Goal: Task Accomplishment & Management: Use online tool/utility

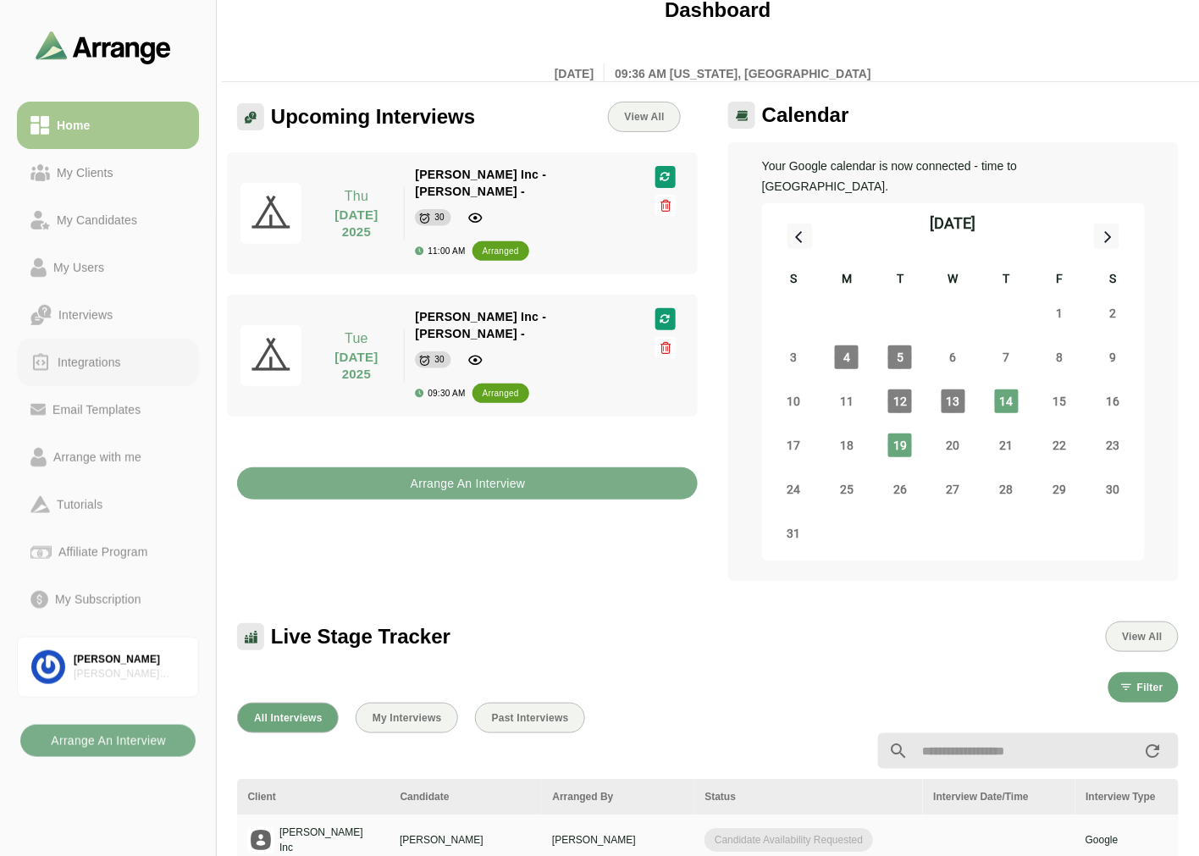
click at [108, 351] on div "Integrations" at bounding box center [89, 362] width 77 height 20
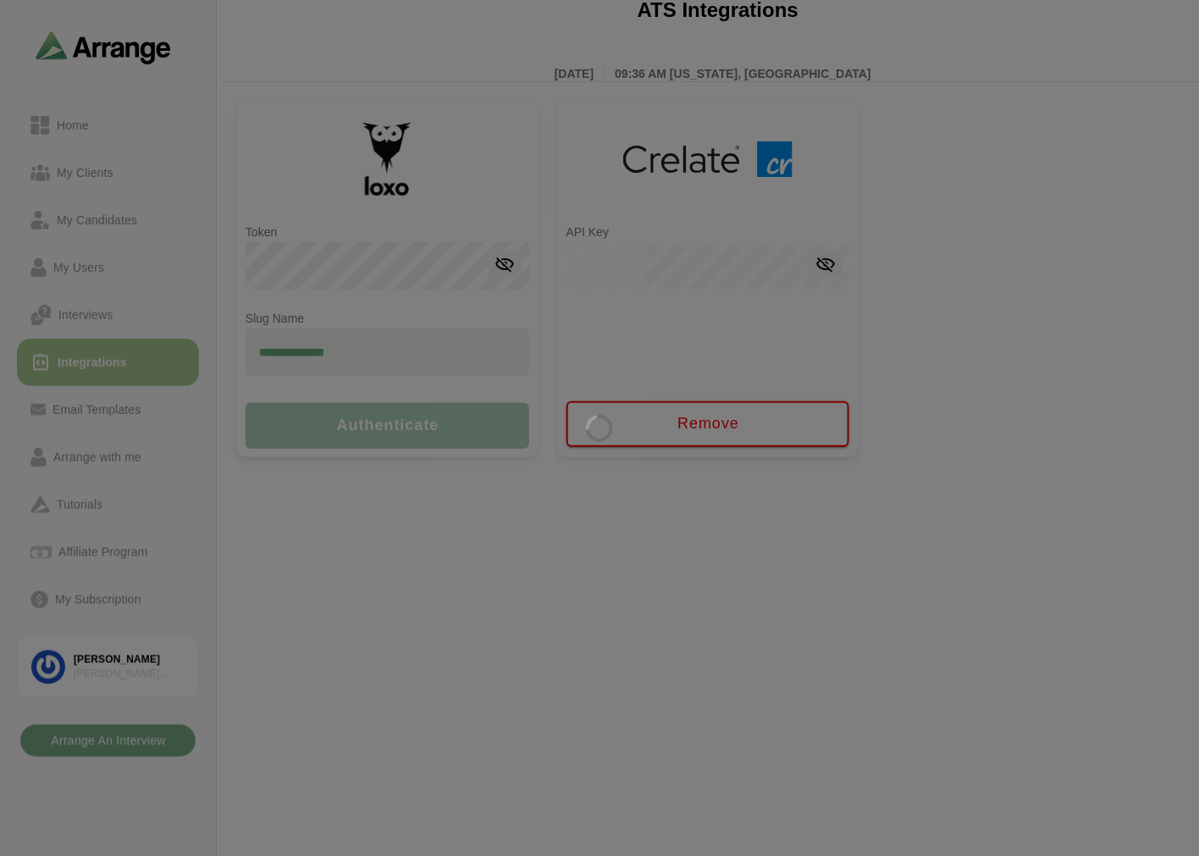
type input "**********"
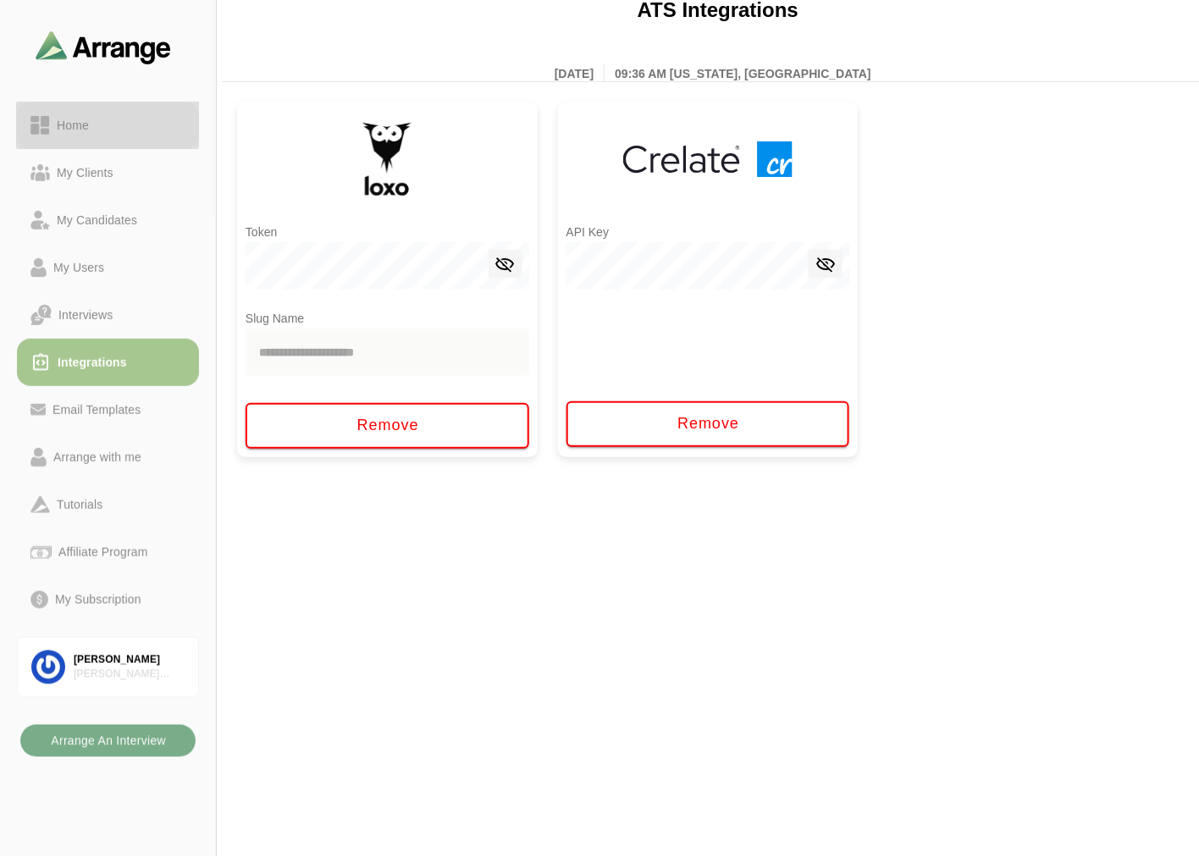
click at [80, 130] on div "Home" at bounding box center [73, 125] width 46 height 20
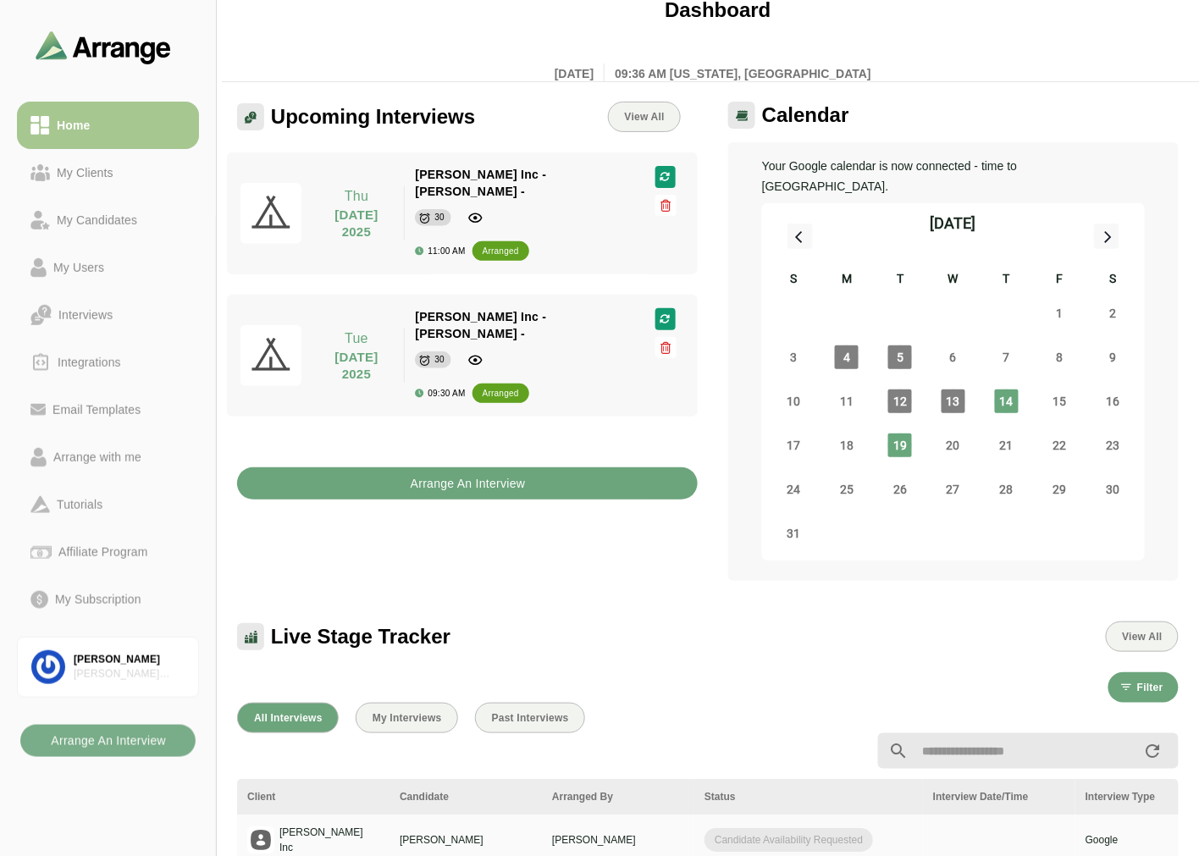
click at [418, 351] on b "Arrange An Interview" at bounding box center [468, 483] width 116 height 32
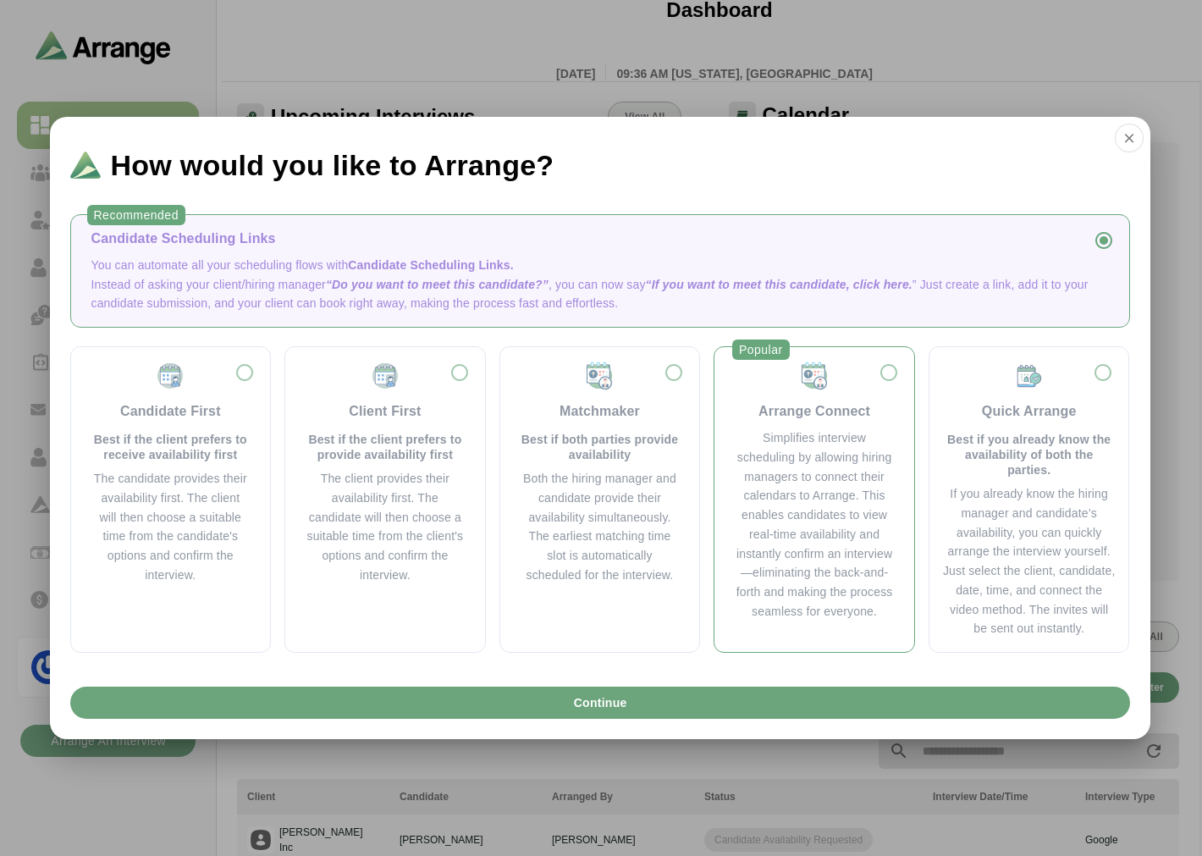
click at [589, 351] on div "Simplifies interview scheduling by allowing hiring managers to connect their ca…" at bounding box center [814, 524] width 159 height 193
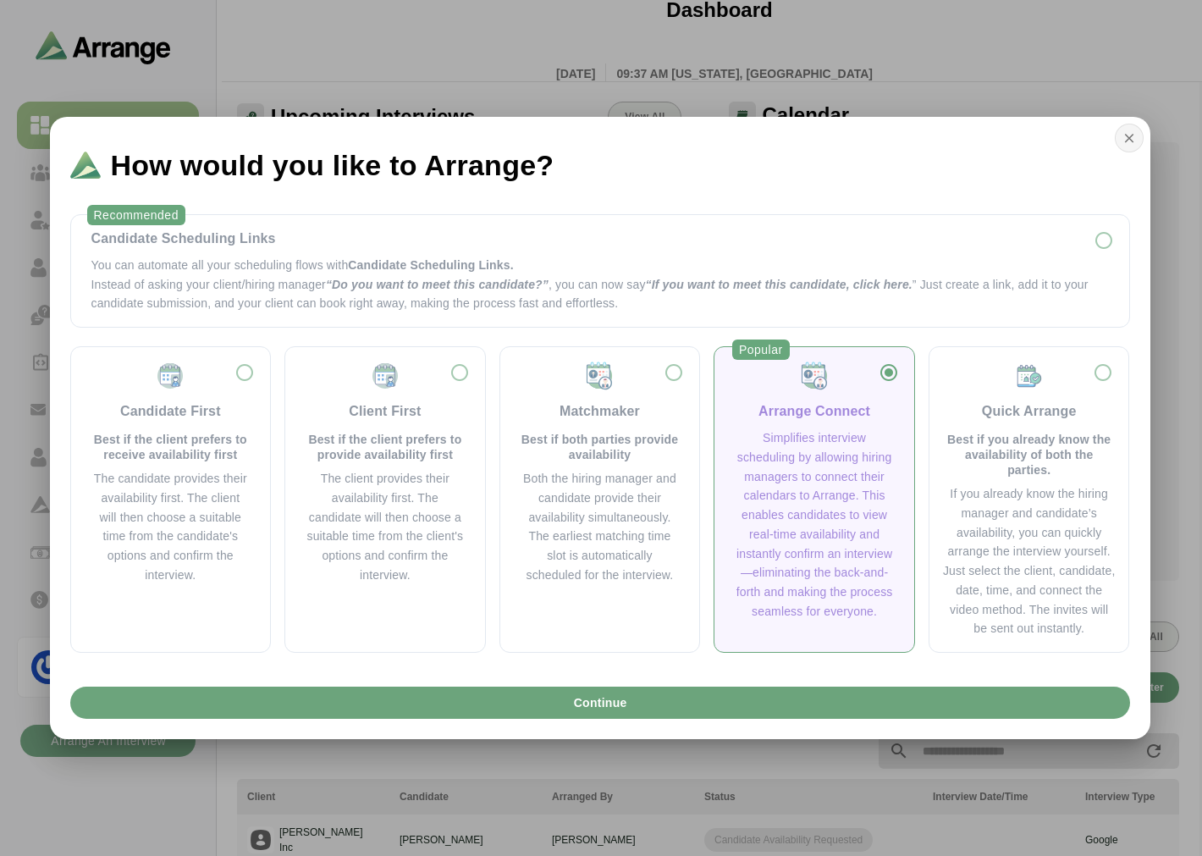
click at [589, 133] on icon "button" at bounding box center [1129, 137] width 15 height 15
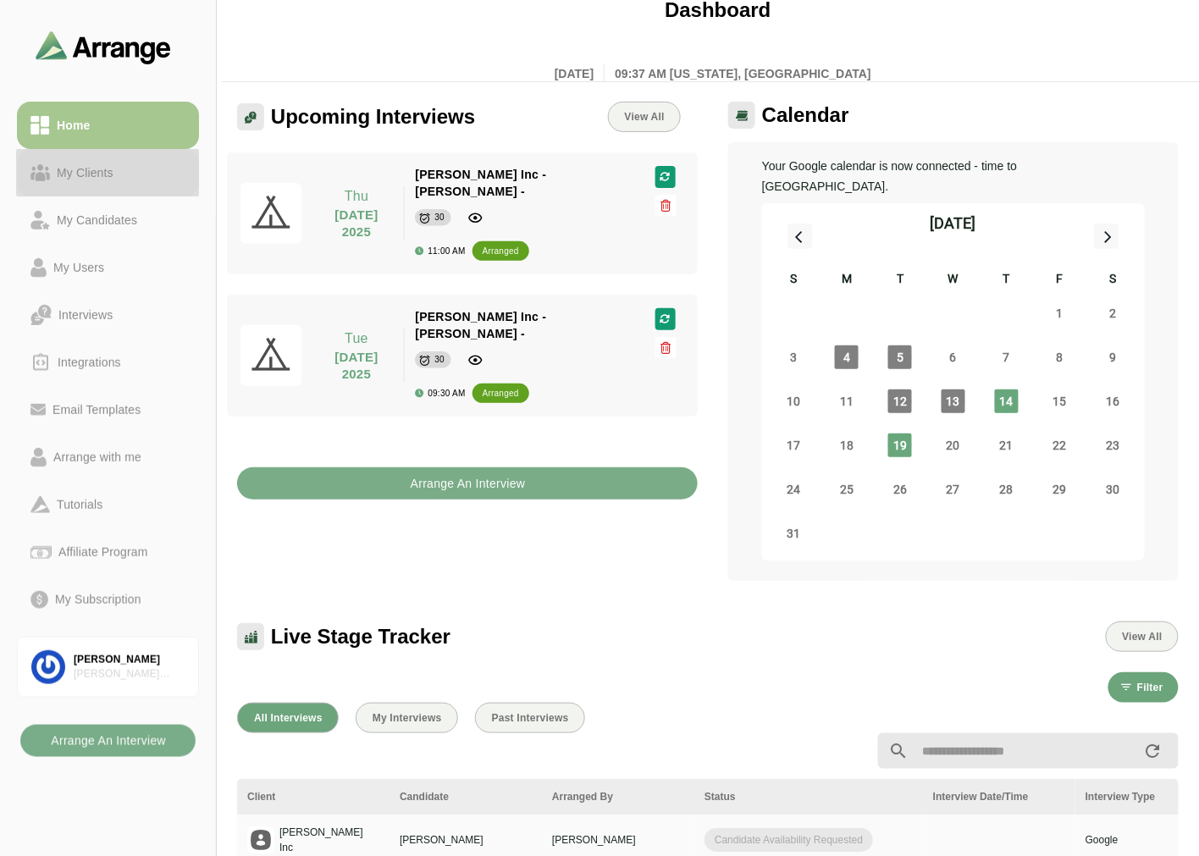
click at [65, 164] on div "My Clients" at bounding box center [85, 173] width 70 height 20
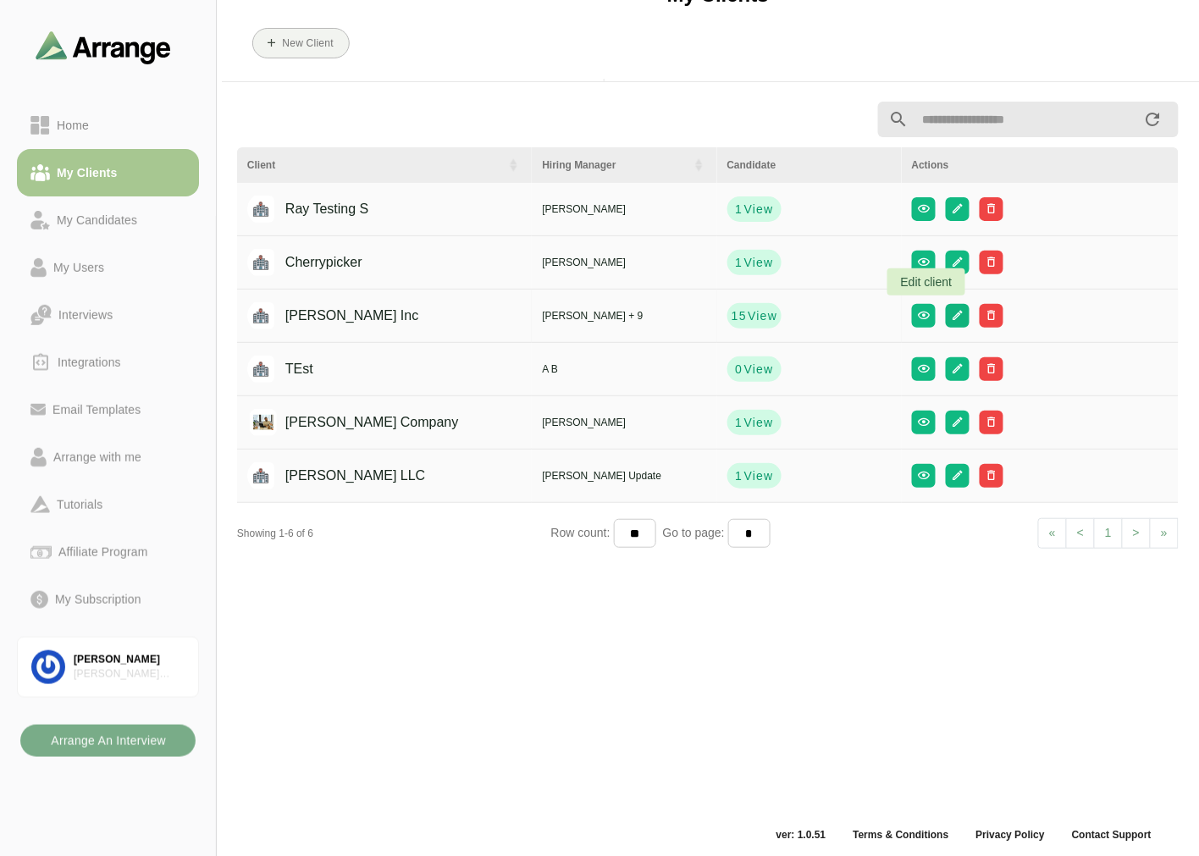
click at [589, 309] on icon "button" at bounding box center [957, 315] width 13 height 13
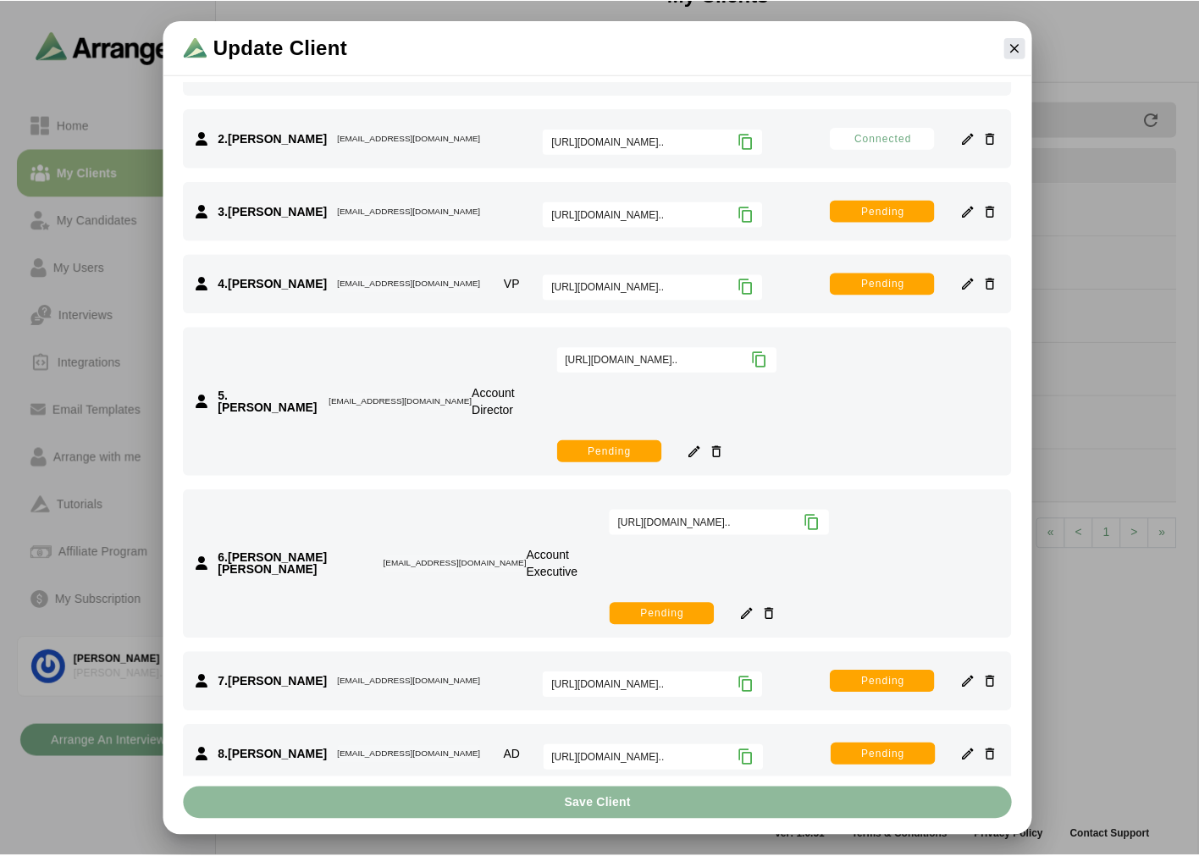
scroll to position [680, 0]
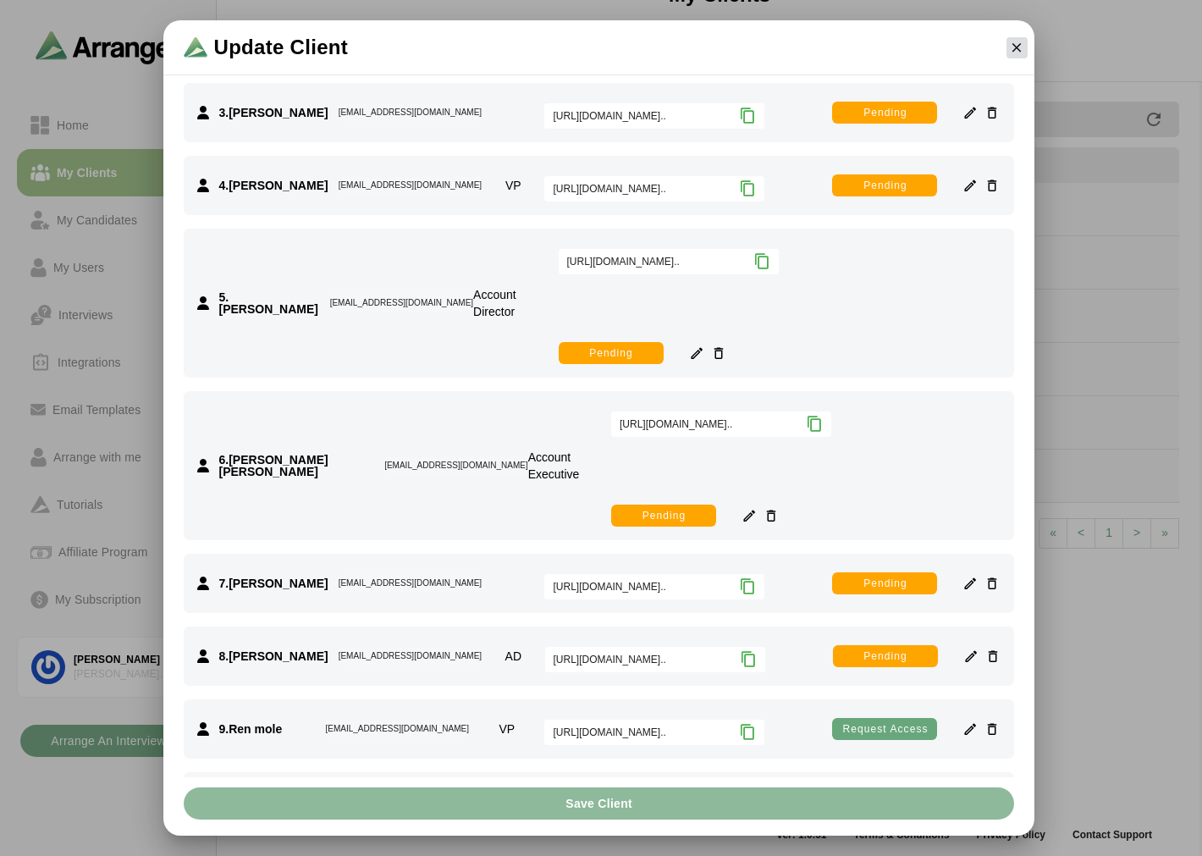
click at [589, 38] on button "button" at bounding box center [1017, 47] width 21 height 21
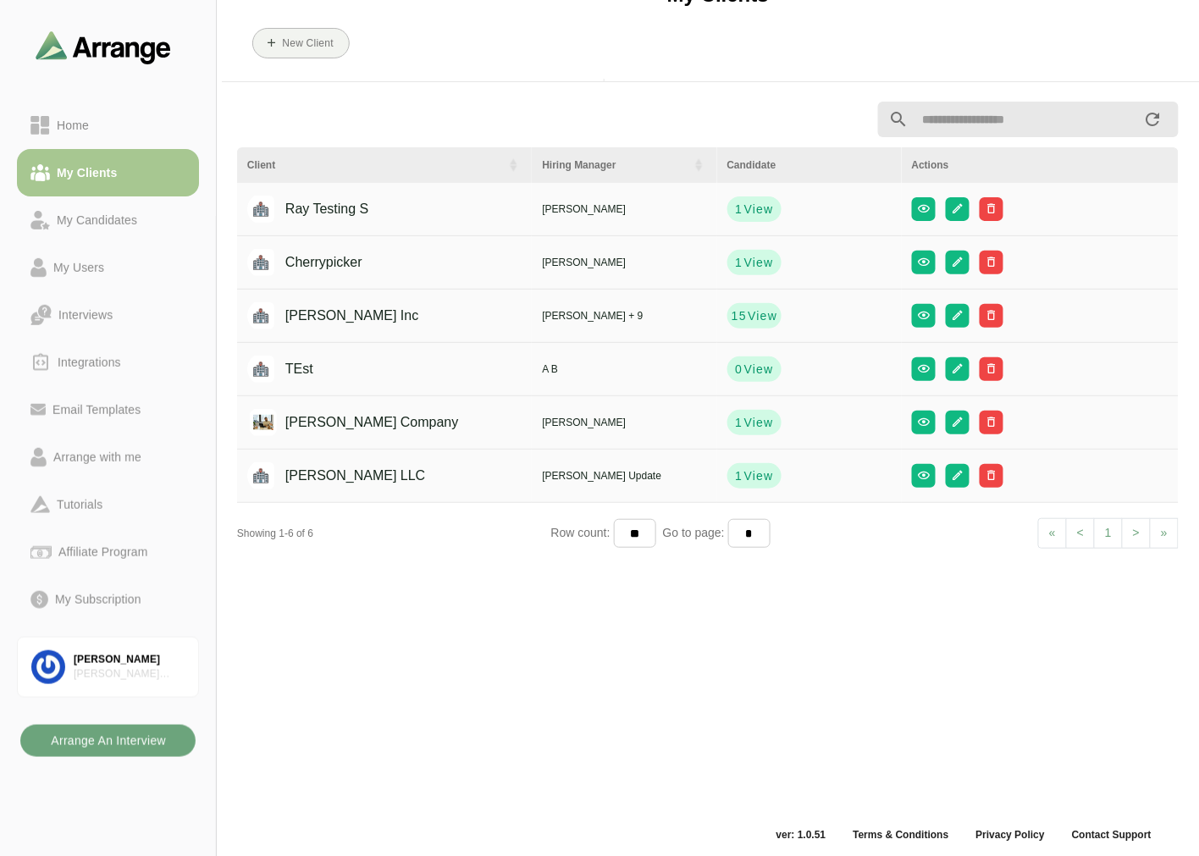
click at [157, 351] on b "Arrange An Interview" at bounding box center [108, 741] width 116 height 32
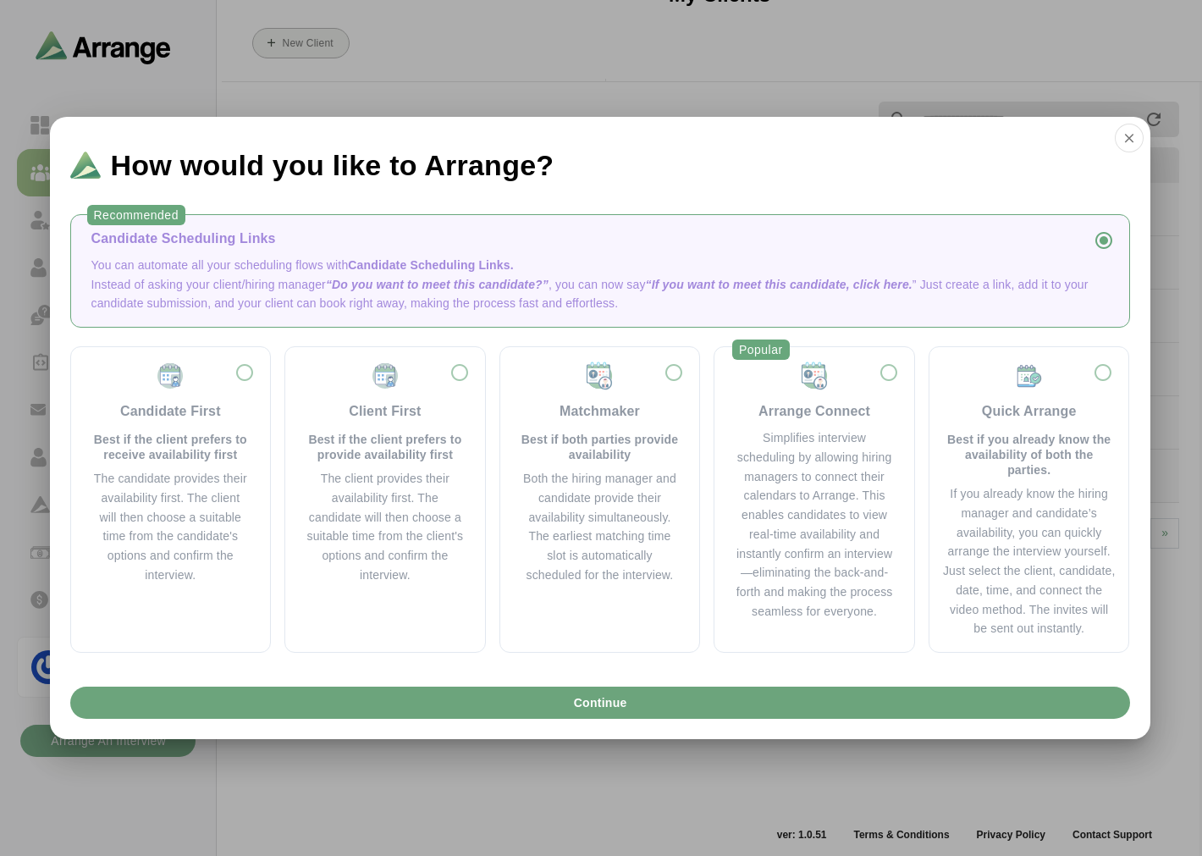
click at [394, 258] on span "Candidate Scheduling Links." at bounding box center [430, 265] width 165 height 14
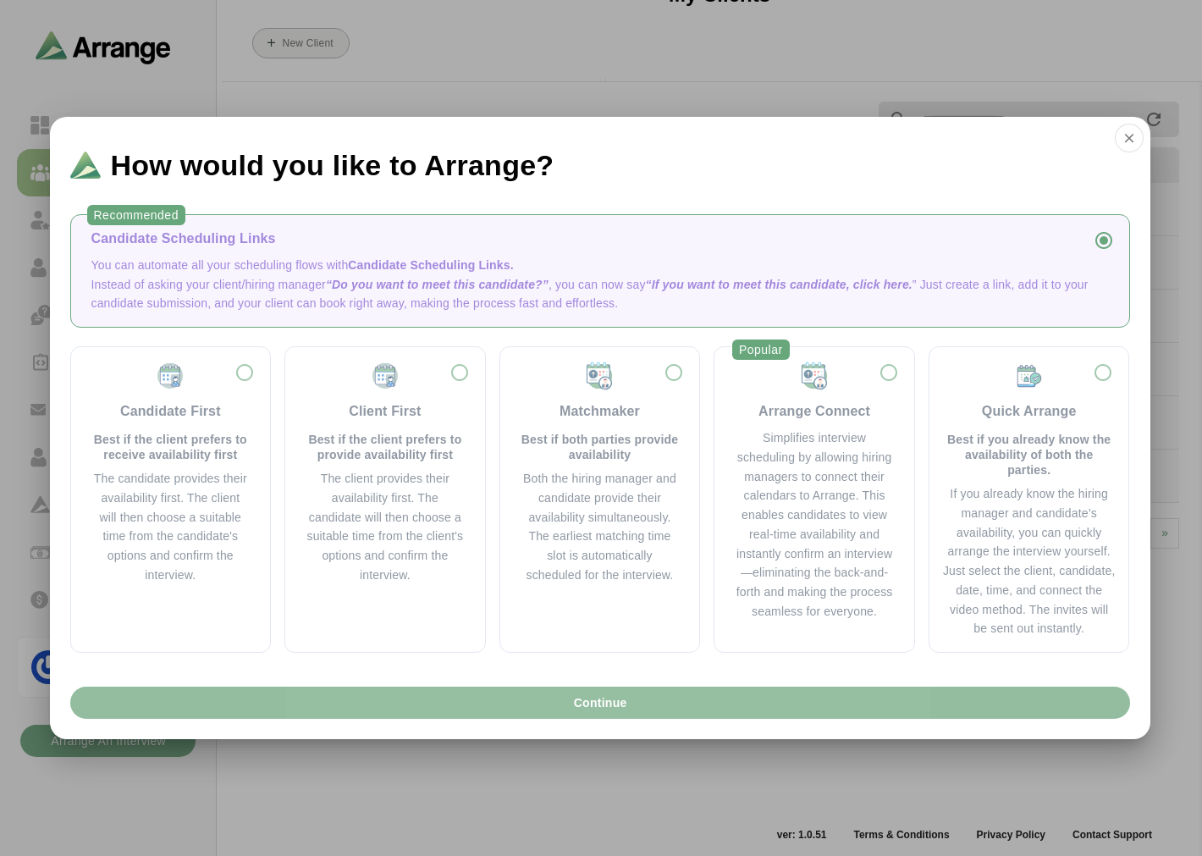
click at [589, 351] on button "Continue" at bounding box center [600, 703] width 1060 height 32
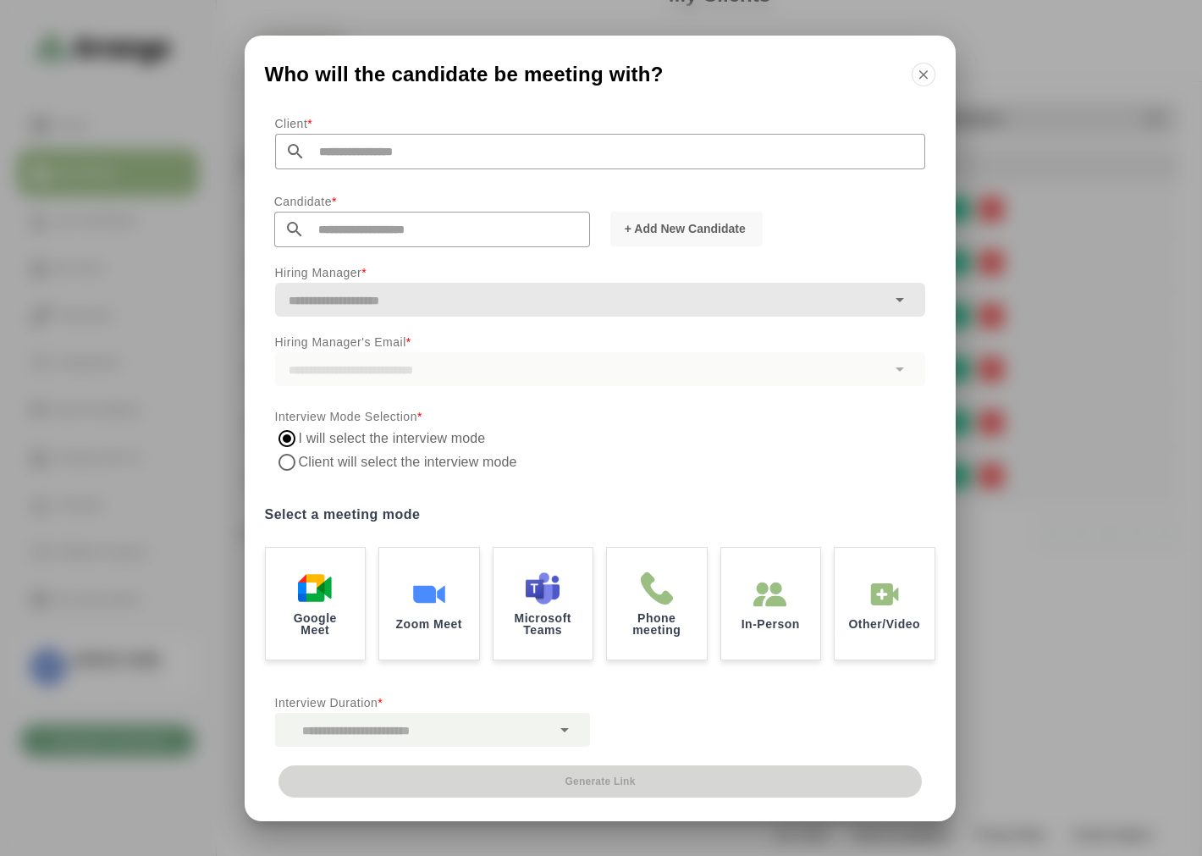
click at [354, 146] on input "text" at bounding box center [616, 152] width 620 height 36
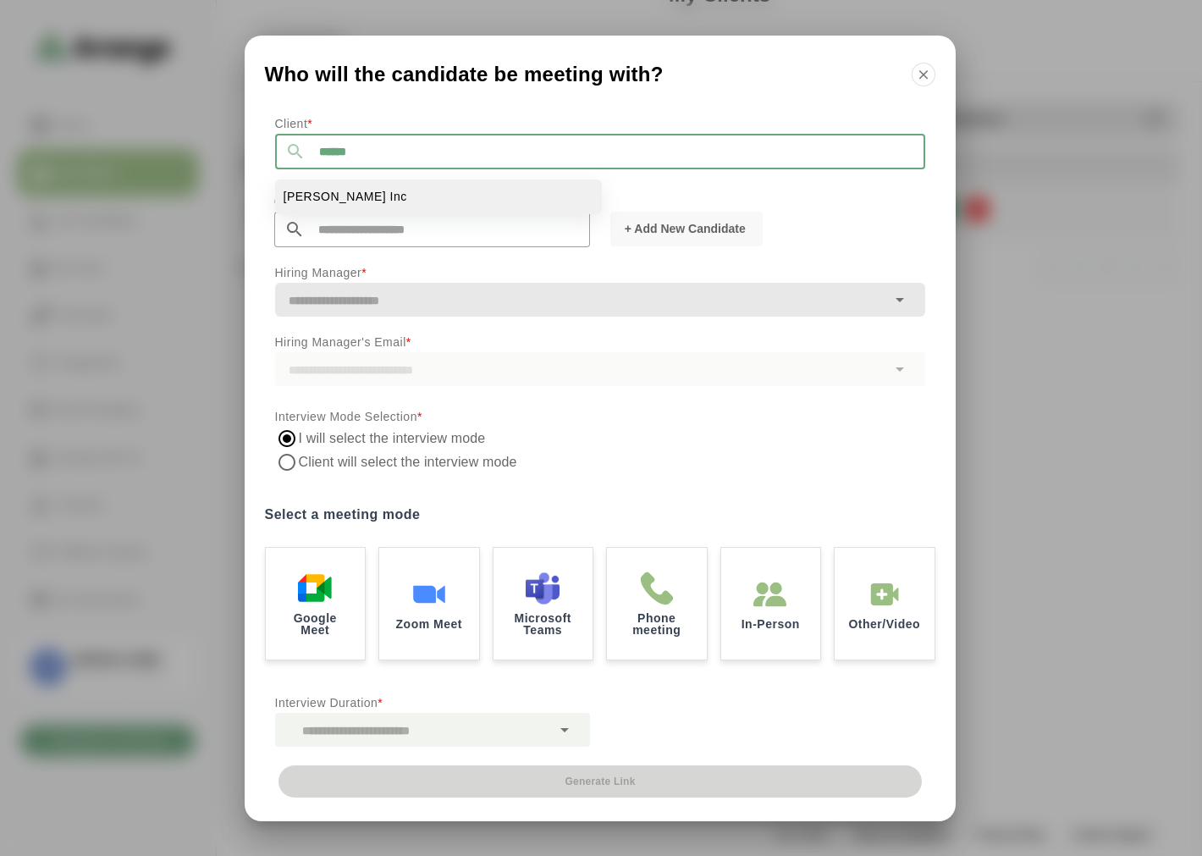
click at [345, 195] on li "Jay Inc" at bounding box center [438, 196] width 327 height 35
type input "*******"
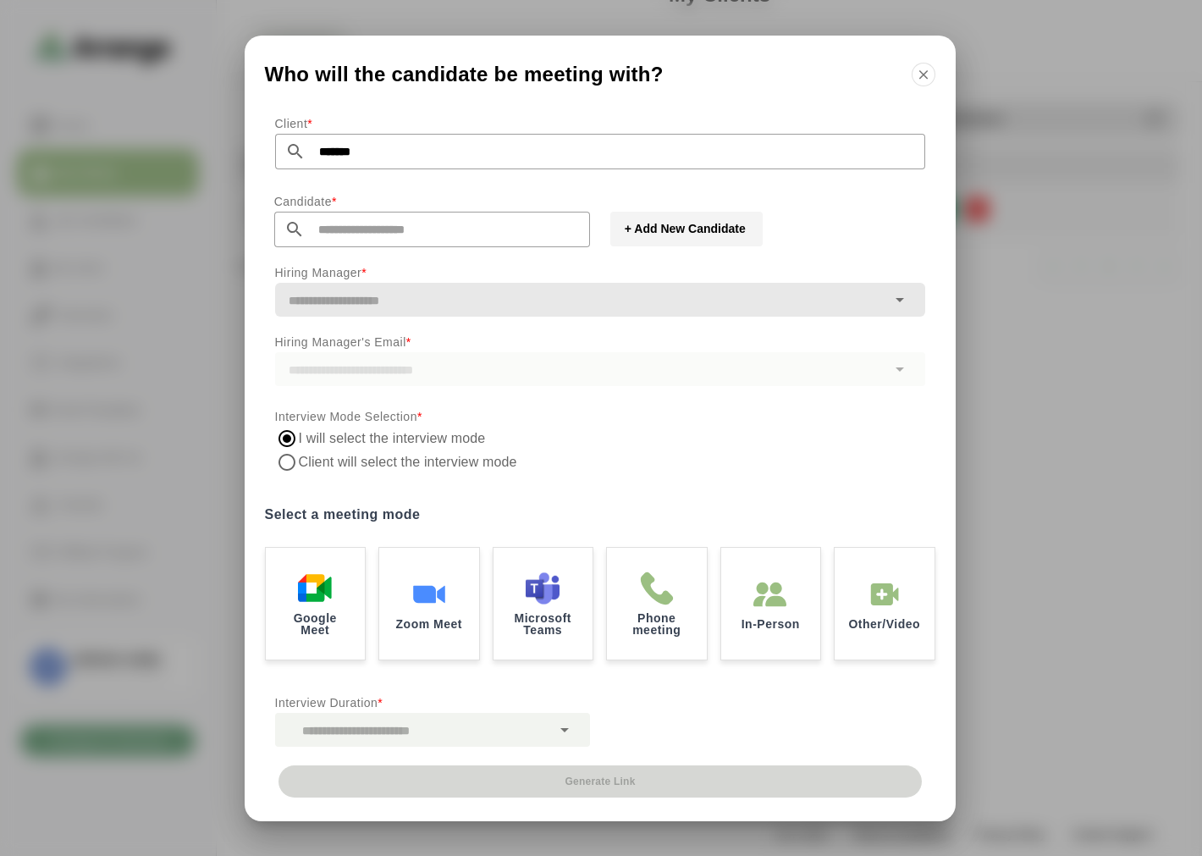
click at [589, 226] on span "+ Add New Candidate" at bounding box center [685, 228] width 122 height 17
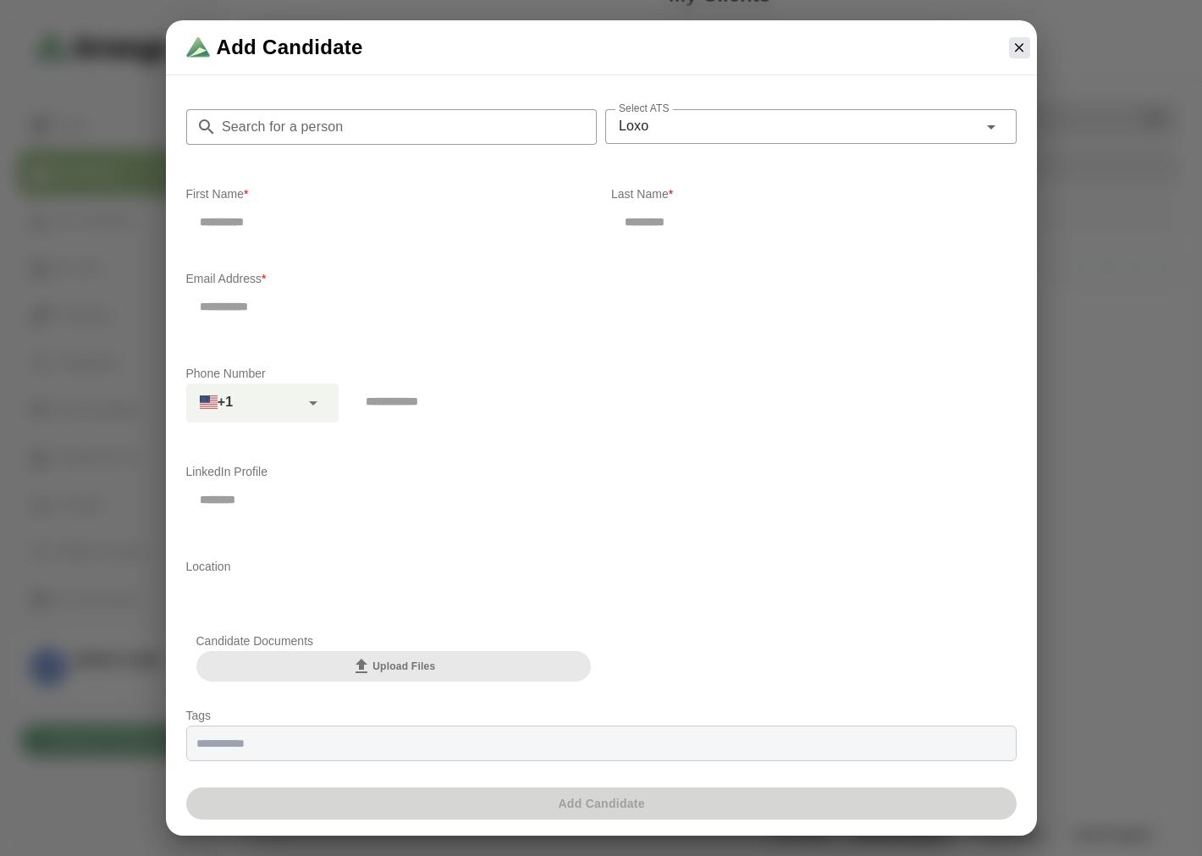
click at [341, 119] on input "Search for a person" at bounding box center [407, 127] width 381 height 36
click at [589, 145] on div at bounding box center [810, 153] width 411 height 19
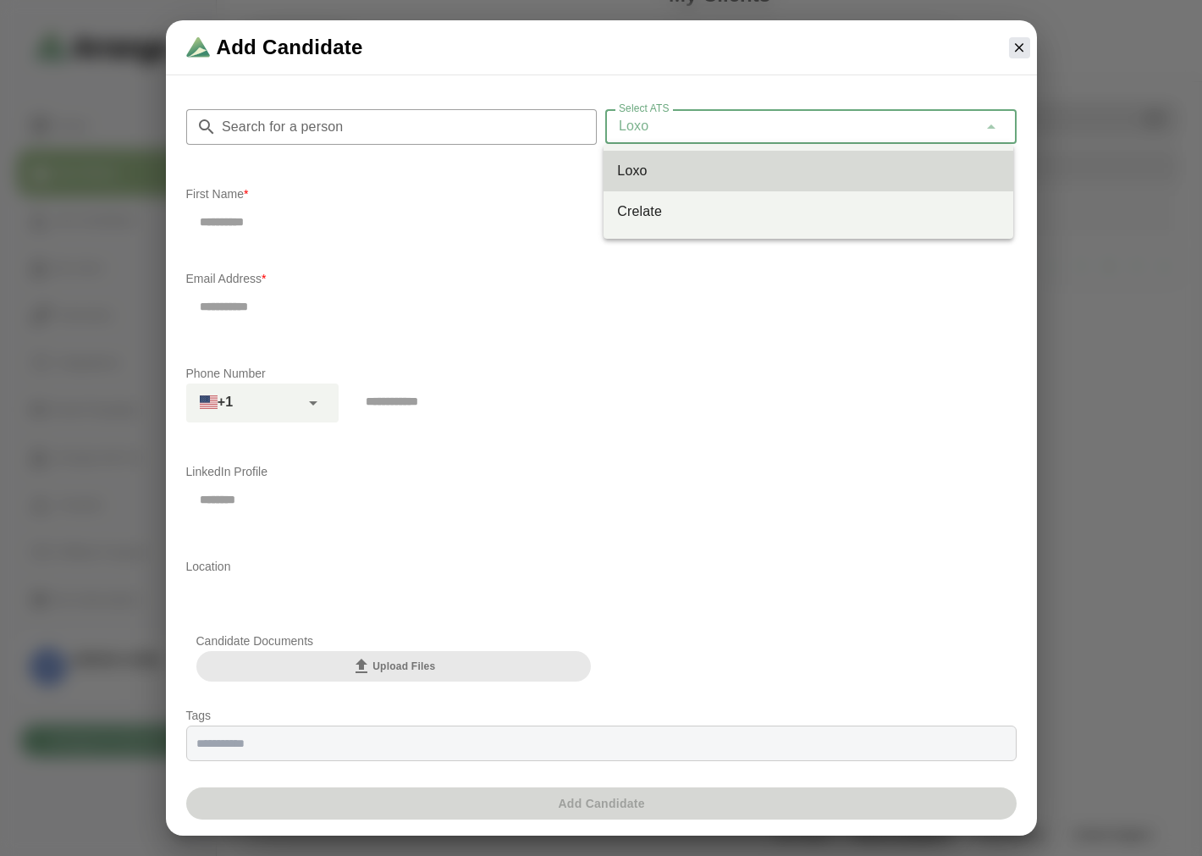
click at [589, 124] on div "Loxo ****" at bounding box center [791, 126] width 373 height 34
click at [447, 235] on input "text" at bounding box center [389, 222] width 406 height 36
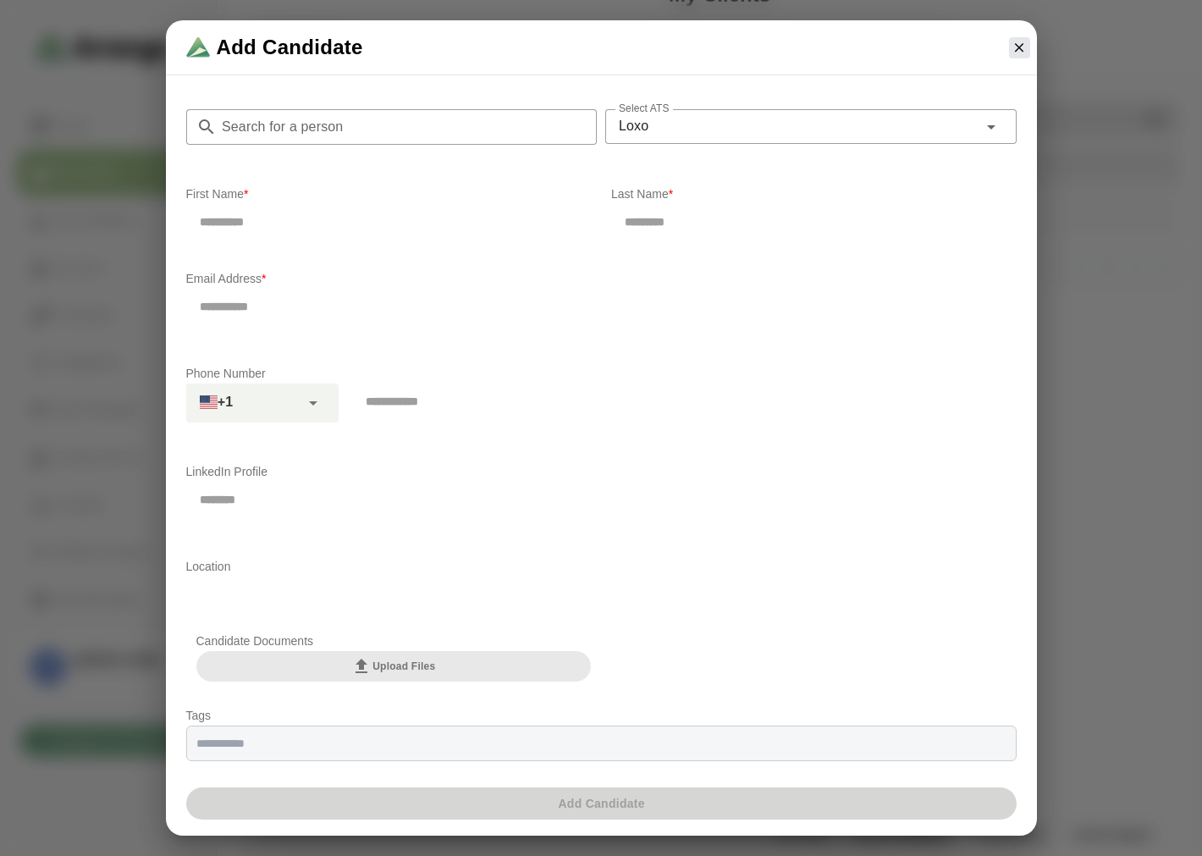
click at [248, 136] on input "Search for a person" at bounding box center [407, 127] width 381 height 36
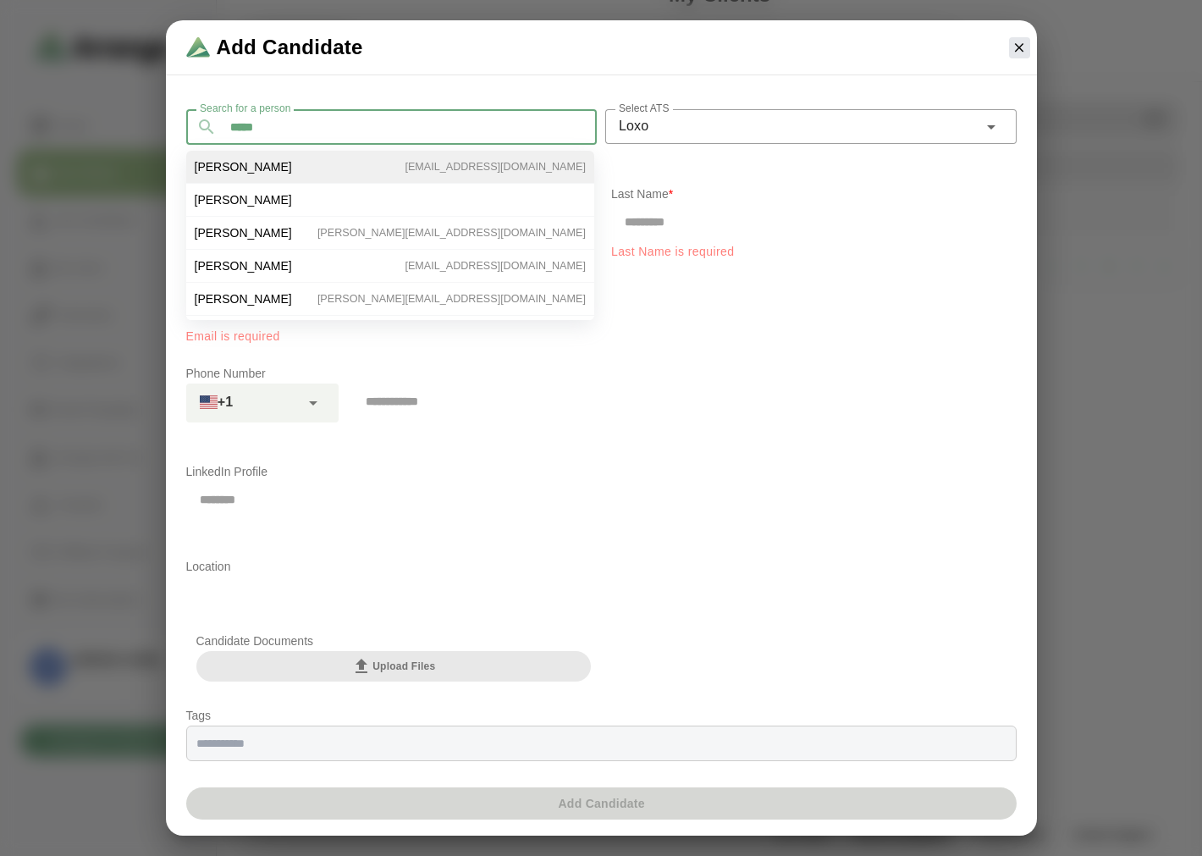
type input "*****"
click at [280, 184] on li "Tom Nolan tomnolan1128@yahoo.com" at bounding box center [390, 200] width 408 height 33
type input "***"
type input "*****"
type input "**********"
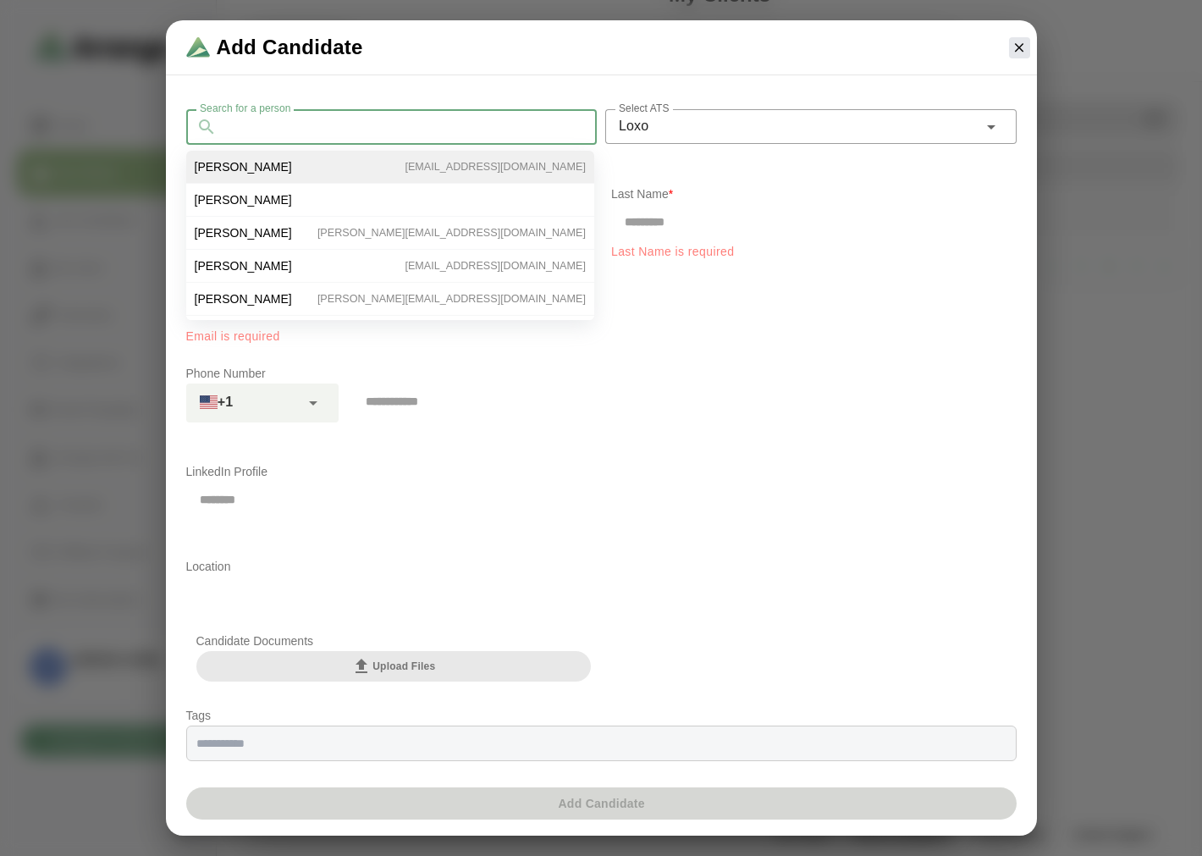
type input "**********"
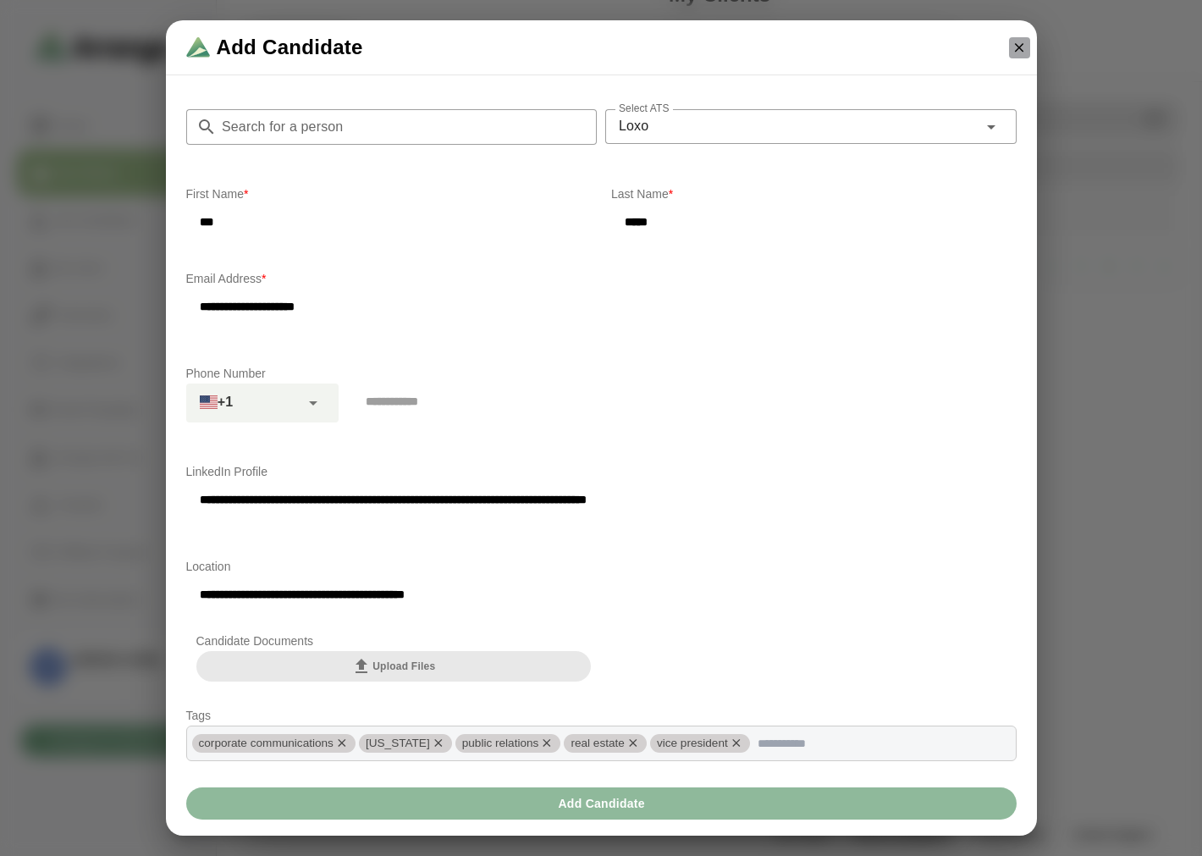
click at [589, 51] on icon "button" at bounding box center [1019, 47] width 15 height 15
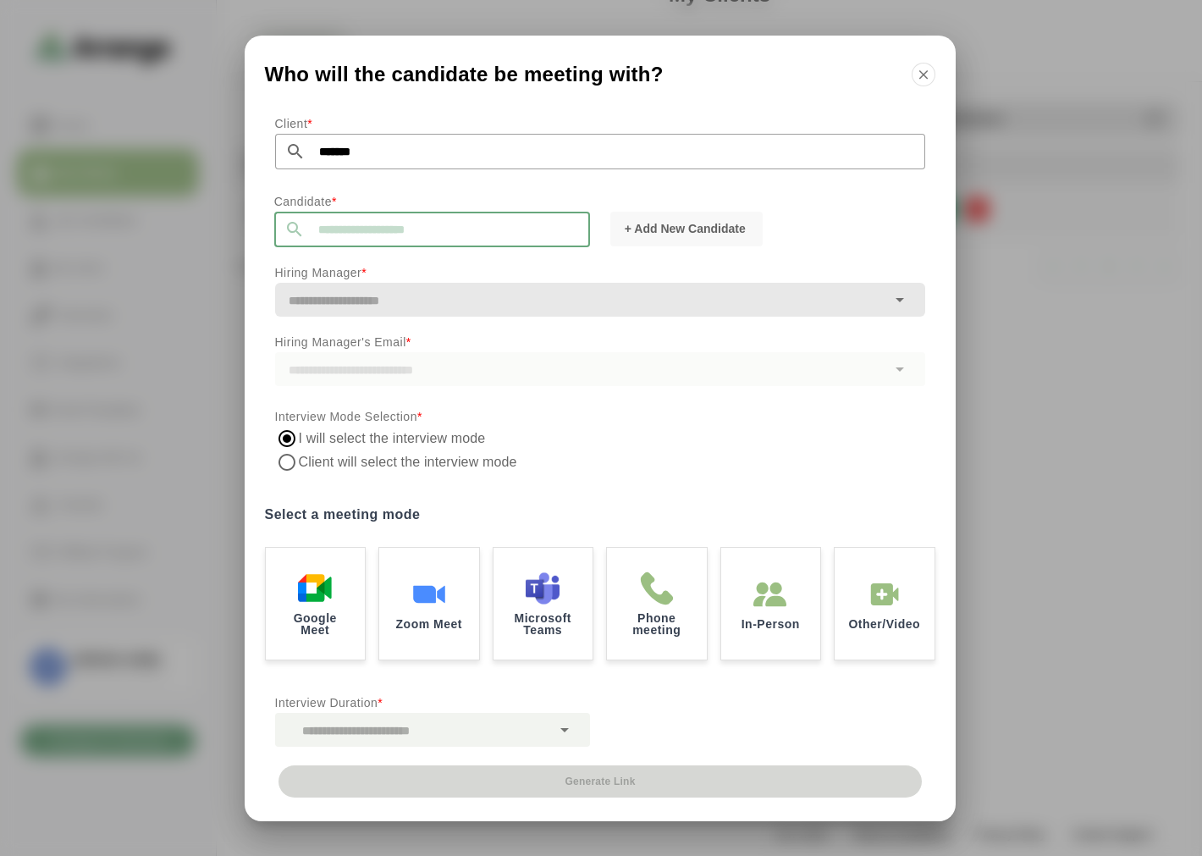
click at [362, 229] on input "text" at bounding box center [447, 230] width 285 height 36
click at [384, 268] on li "Ben Johnson bgabay88+77@gmail.com" at bounding box center [437, 274] width 327 height 35
type input "**********"
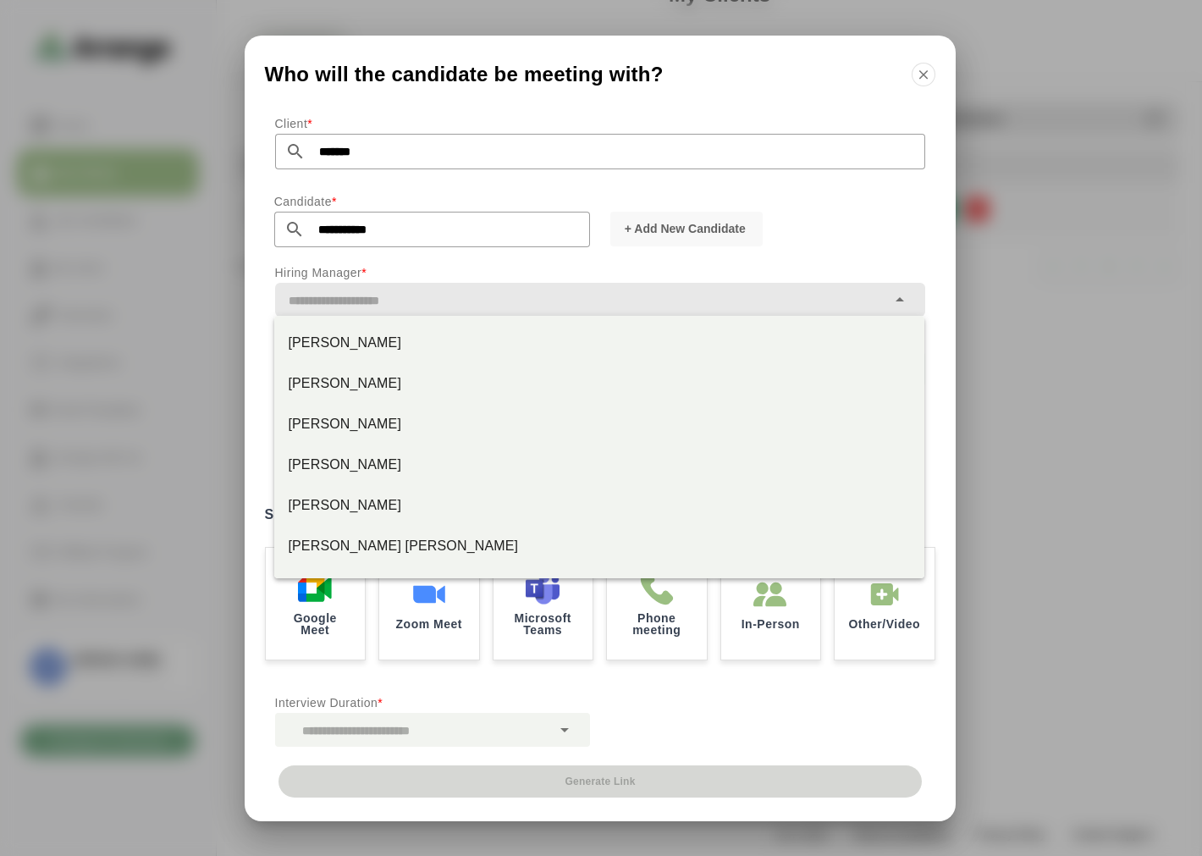
click at [394, 299] on input "text" at bounding box center [580, 301] width 611 height 24
click at [349, 333] on div "Jay Smith" at bounding box center [599, 343] width 623 height 20
type input "*********"
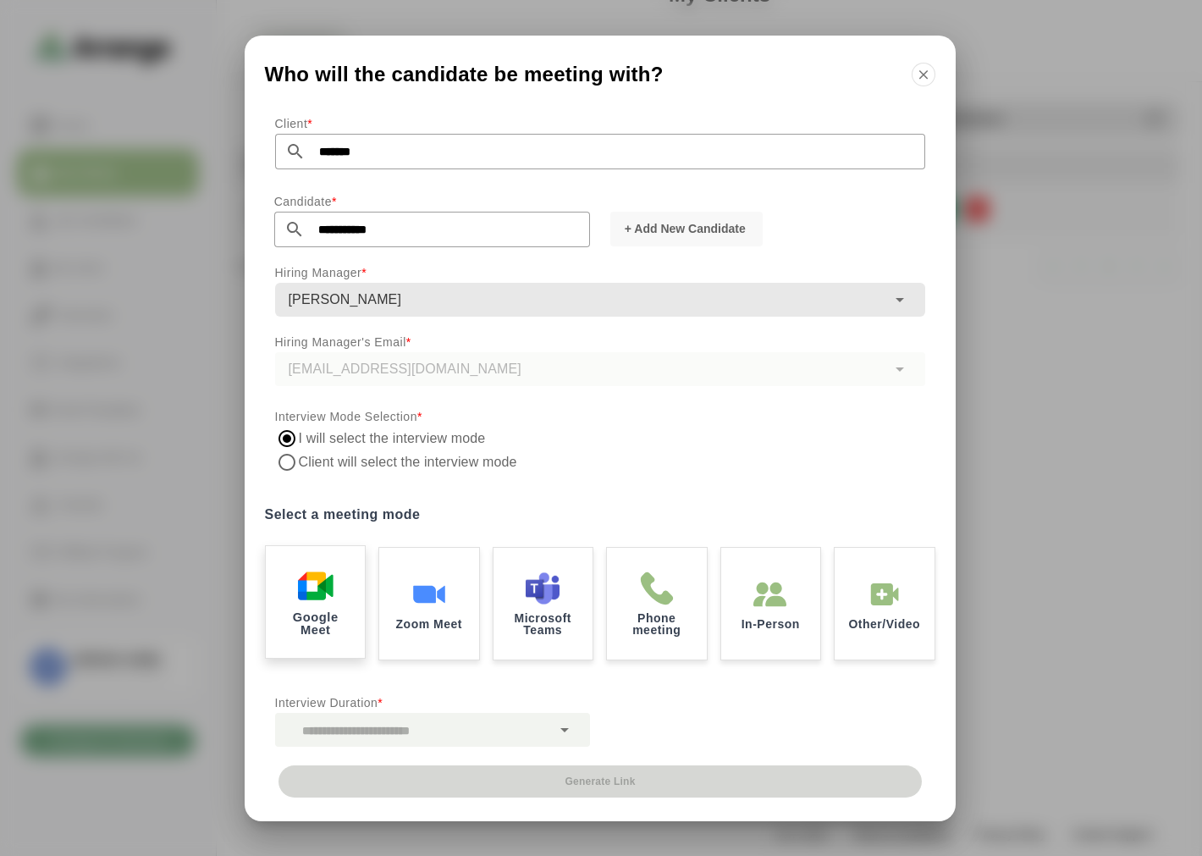
click at [301, 351] on img at bounding box center [315, 586] width 36 height 36
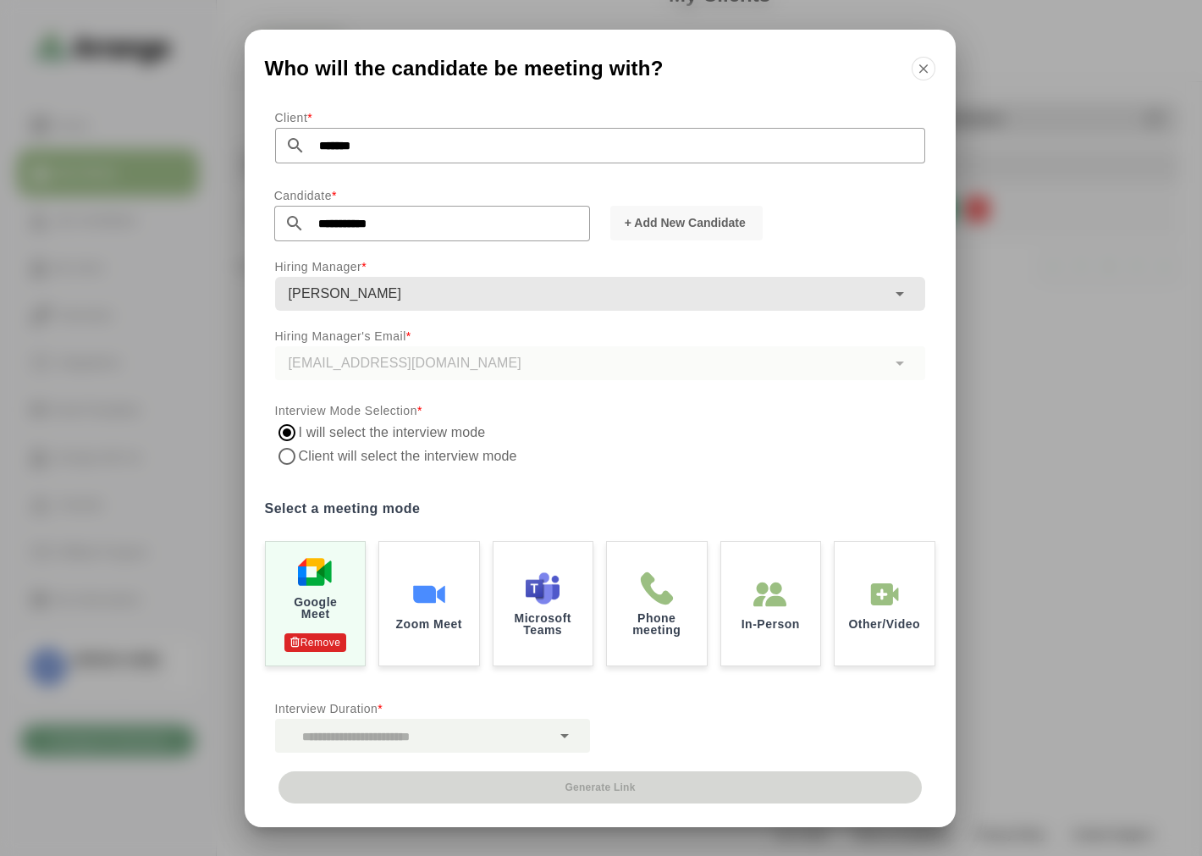
click at [418, 351] on div at bounding box center [413, 736] width 276 height 34
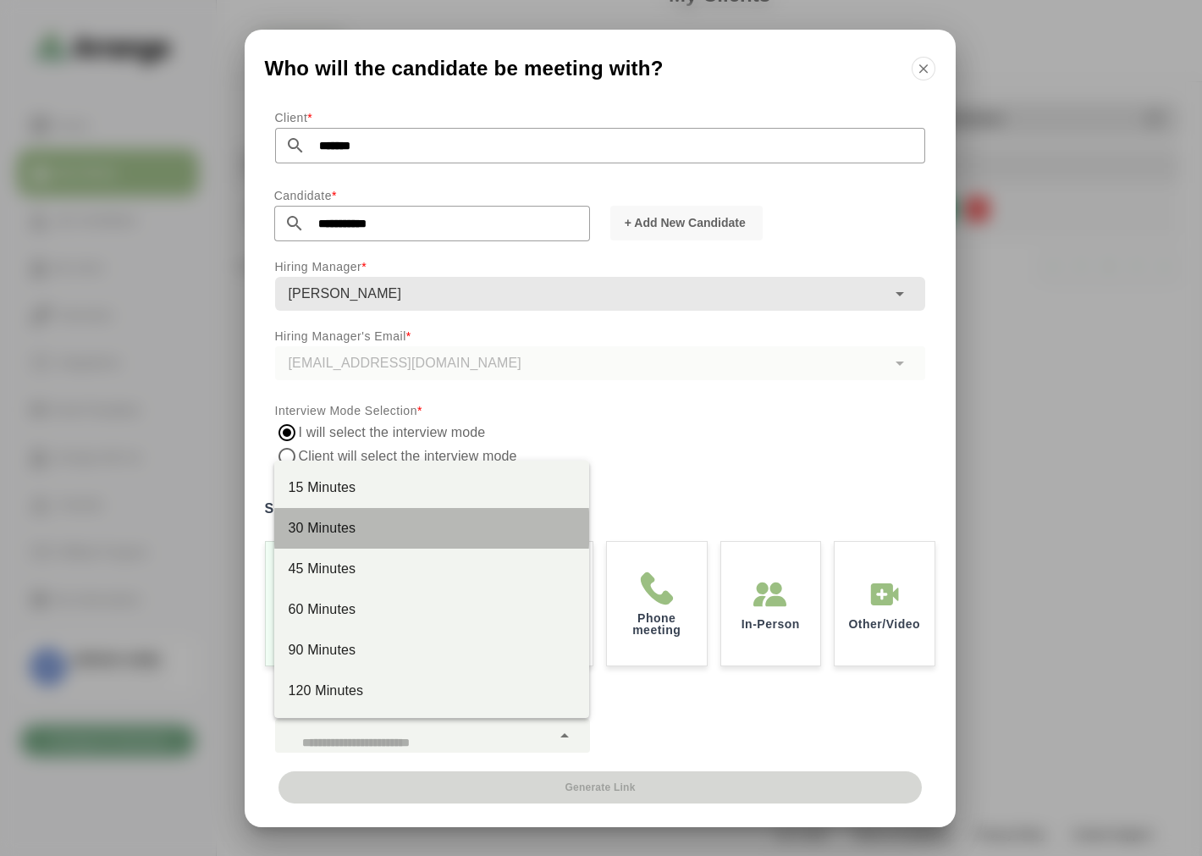
click at [361, 351] on div "30 Minutes" at bounding box center [432, 528] width 288 height 20
type input "**"
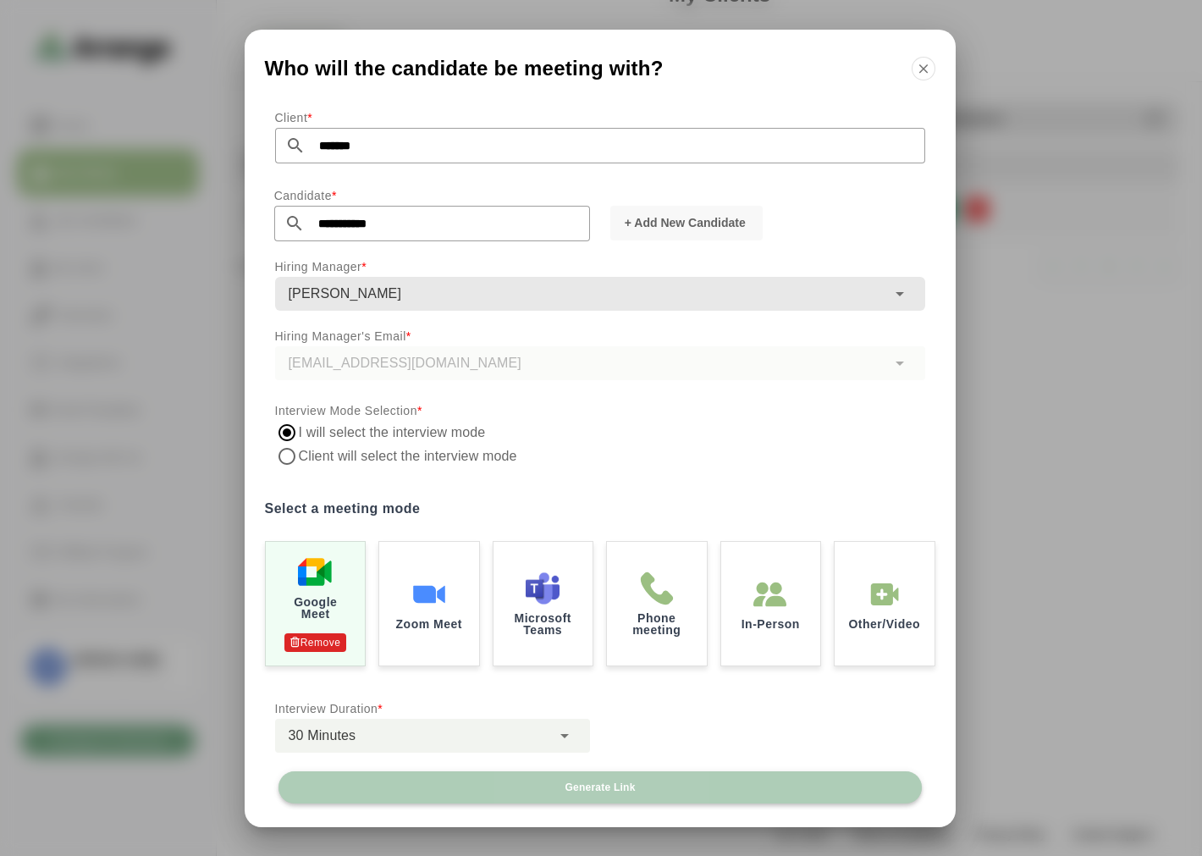
click at [589, 351] on span "Generate Link" at bounding box center [599, 788] width 71 height 14
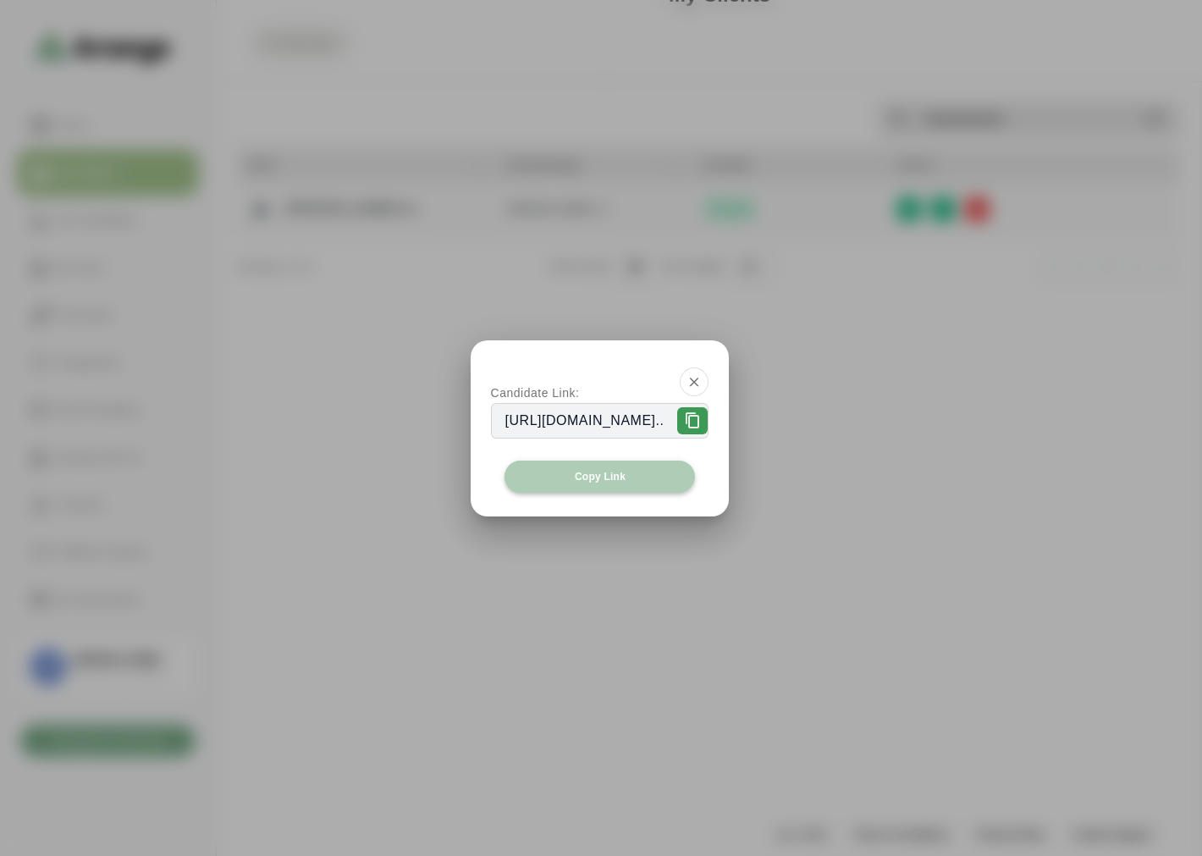
click at [587, 351] on span "Copy Link" at bounding box center [600, 477] width 52 height 14
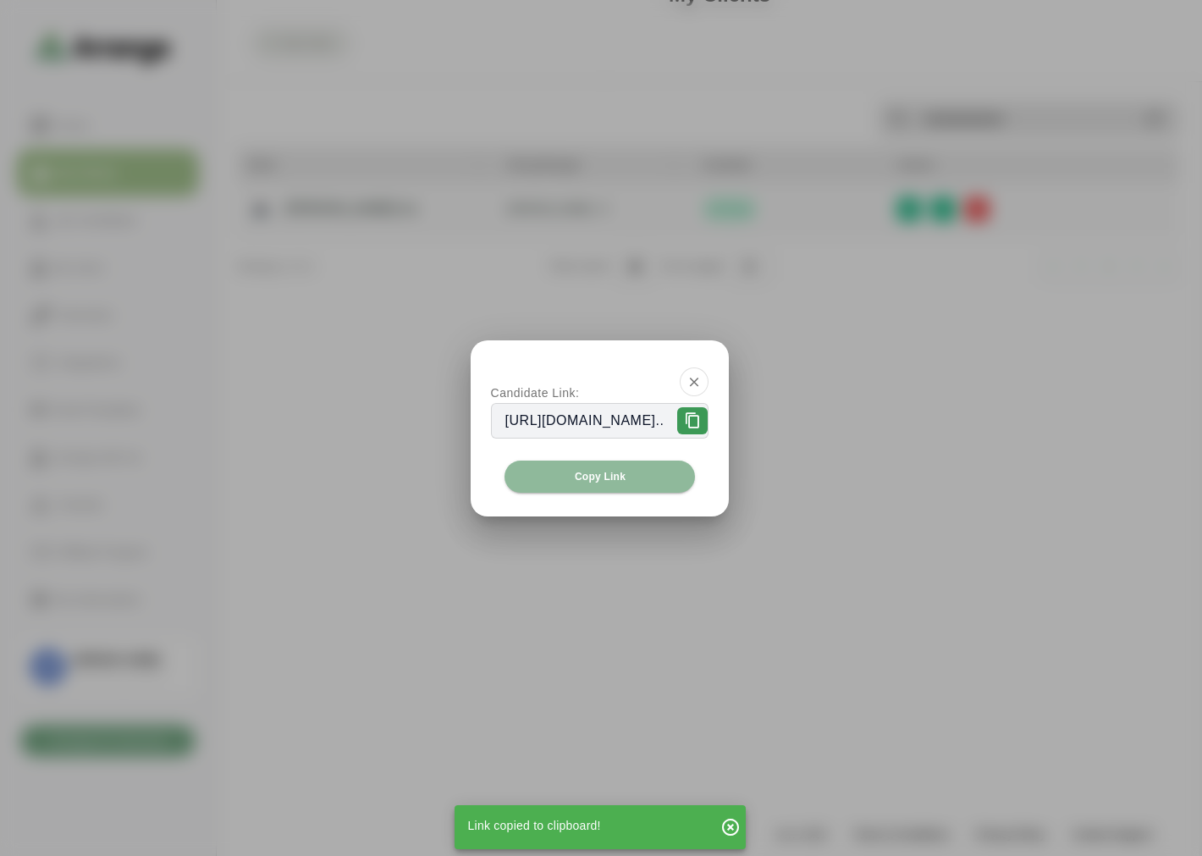
click at [589, 351] on div at bounding box center [600, 378] width 259 height 76
click at [589, 351] on icon "button" at bounding box center [694, 381] width 15 height 15
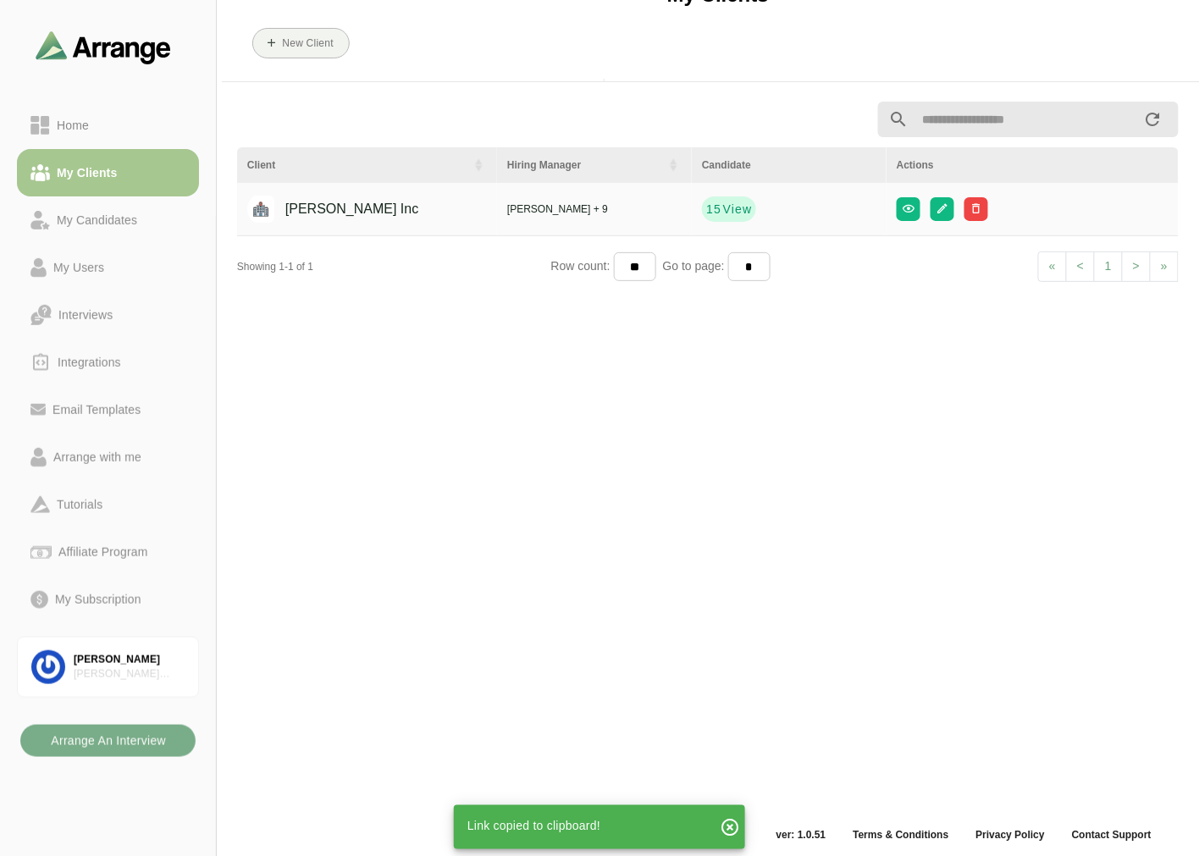
click at [436, 351] on div "Client Hiring Manager Candidate Actions Jay Inc Jay Smith + 9 15 View Showing 1…" at bounding box center [708, 457] width 962 height 733
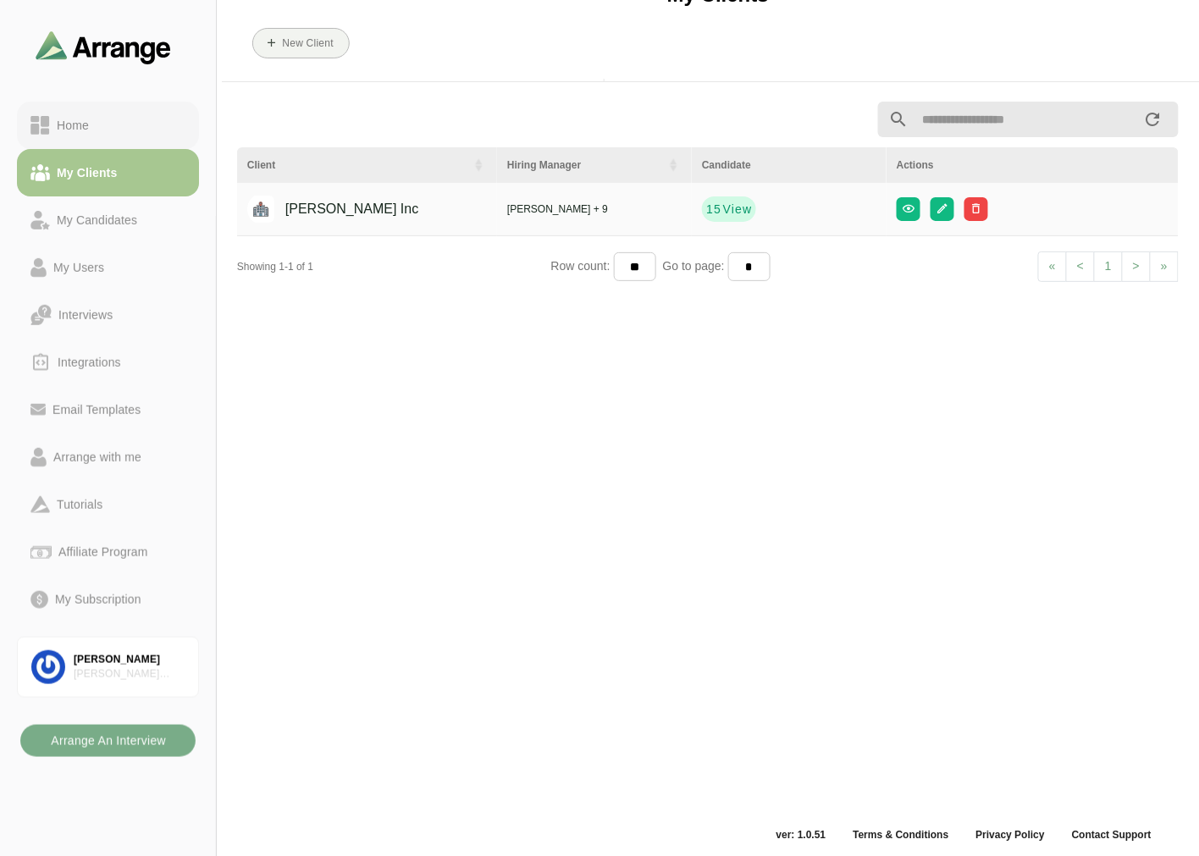
click at [78, 134] on div "Home" at bounding box center [73, 125] width 46 height 20
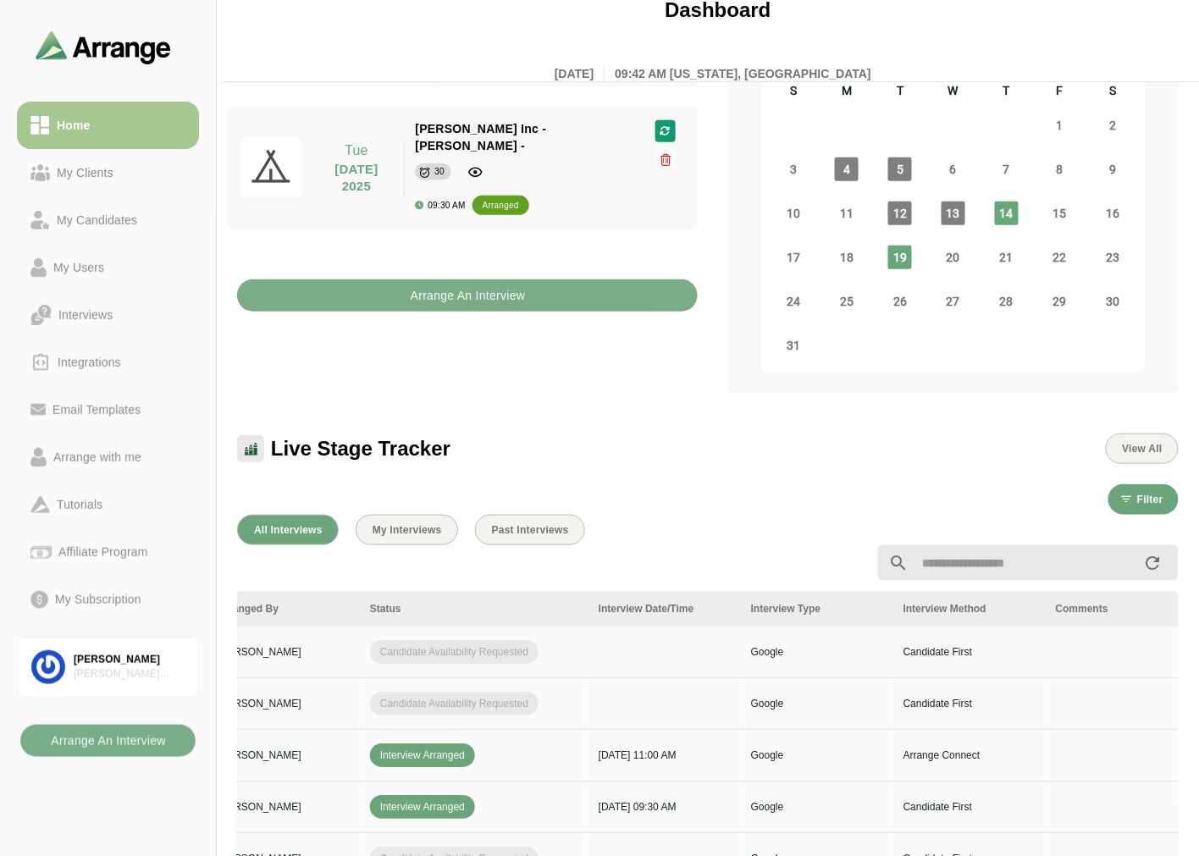
scroll to position [0, 713]
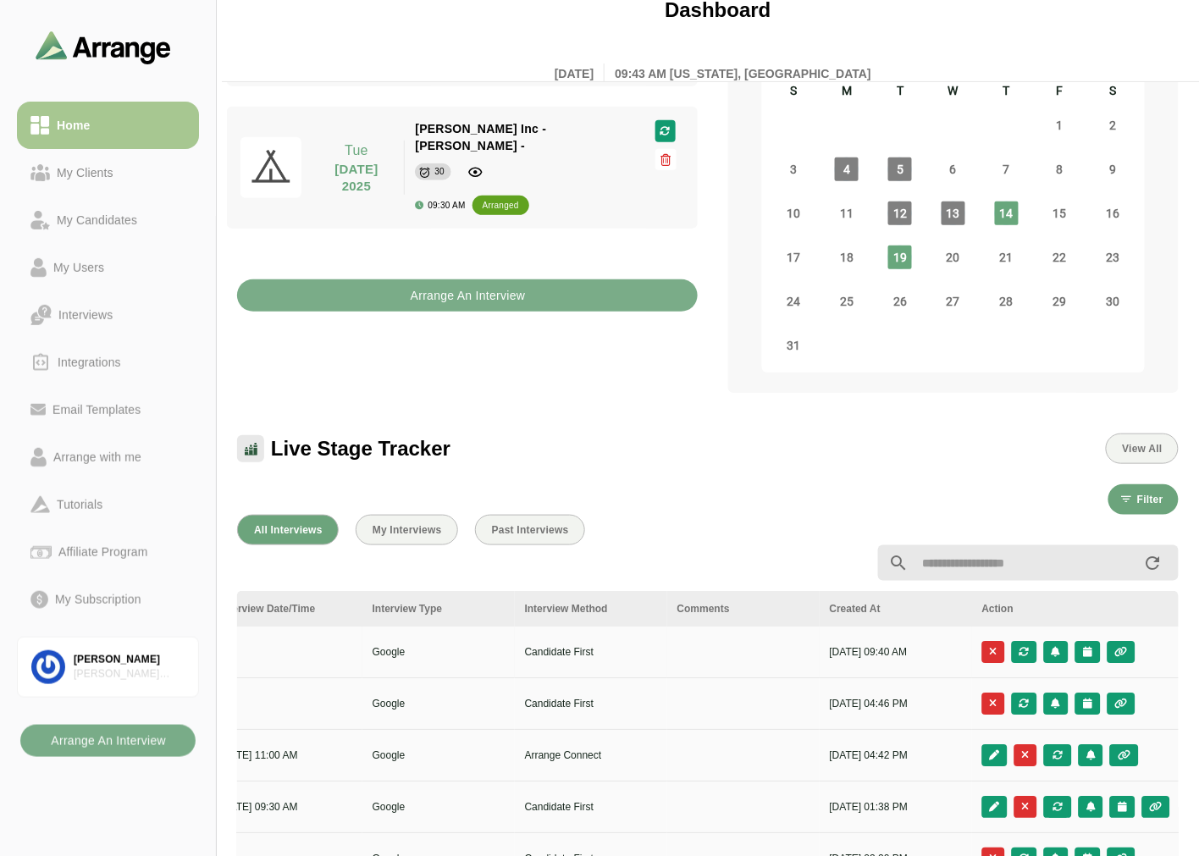
click at [589, 351] on div at bounding box center [1076, 652] width 188 height 22
click at [589, 351] on button "button" at bounding box center [1121, 652] width 28 height 22
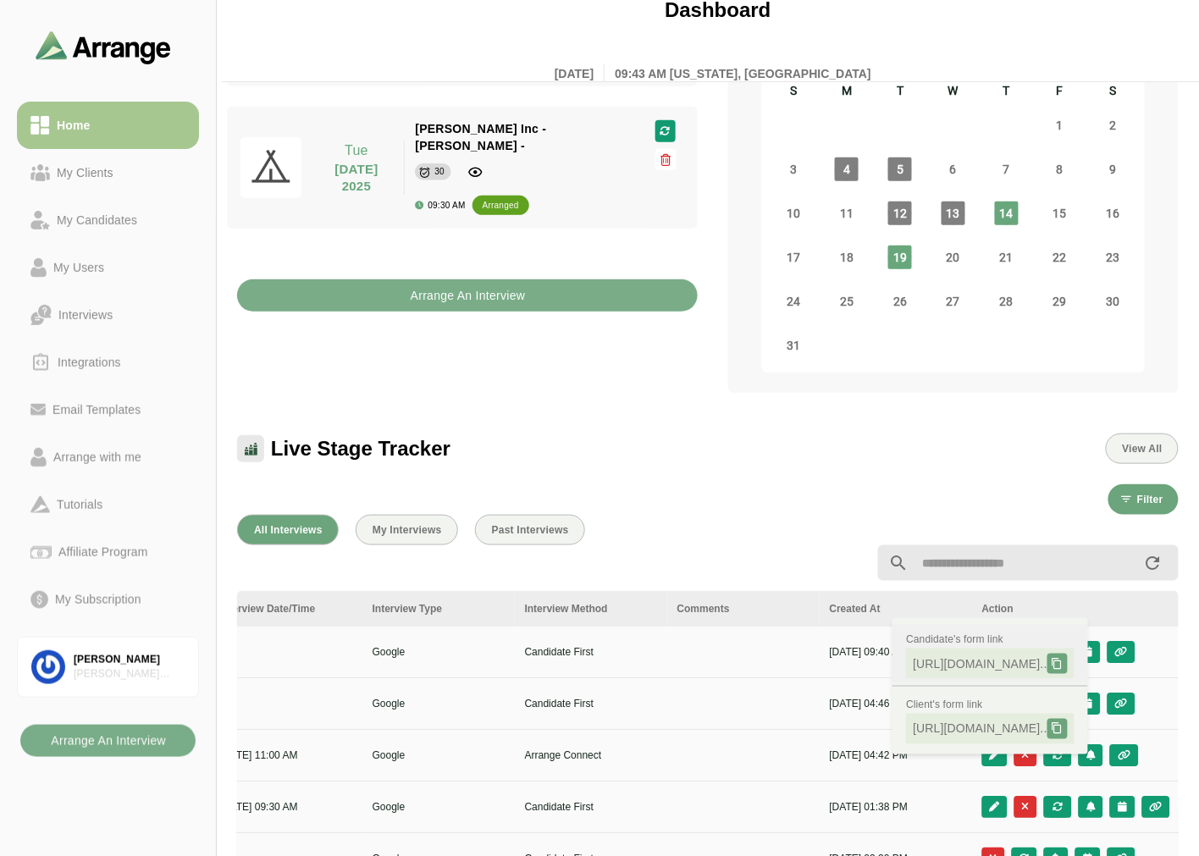
click at [589, 351] on icon at bounding box center [1057, 664] width 12 height 12
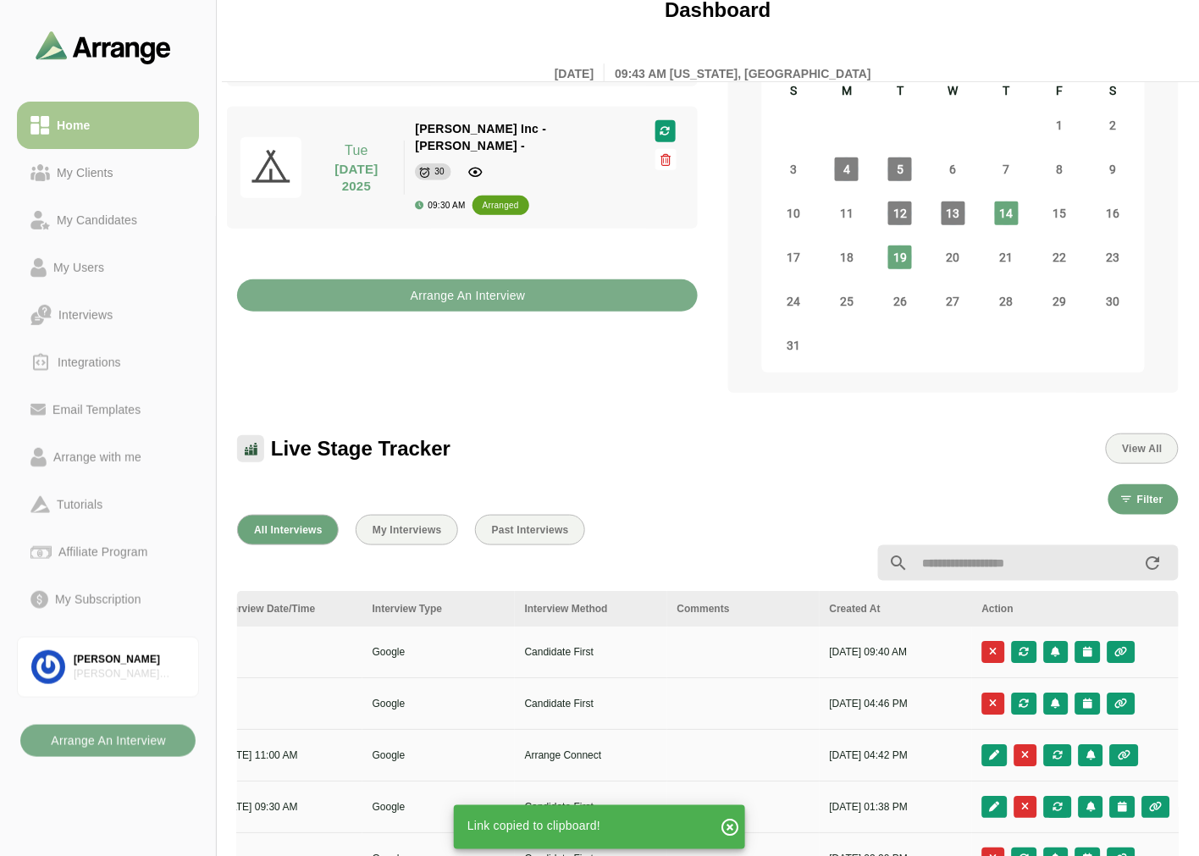
click at [589, 351] on div at bounding box center [708, 563] width 962 height 56
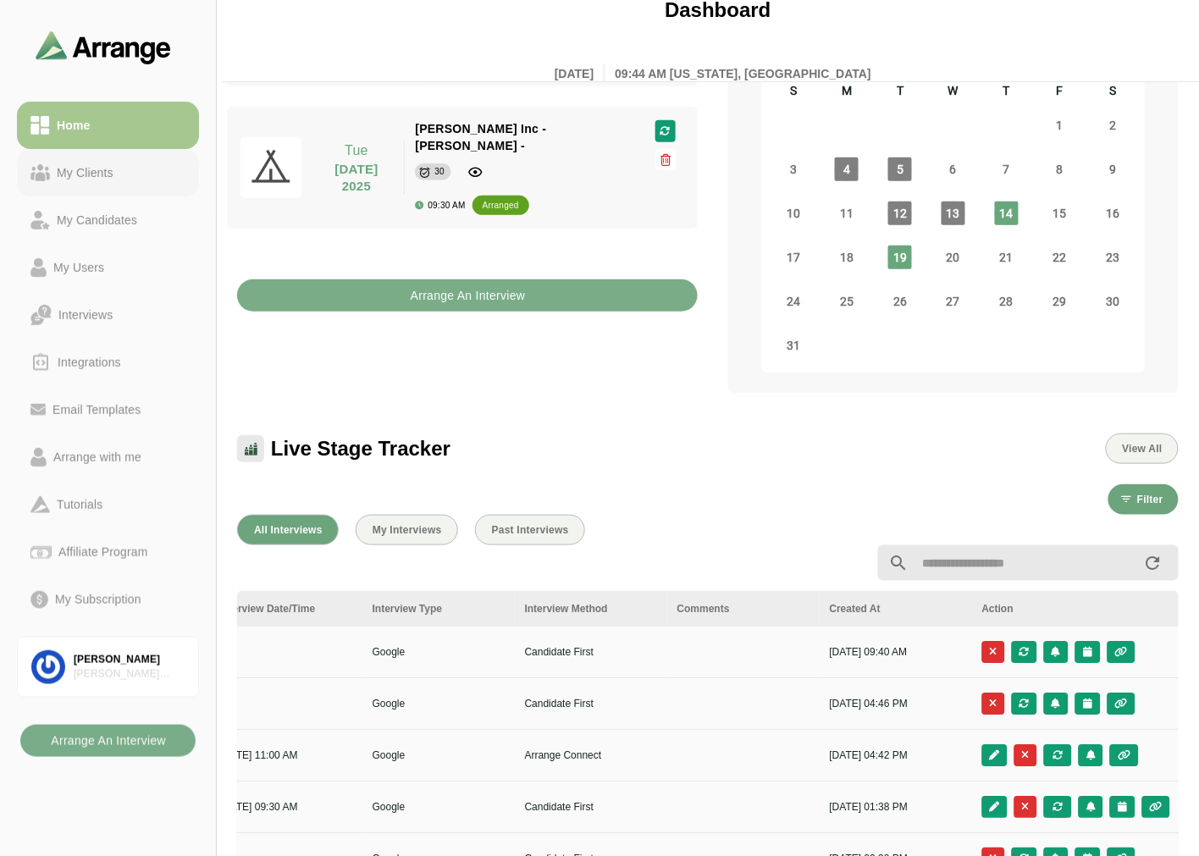
click at [131, 176] on div "My Clients" at bounding box center [107, 173] width 155 height 20
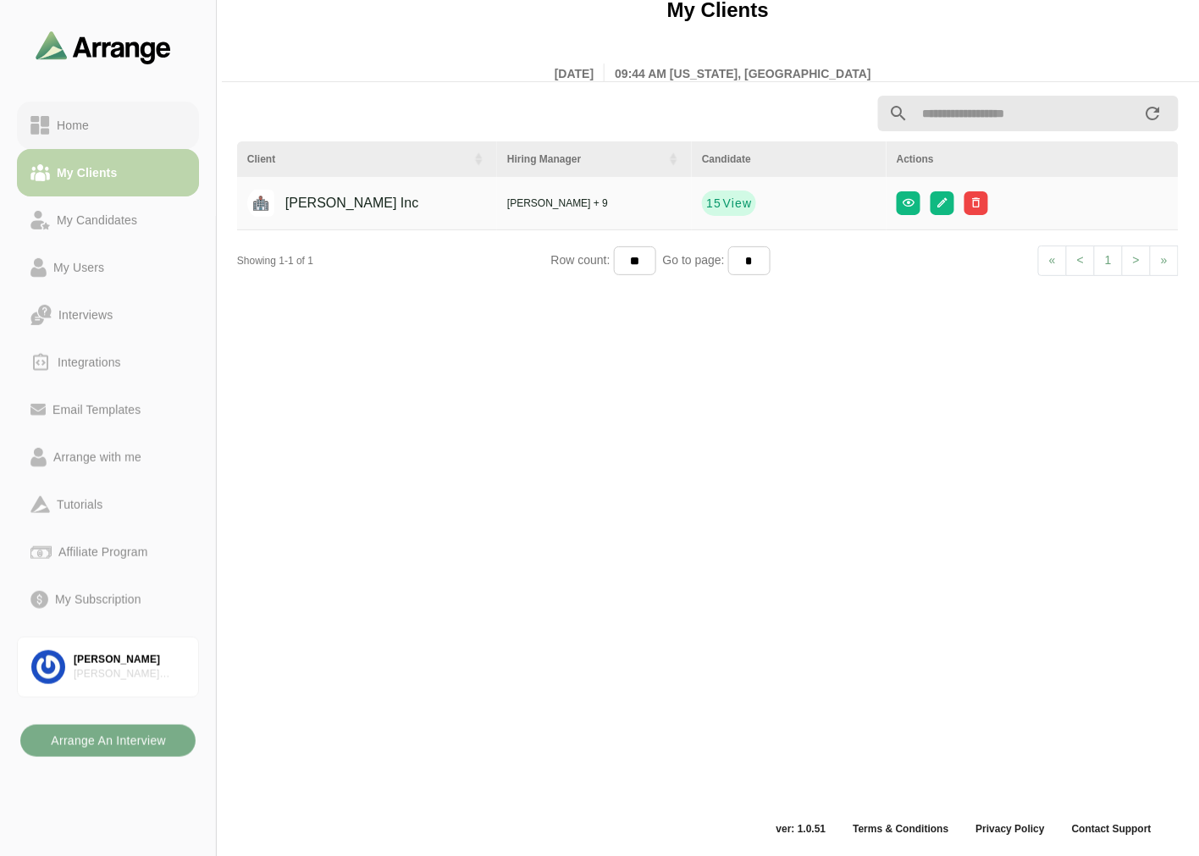
scroll to position [5, 0]
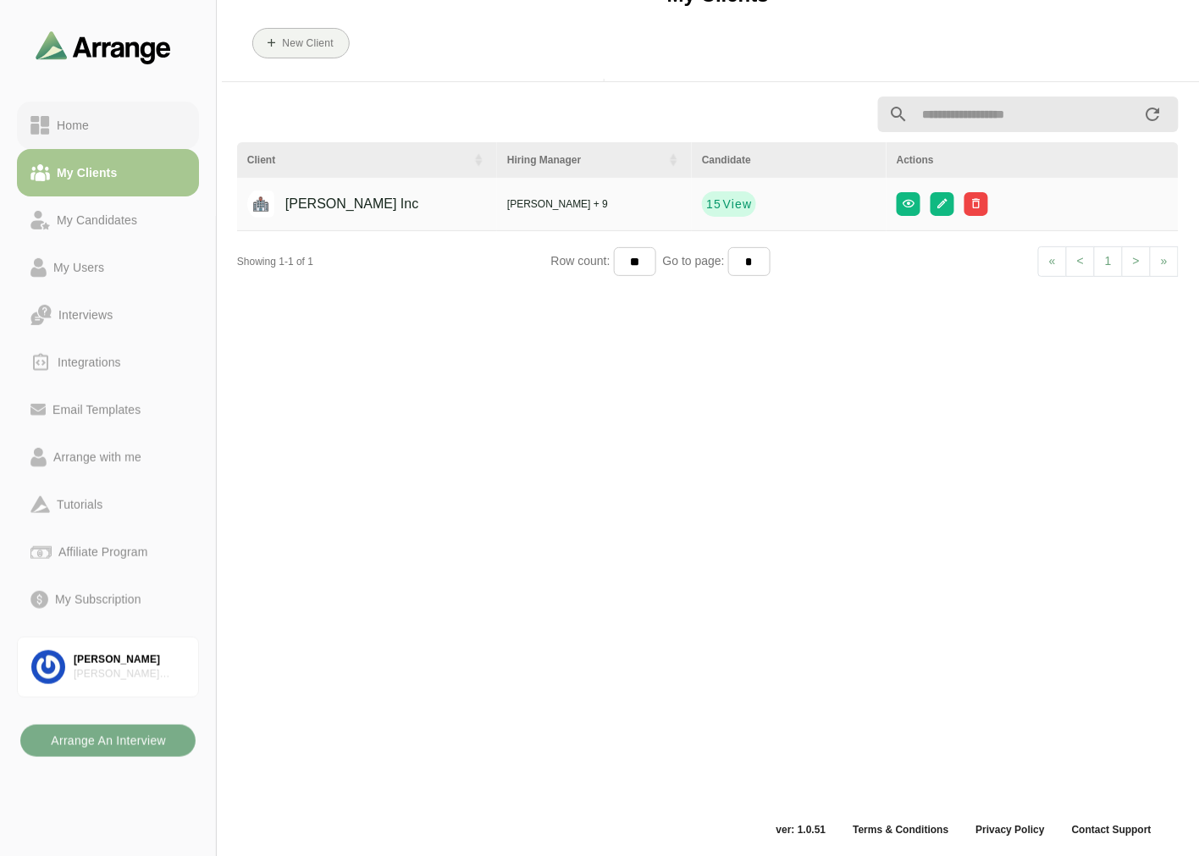
click at [142, 134] on div "Home" at bounding box center [107, 125] width 155 height 20
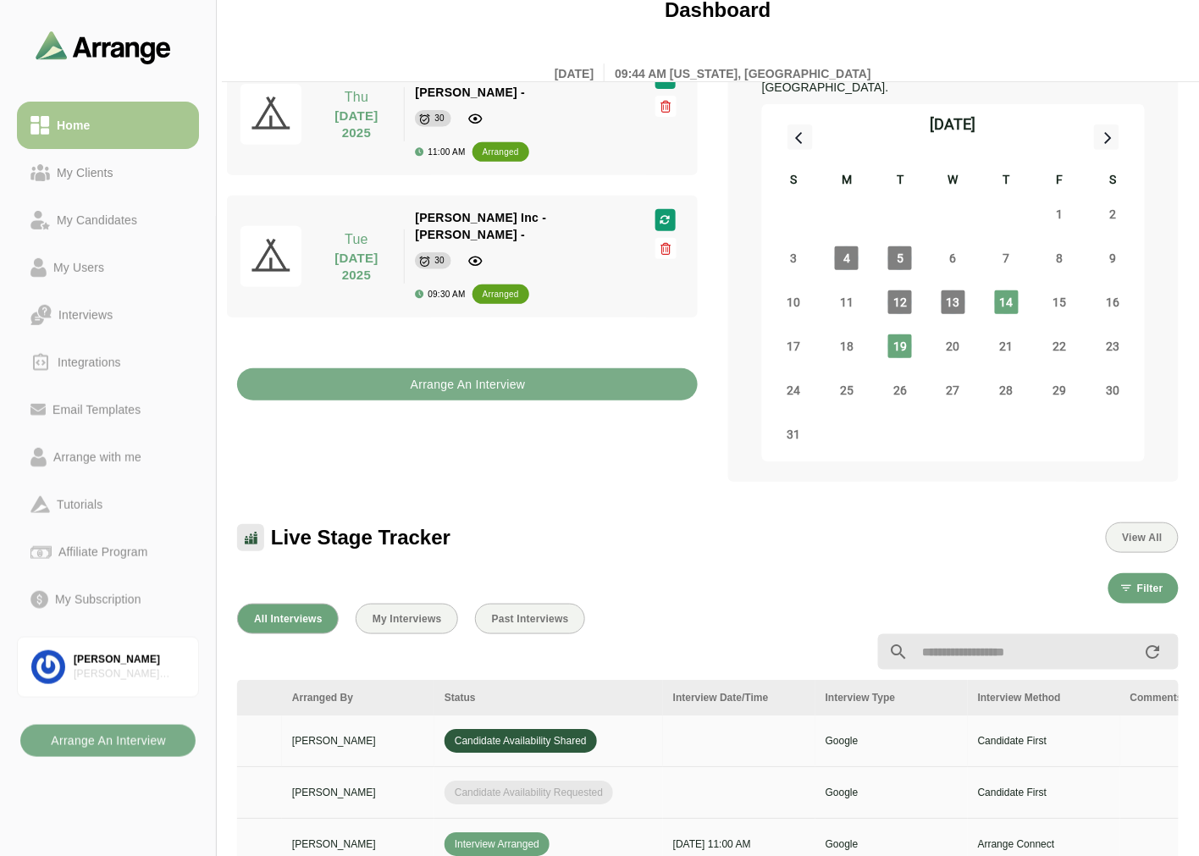
scroll to position [0, 713]
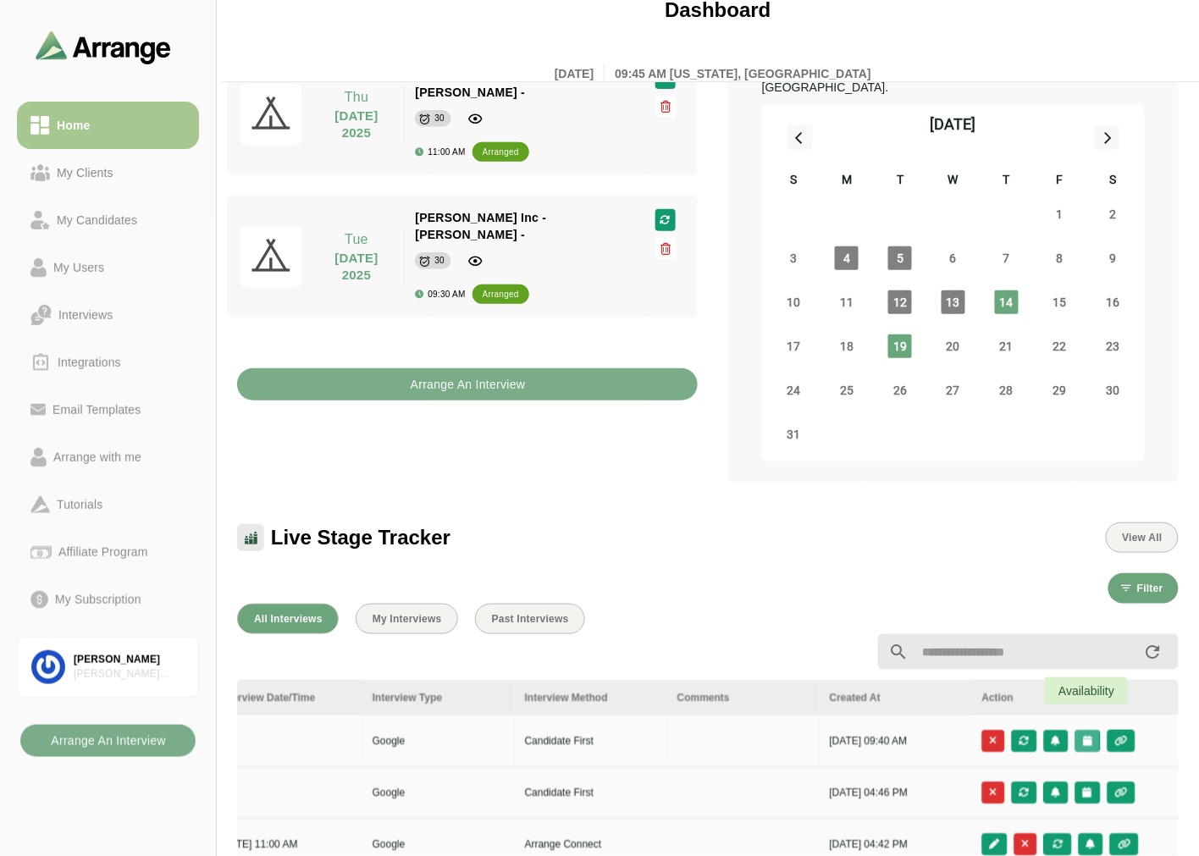
click at [589, 351] on icon "button" at bounding box center [1087, 741] width 11 height 10
click at [589, 351] on div "Candidate Slots" at bounding box center [1011, 730] width 97 height 20
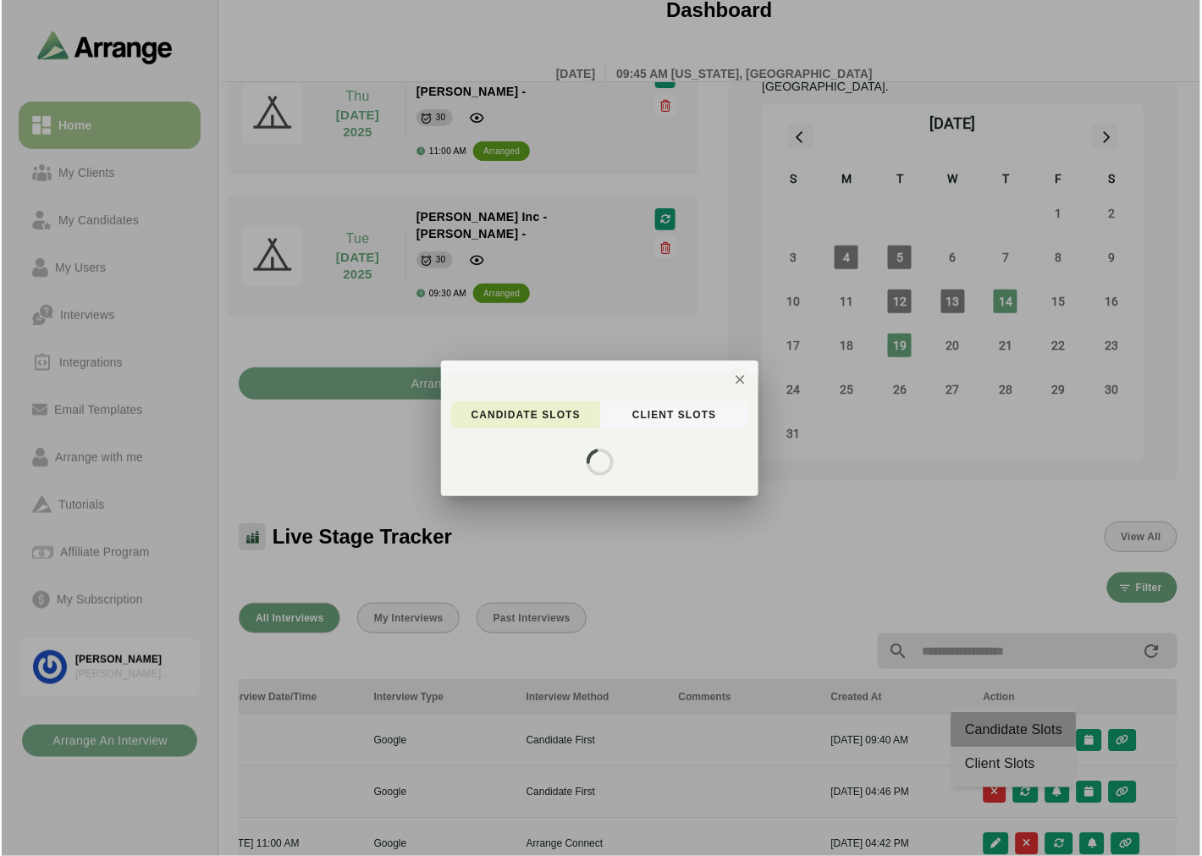
scroll to position [0, 0]
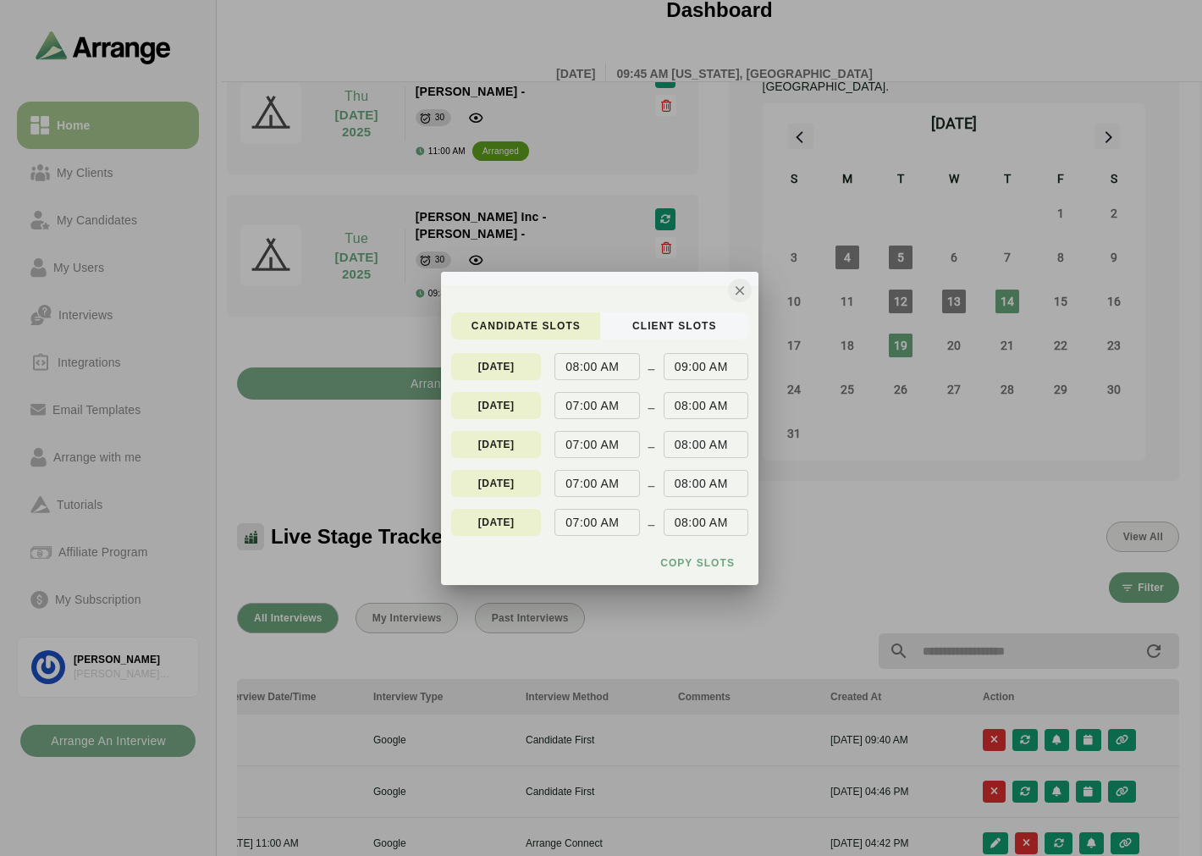
click at [589, 289] on icon "button" at bounding box center [739, 290] width 15 height 15
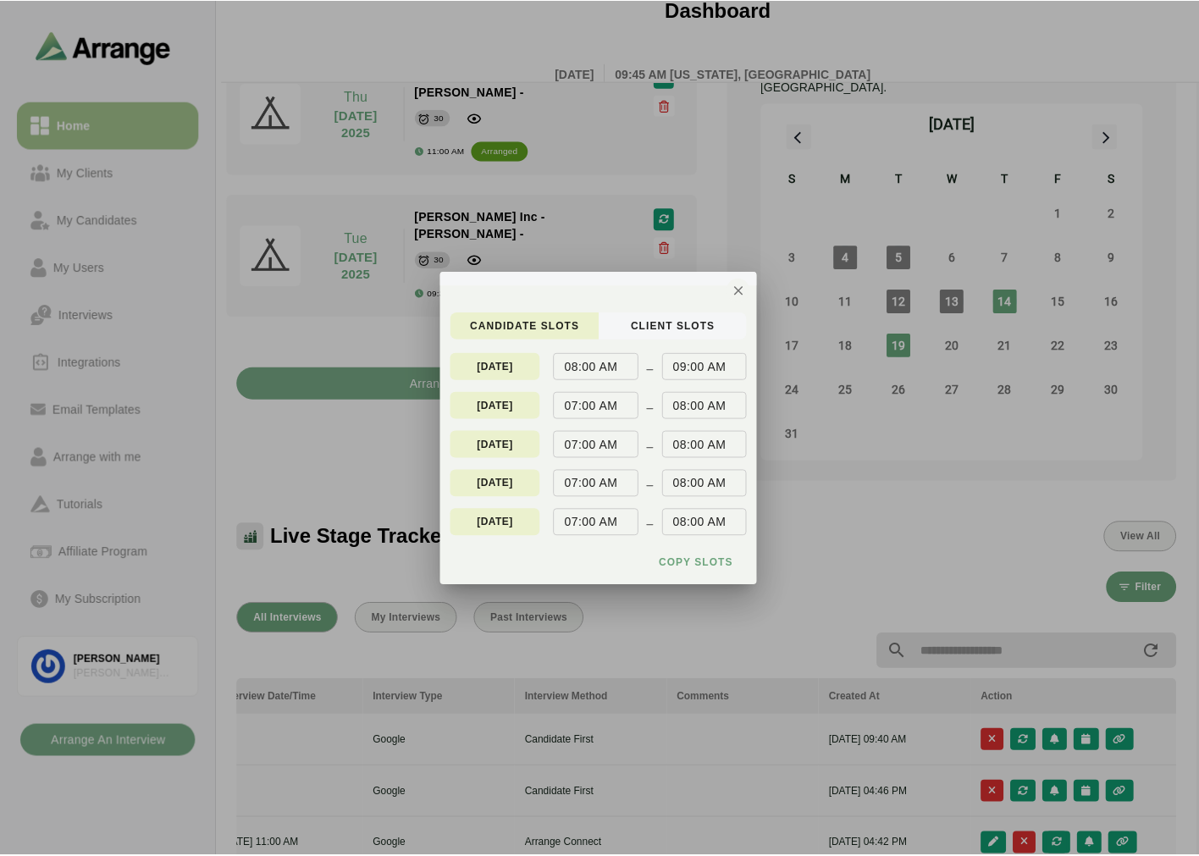
scroll to position [99, 0]
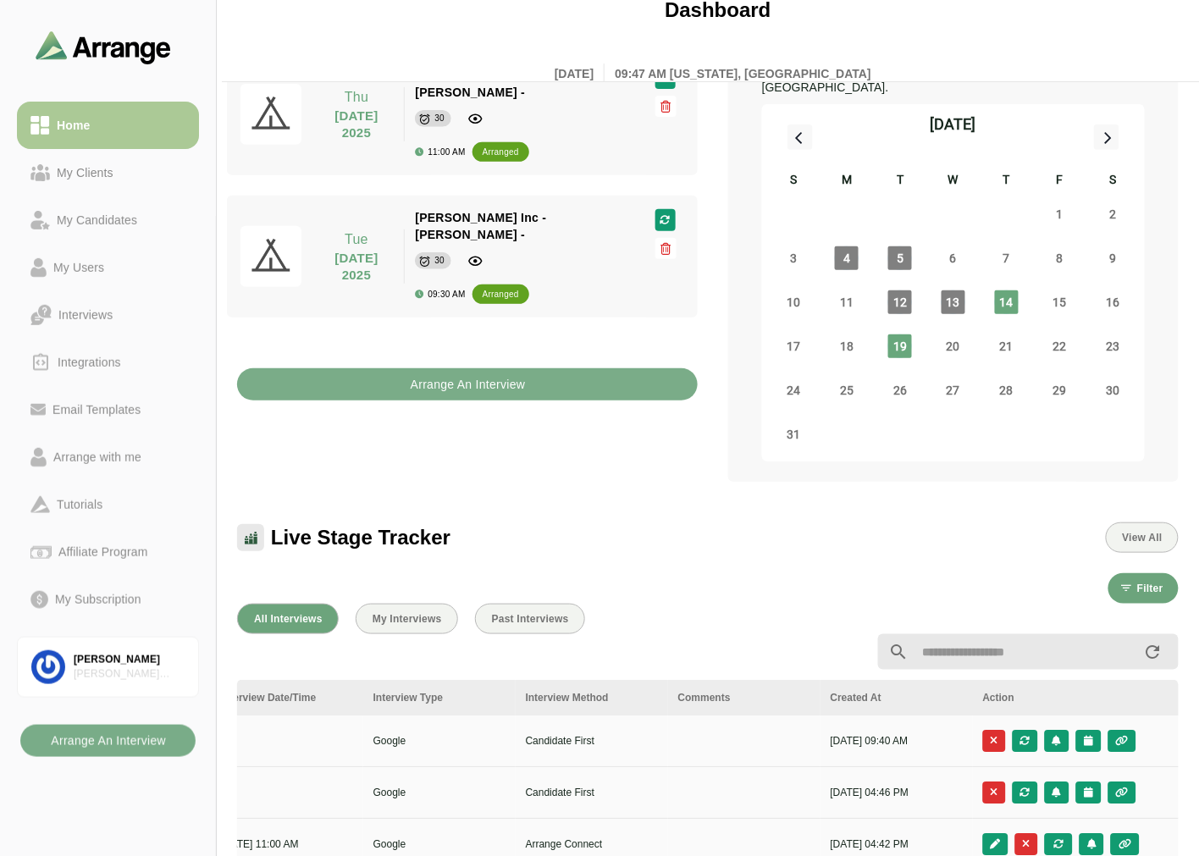
click at [100, 183] on link "My Clients" at bounding box center [108, 172] width 182 height 47
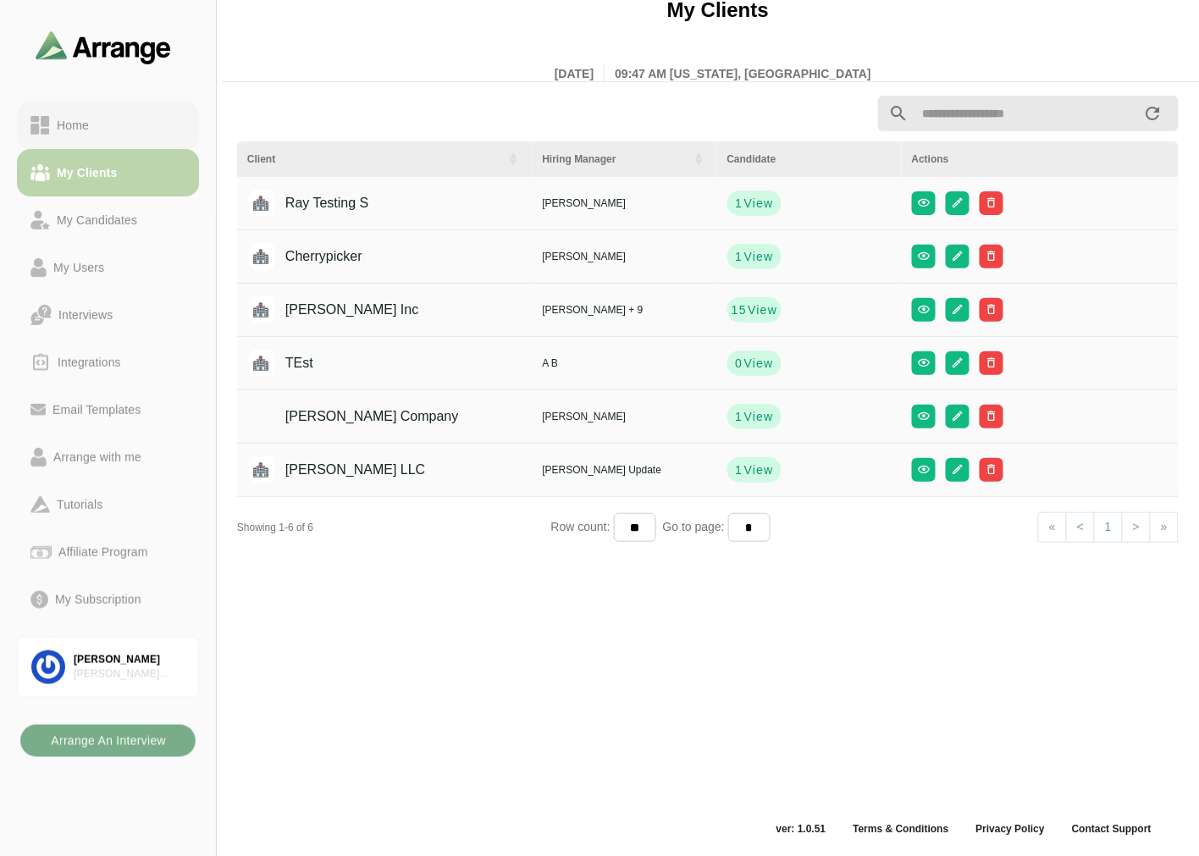
scroll to position [5, 0]
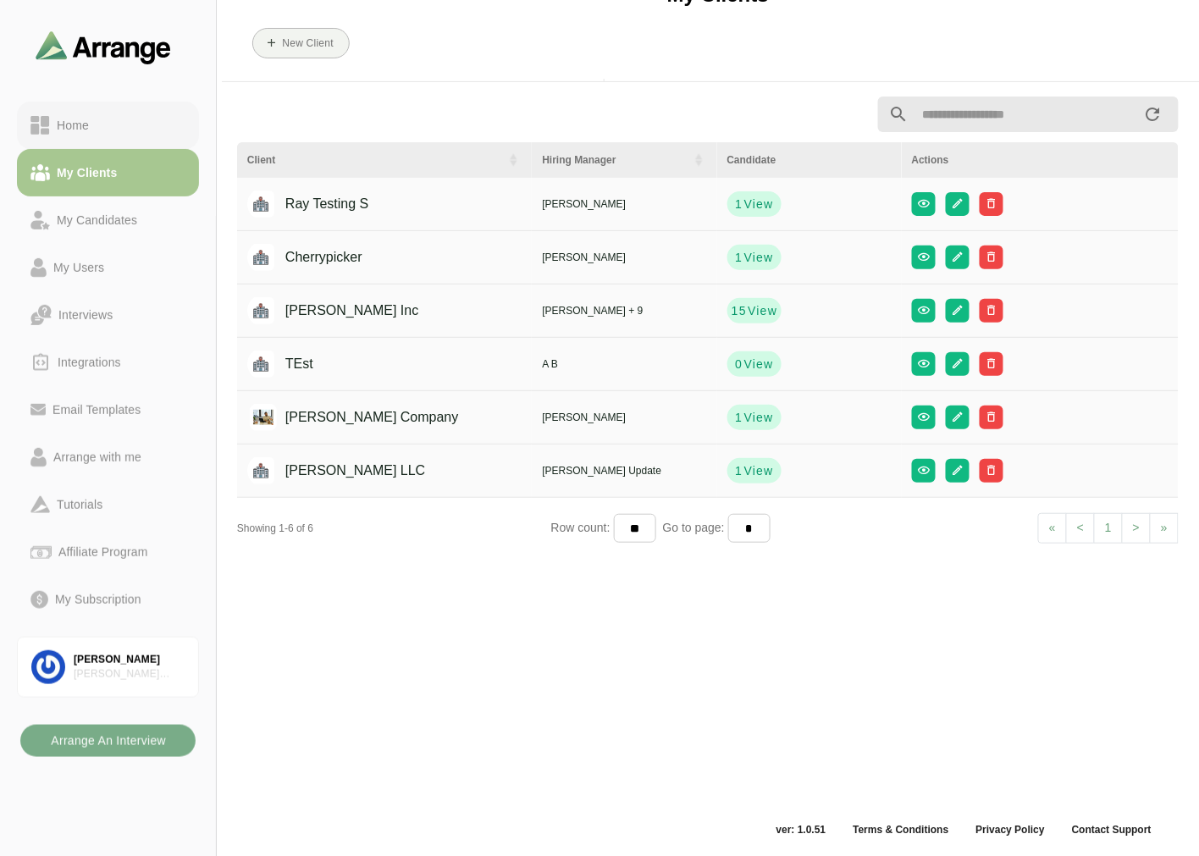
click at [123, 124] on div "Home" at bounding box center [107, 125] width 155 height 20
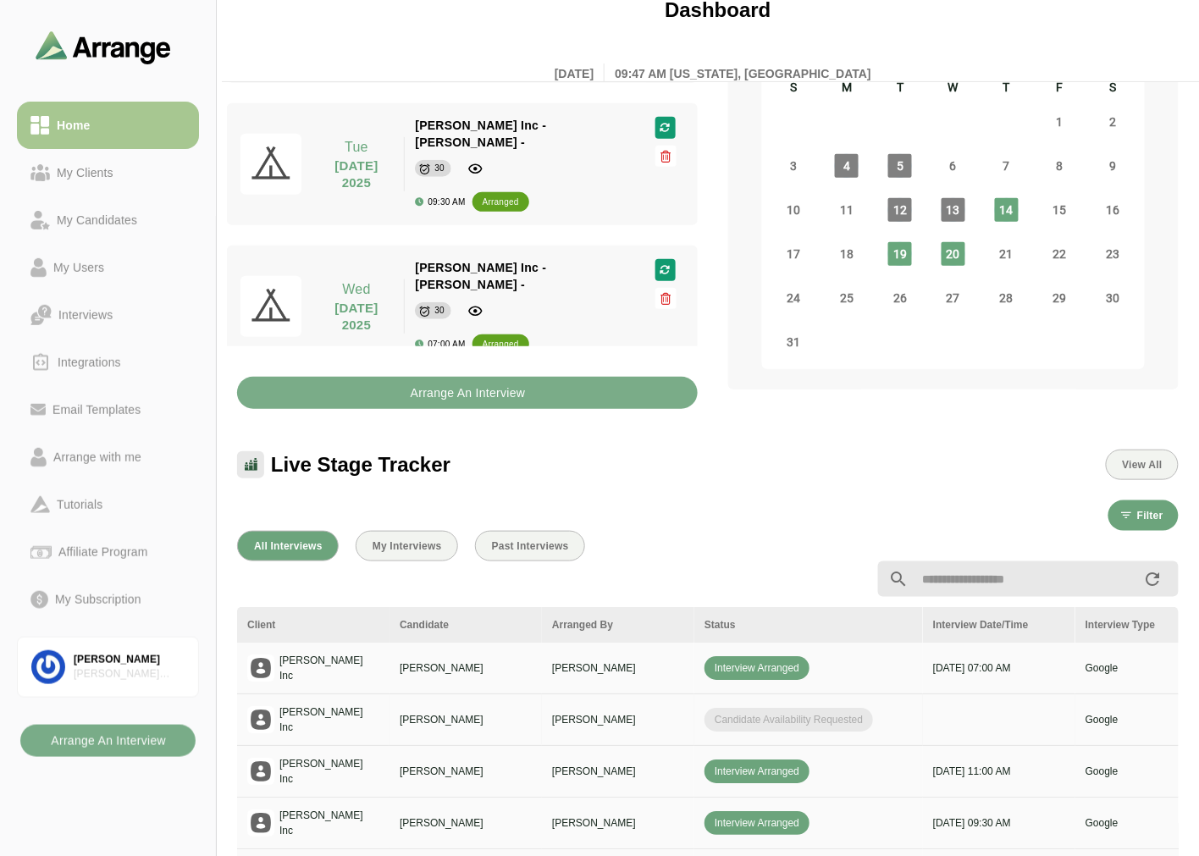
scroll to position [193, 0]
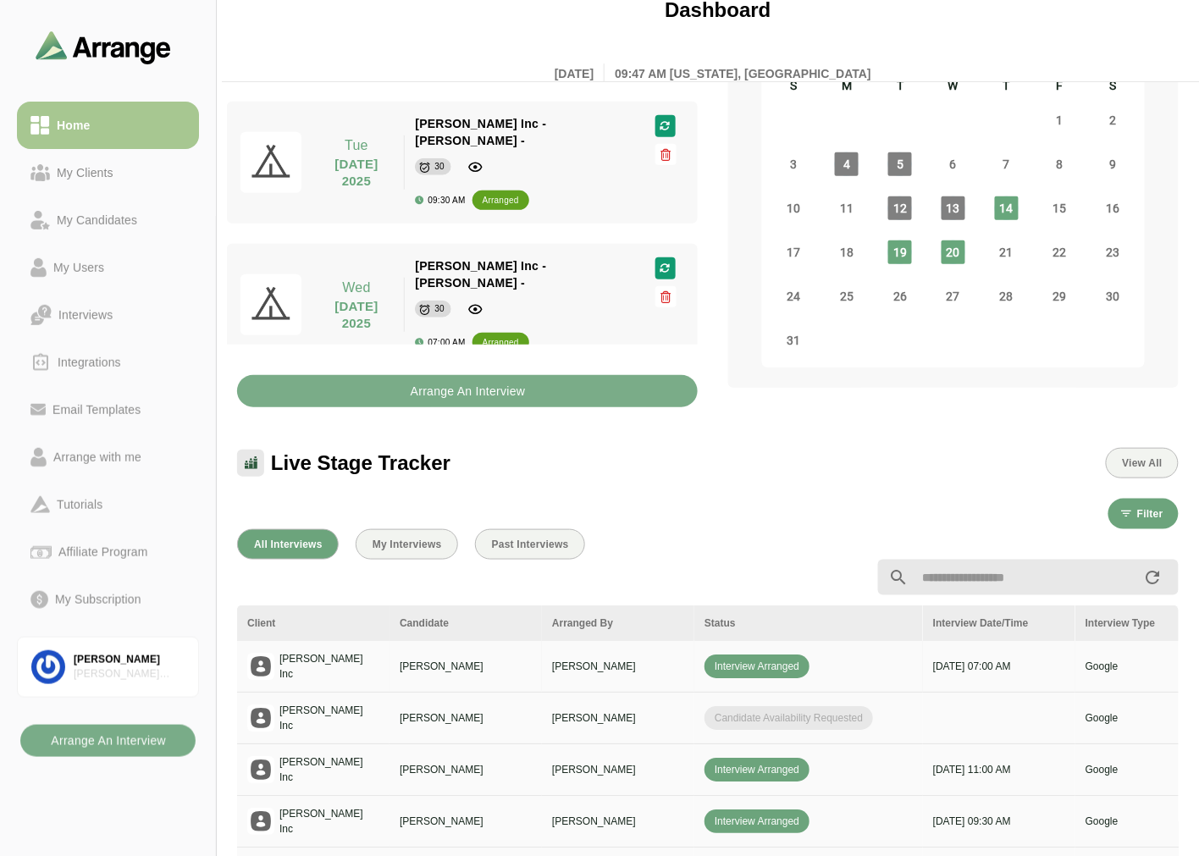
drag, startPoint x: 902, startPoint y: 665, endPoint x: 934, endPoint y: 665, distance: 31.3
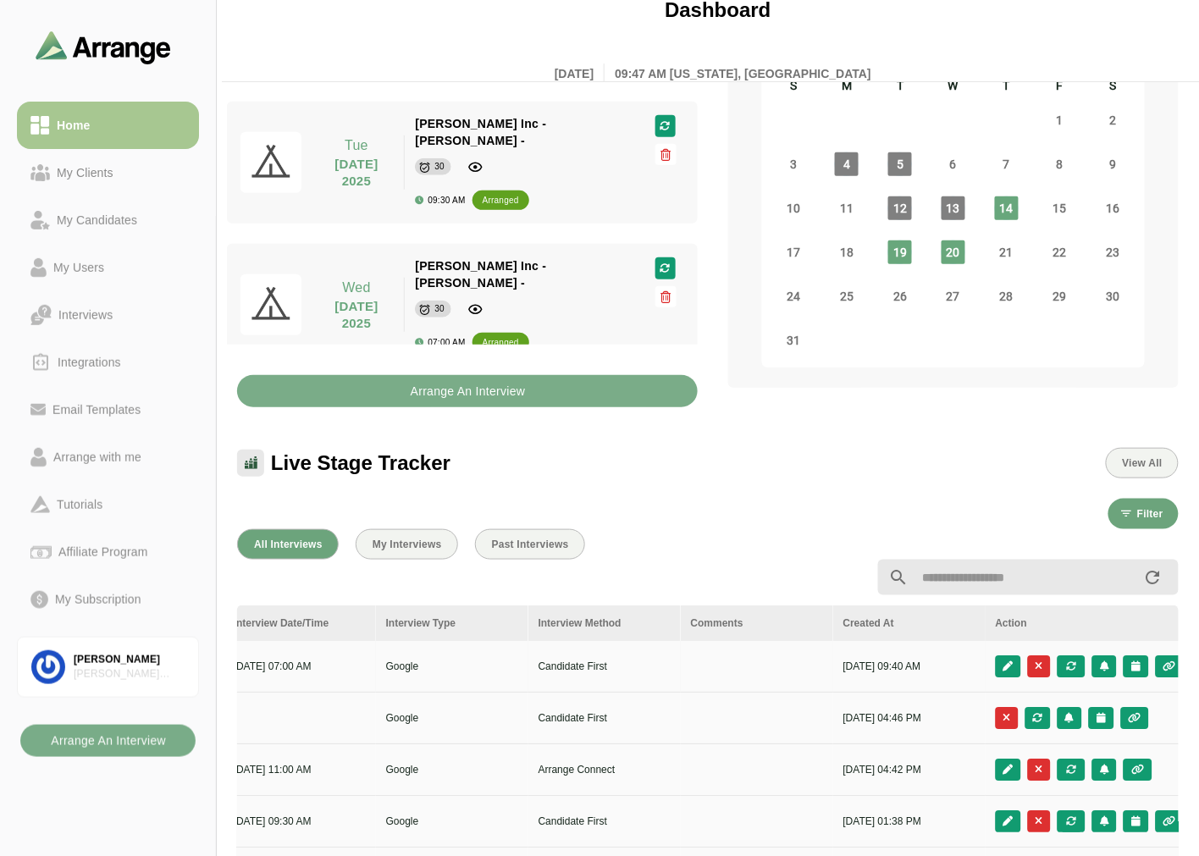
scroll to position [0, 713]
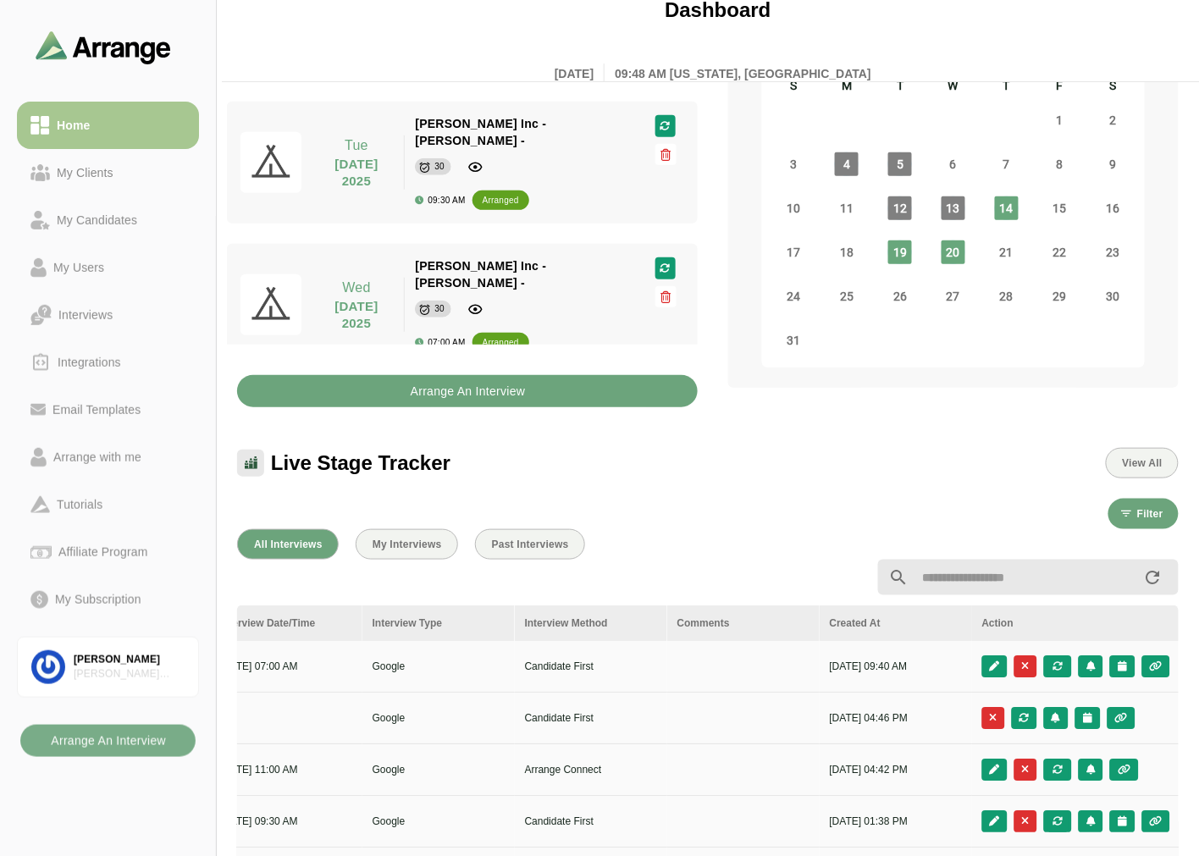
click at [433, 351] on b "Arrange An Interview" at bounding box center [468, 391] width 116 height 32
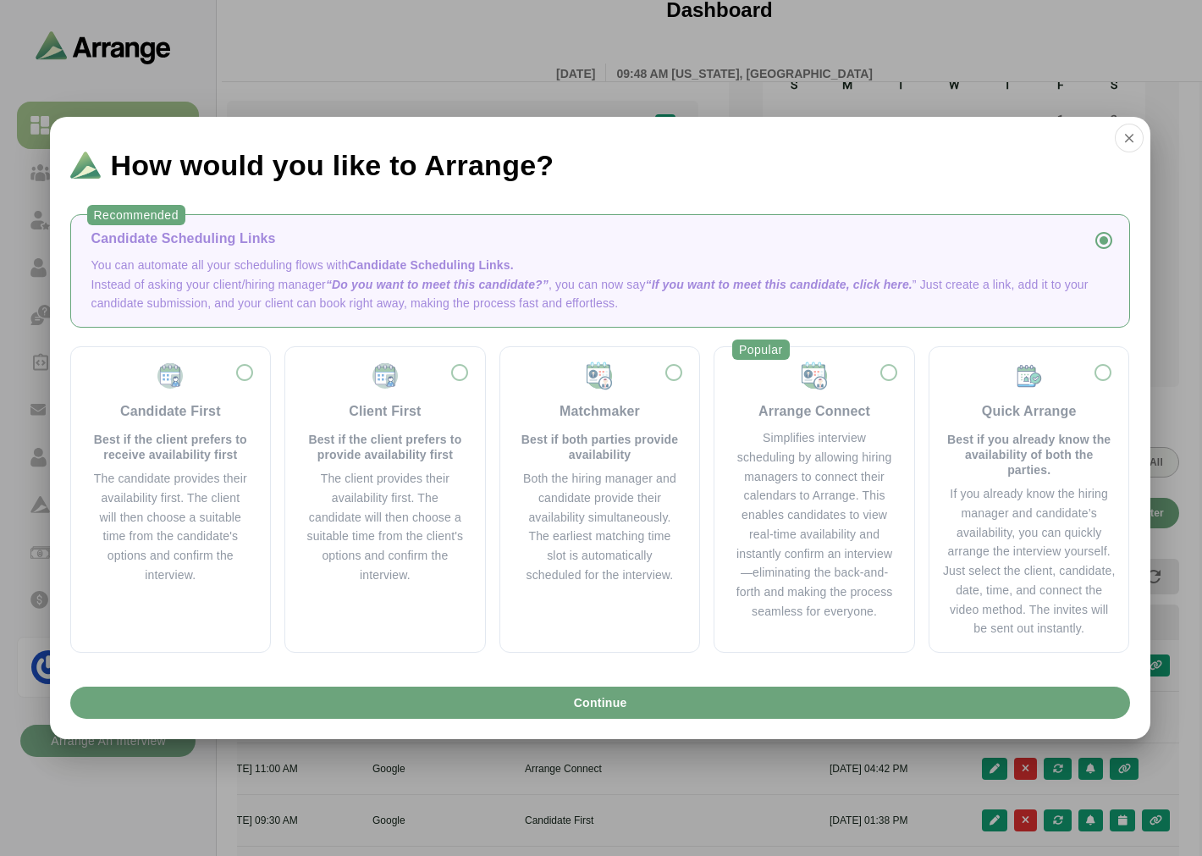
scroll to position [0, 712]
click at [589, 351] on div "Simplifies interview scheduling by allowing hiring managers to connect their ca…" at bounding box center [814, 524] width 159 height 193
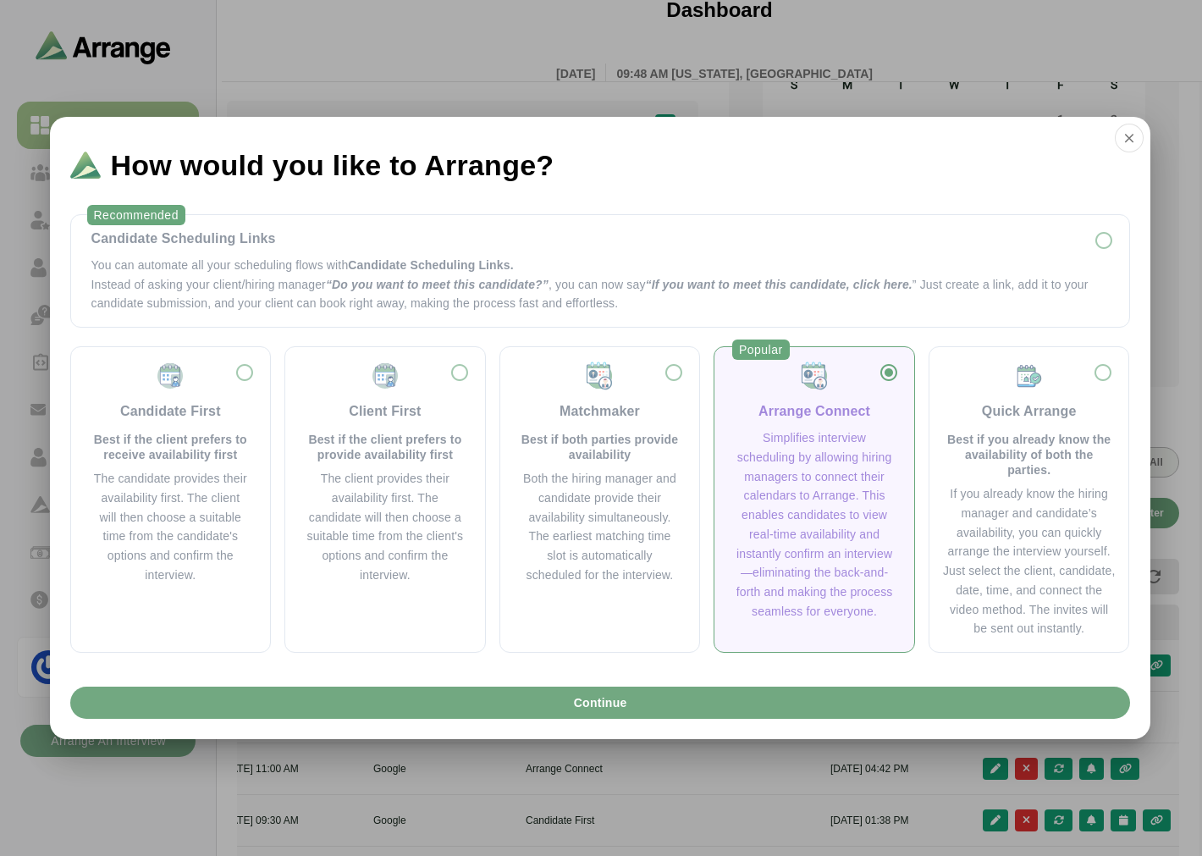
click at [589, 351] on button "Continue" at bounding box center [600, 703] width 1060 height 32
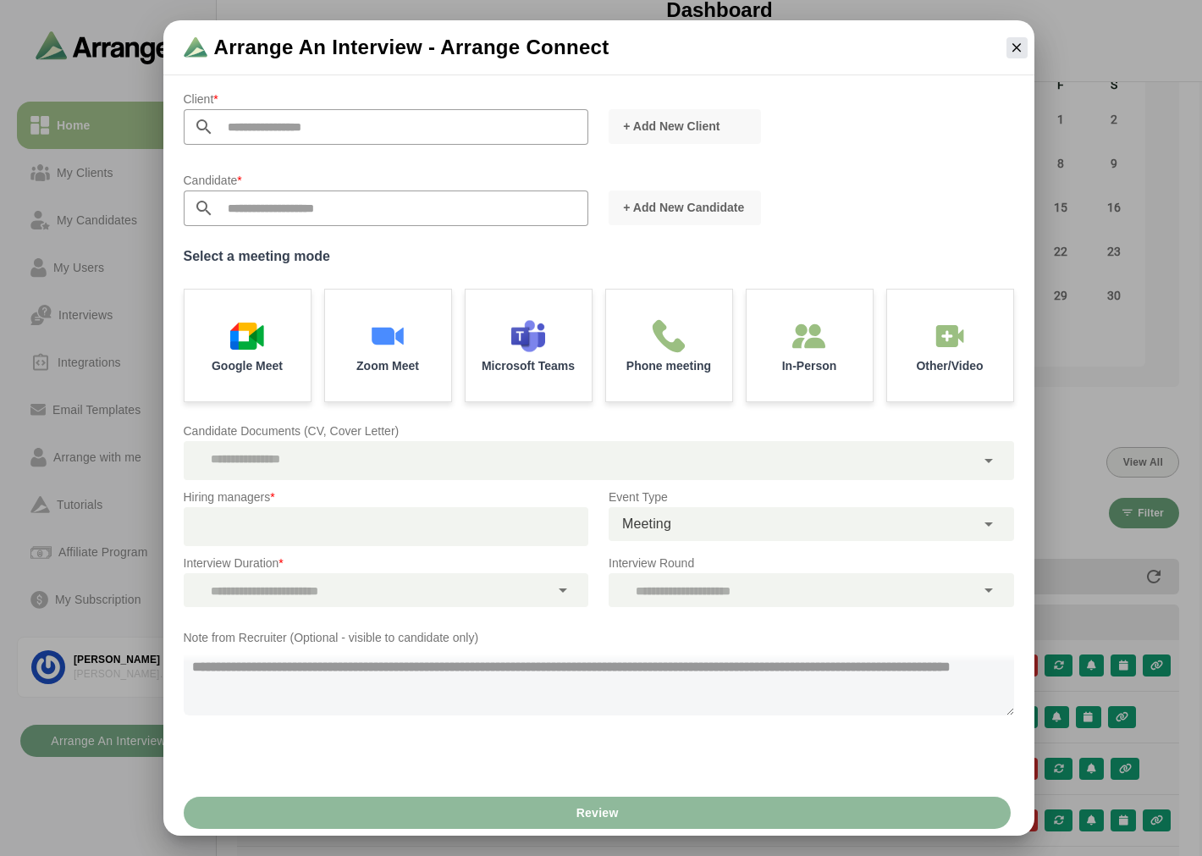
click at [240, 204] on input "text" at bounding box center [401, 208] width 375 height 36
click at [589, 212] on span "+ Add New Candidate" at bounding box center [683, 207] width 122 height 17
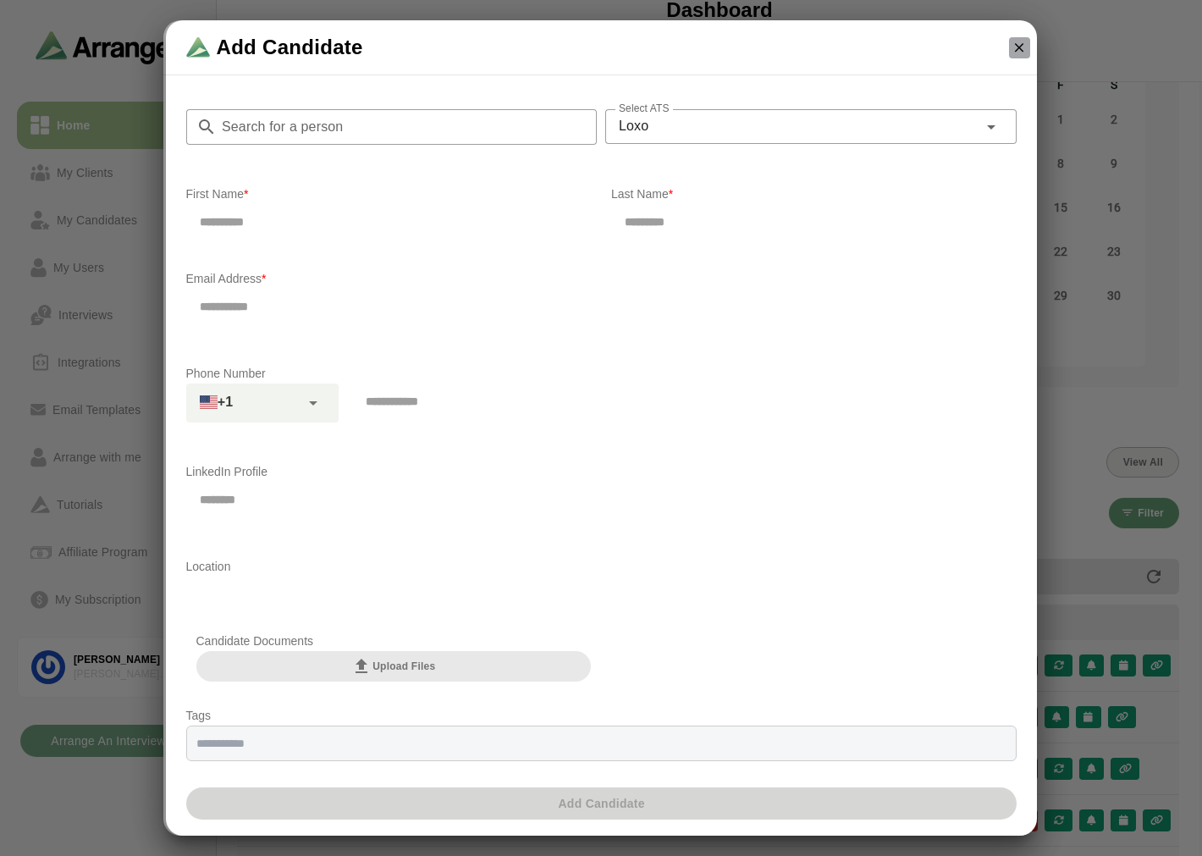
click at [589, 43] on icon "button" at bounding box center [1019, 47] width 15 height 15
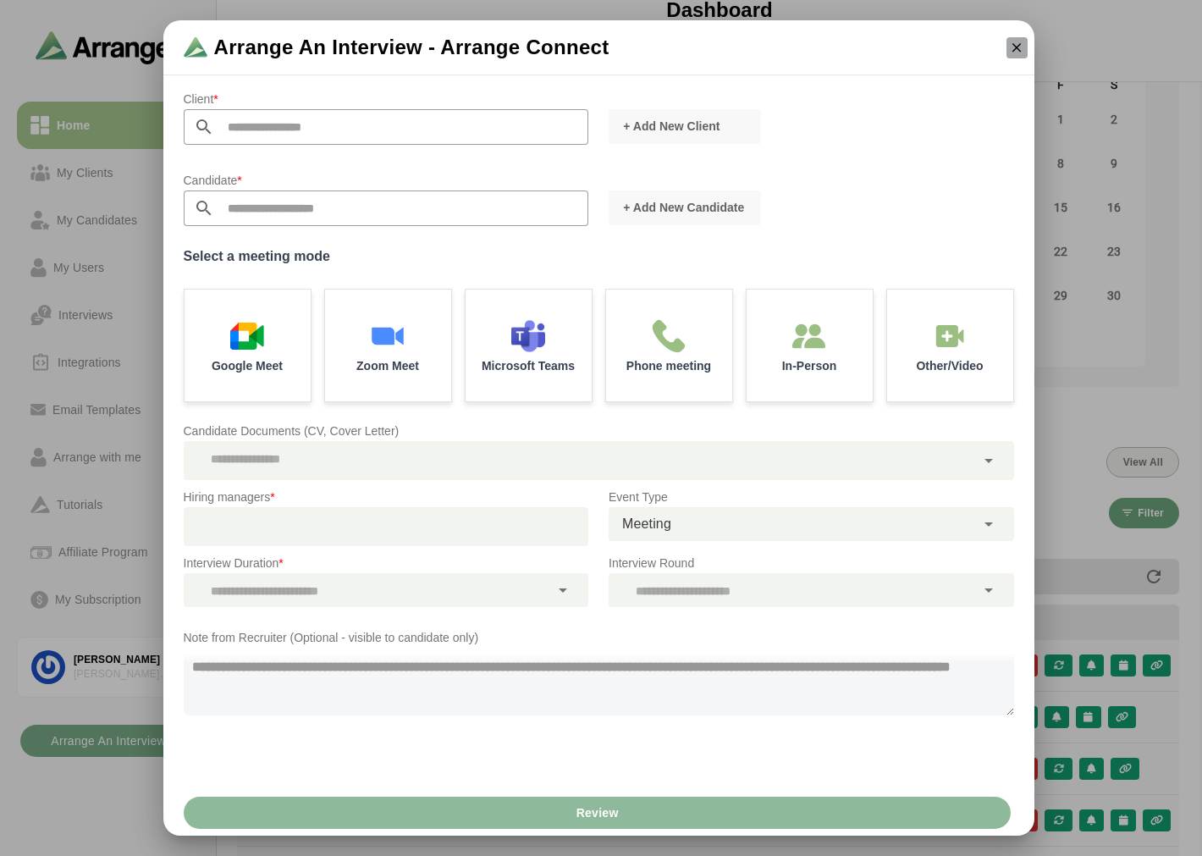
click at [589, 47] on icon "button" at bounding box center [1016, 47] width 15 height 15
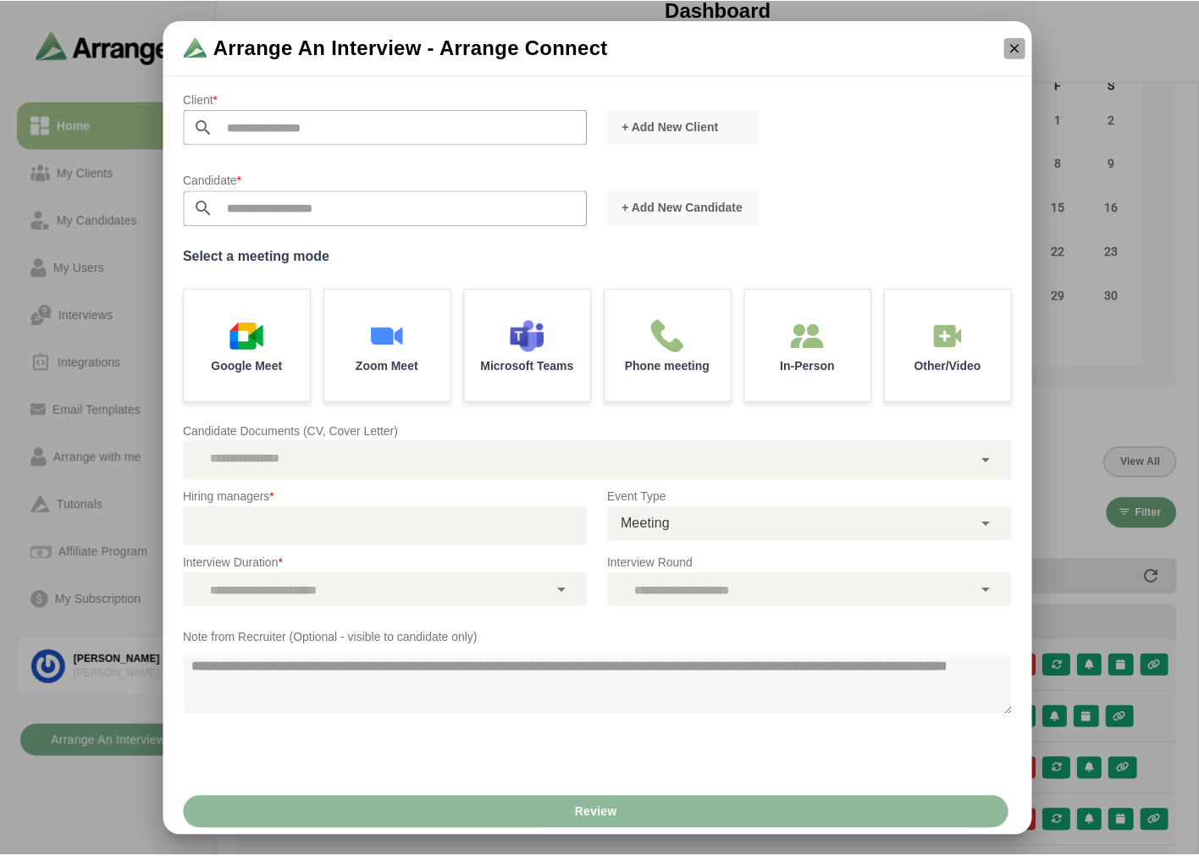
scroll to position [193, 0]
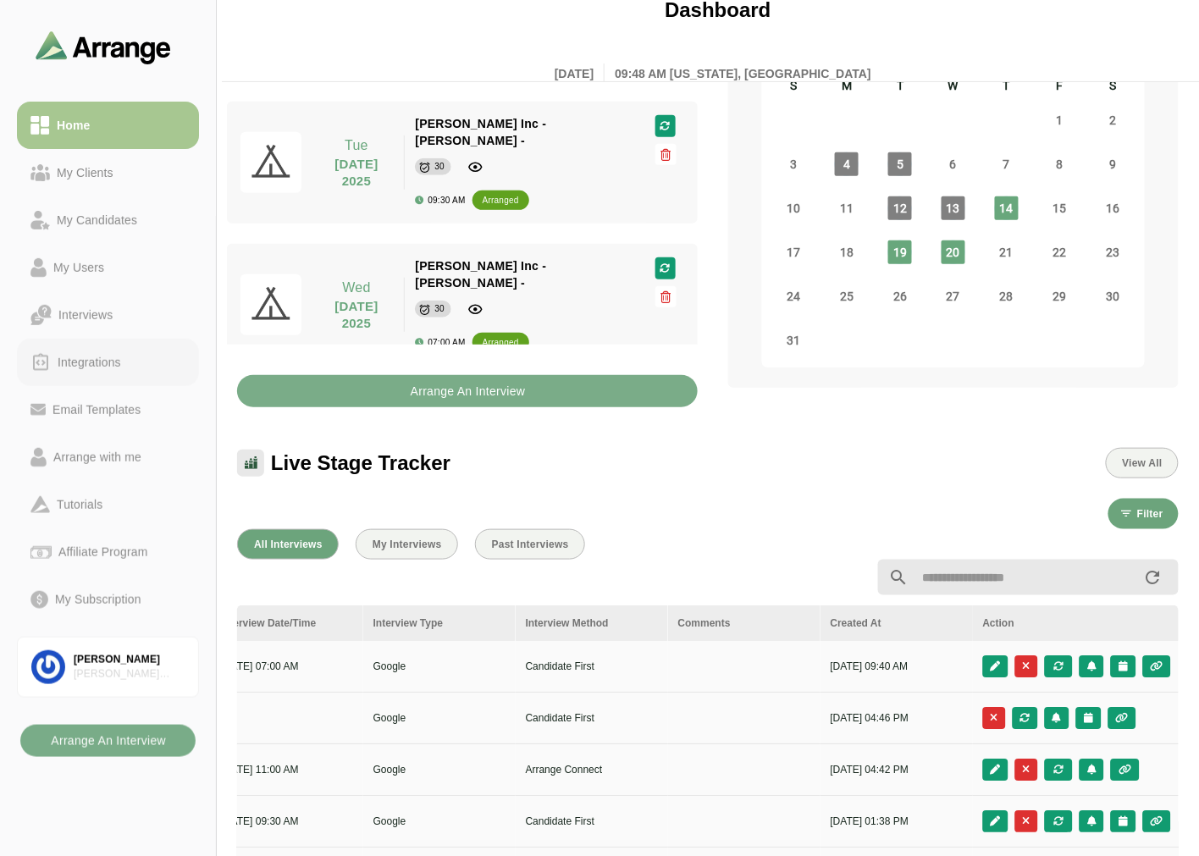
click at [74, 351] on div "Integrations" at bounding box center [89, 362] width 77 height 20
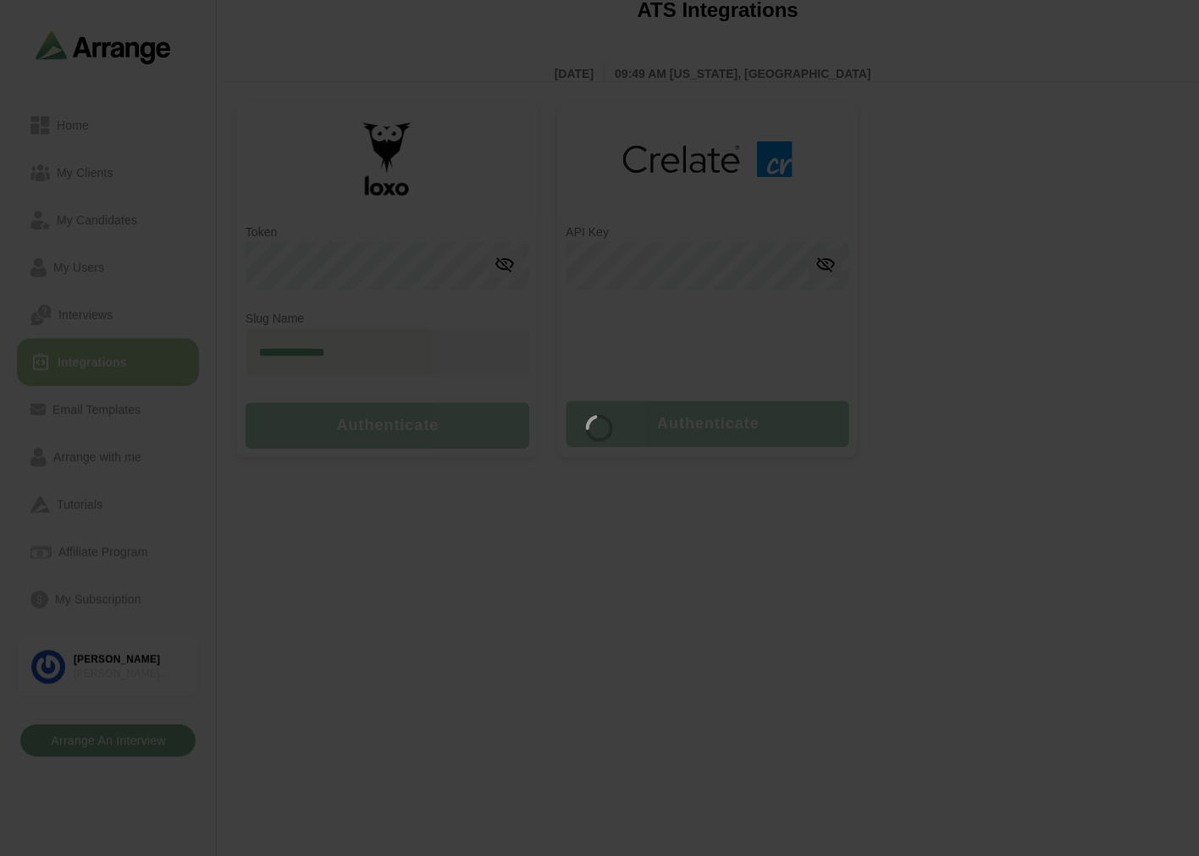
type input "**********"
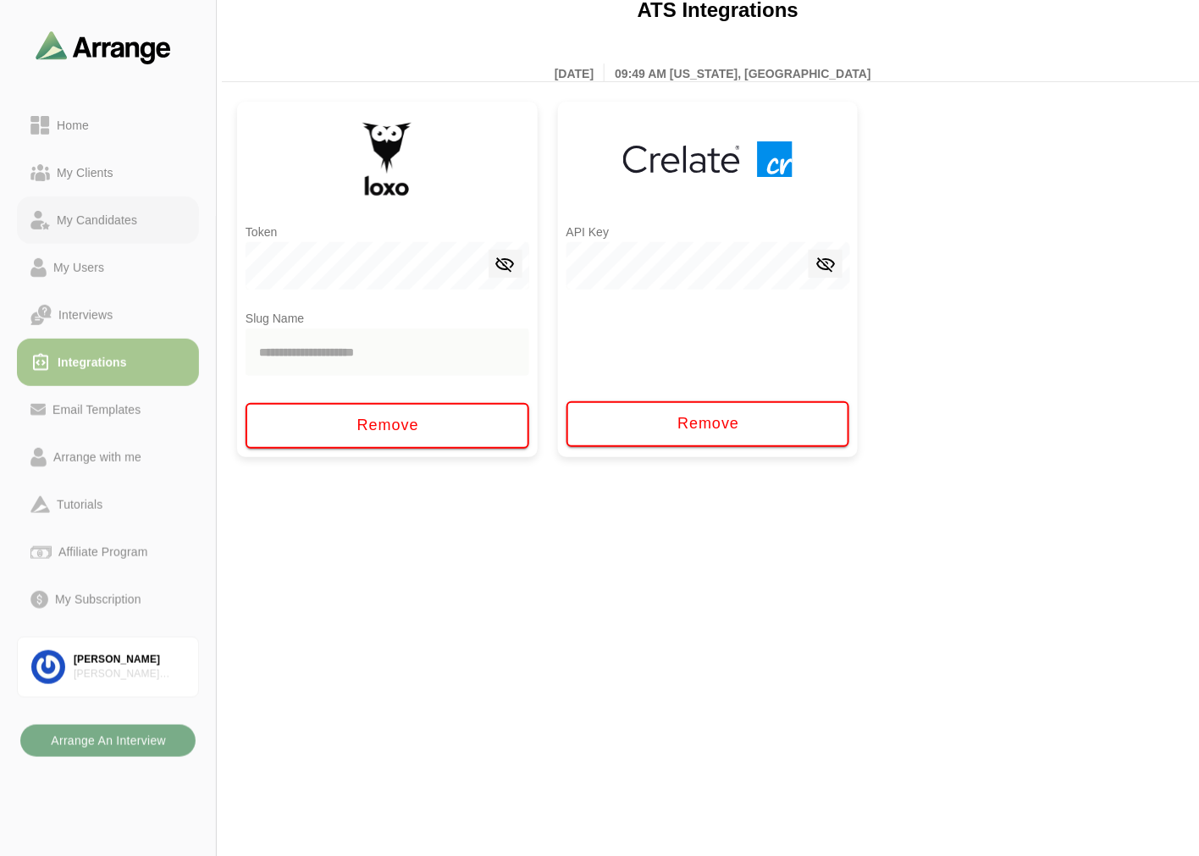
click at [124, 223] on div "My Candidates" at bounding box center [97, 220] width 94 height 20
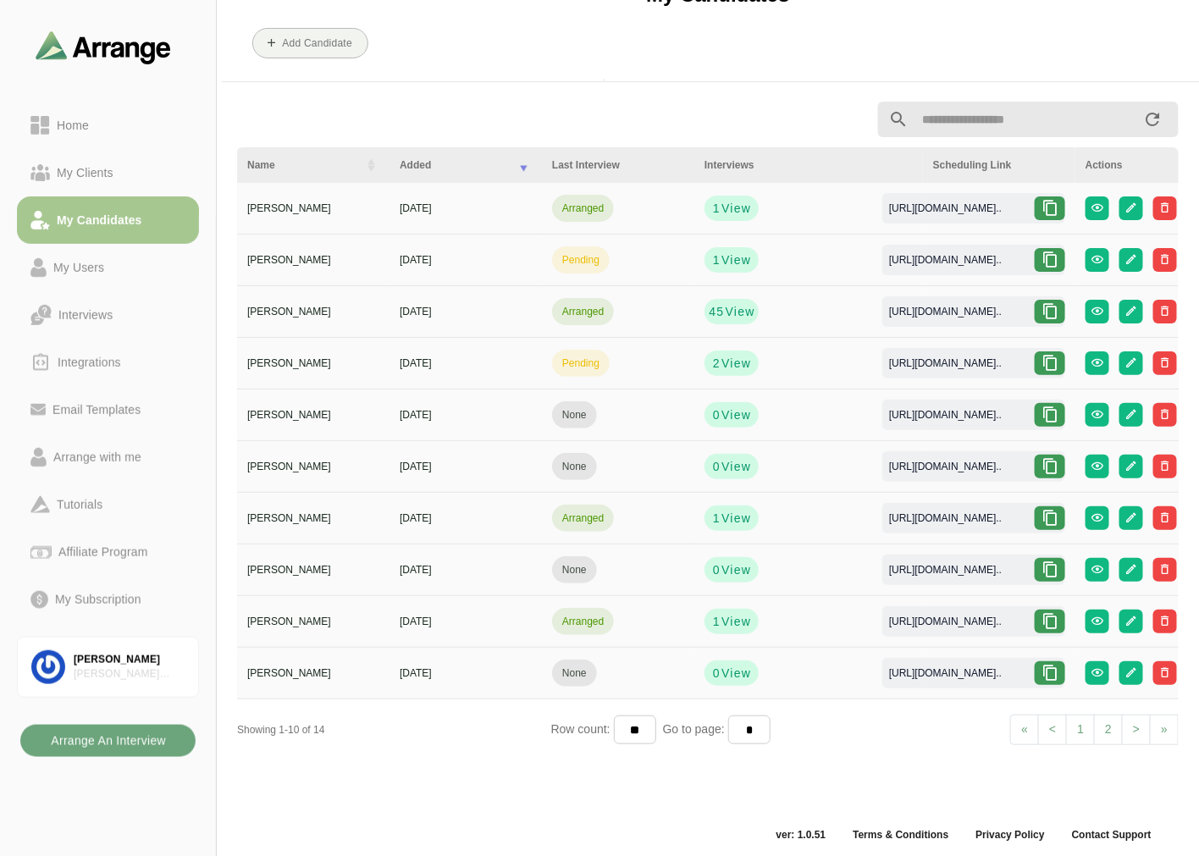
click at [102, 351] on b "Arrange An Interview" at bounding box center [108, 741] width 116 height 32
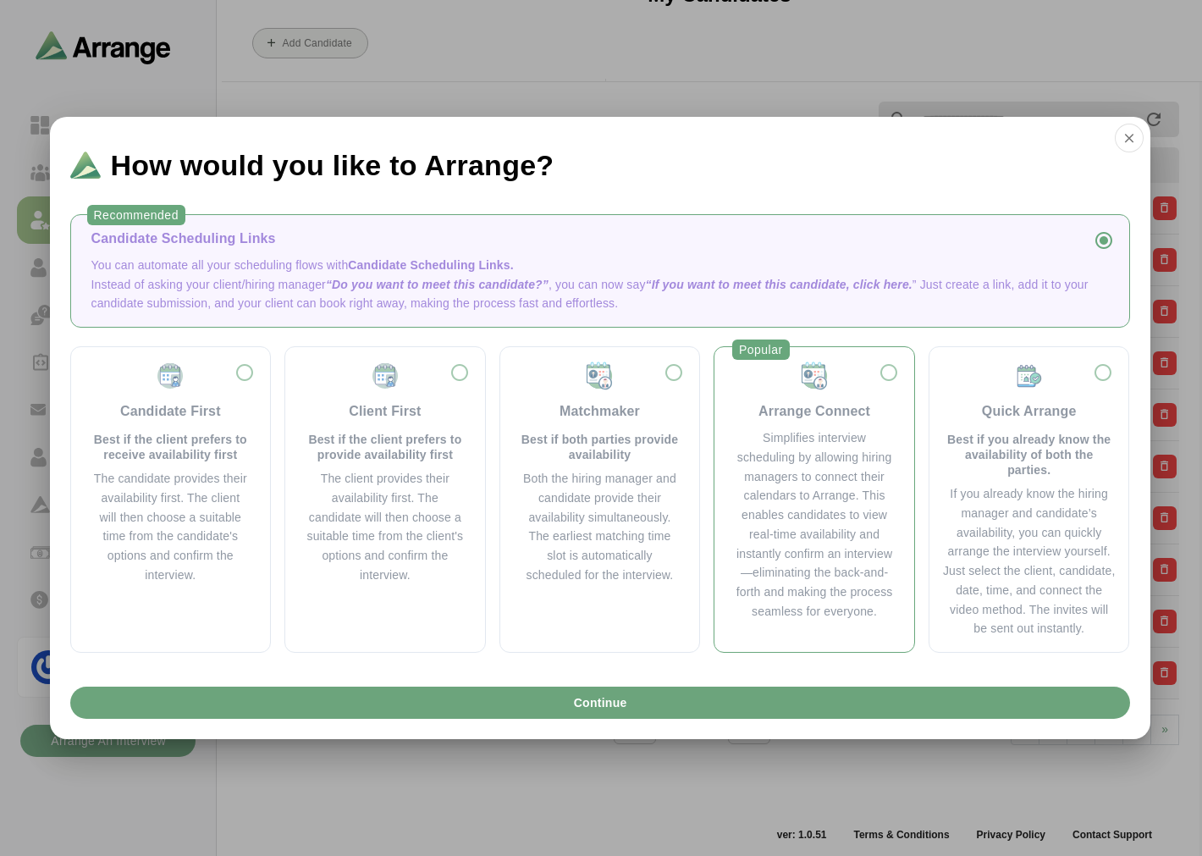
click at [589, 351] on div "Simplifies interview scheduling by allowing hiring managers to connect their ca…" at bounding box center [814, 524] width 159 height 193
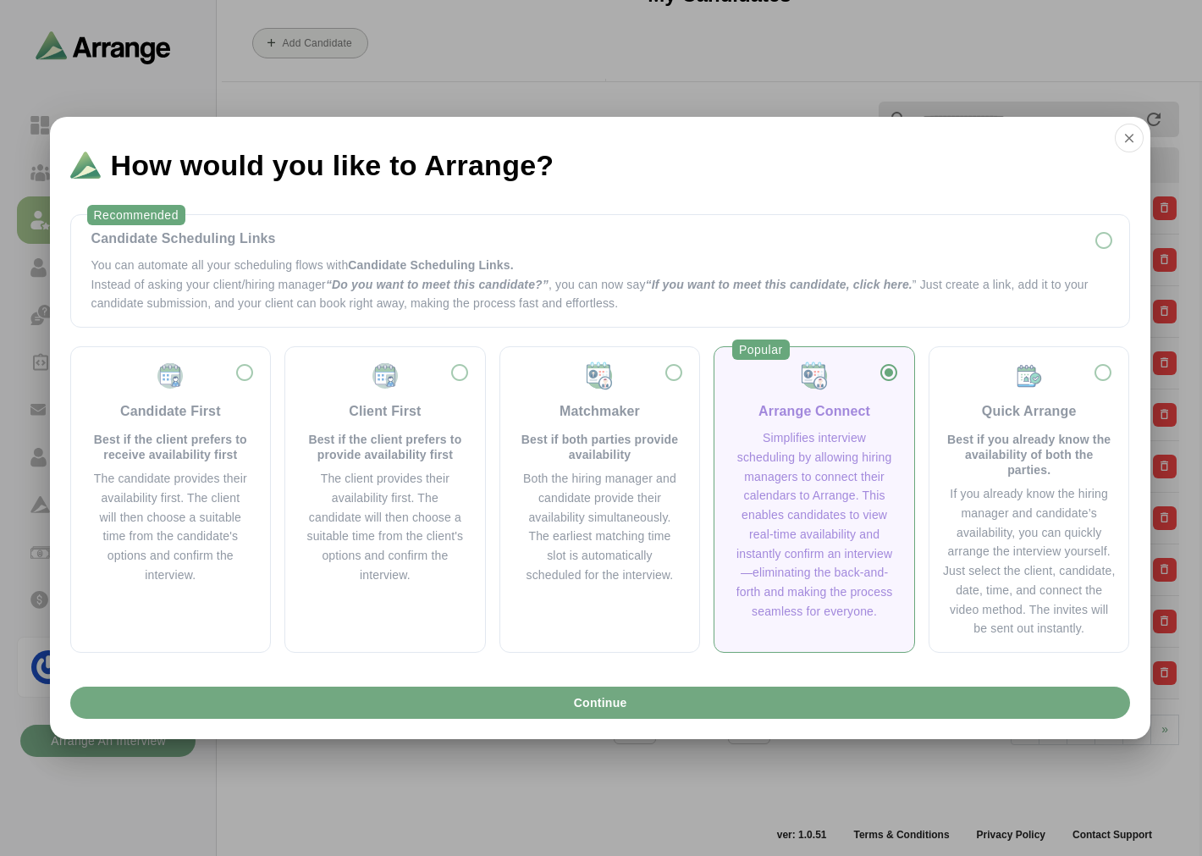
click at [587, 351] on span "Continue" at bounding box center [599, 703] width 54 height 32
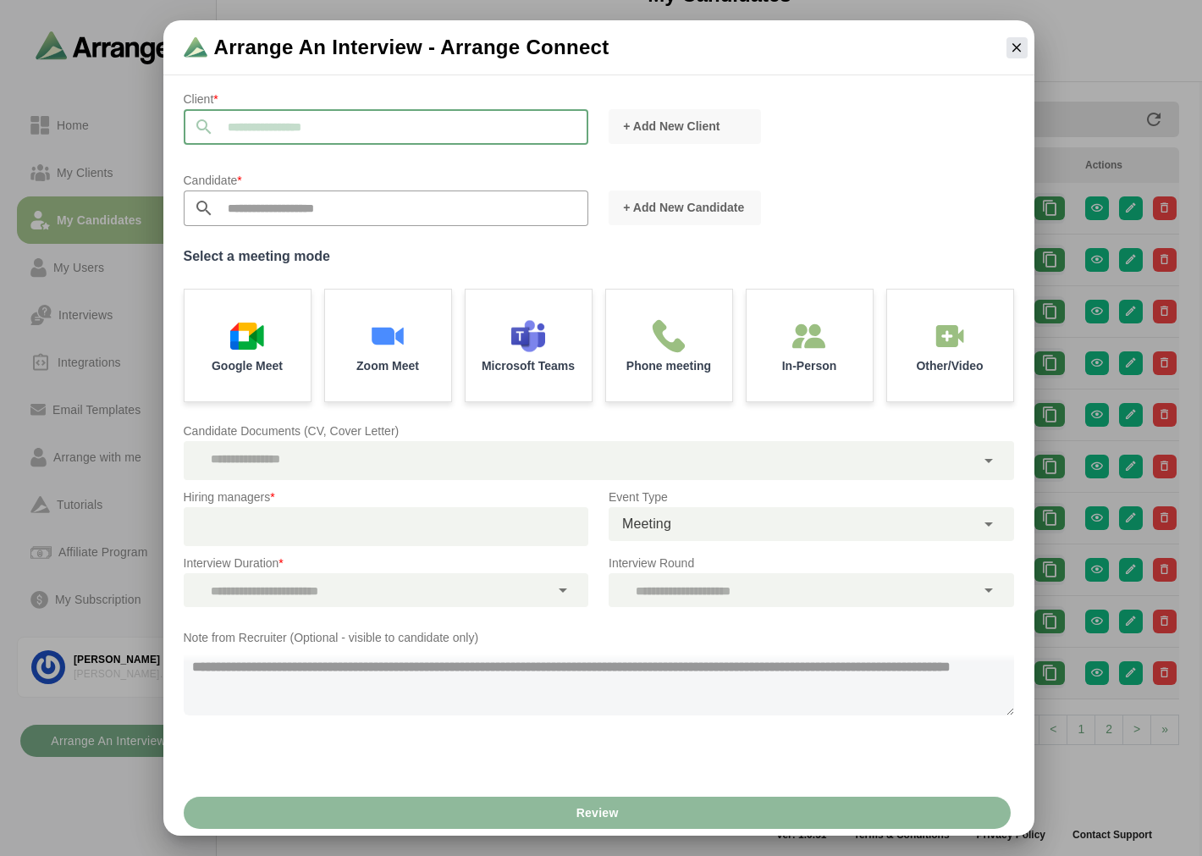
click at [288, 128] on input "text" at bounding box center [401, 127] width 375 height 36
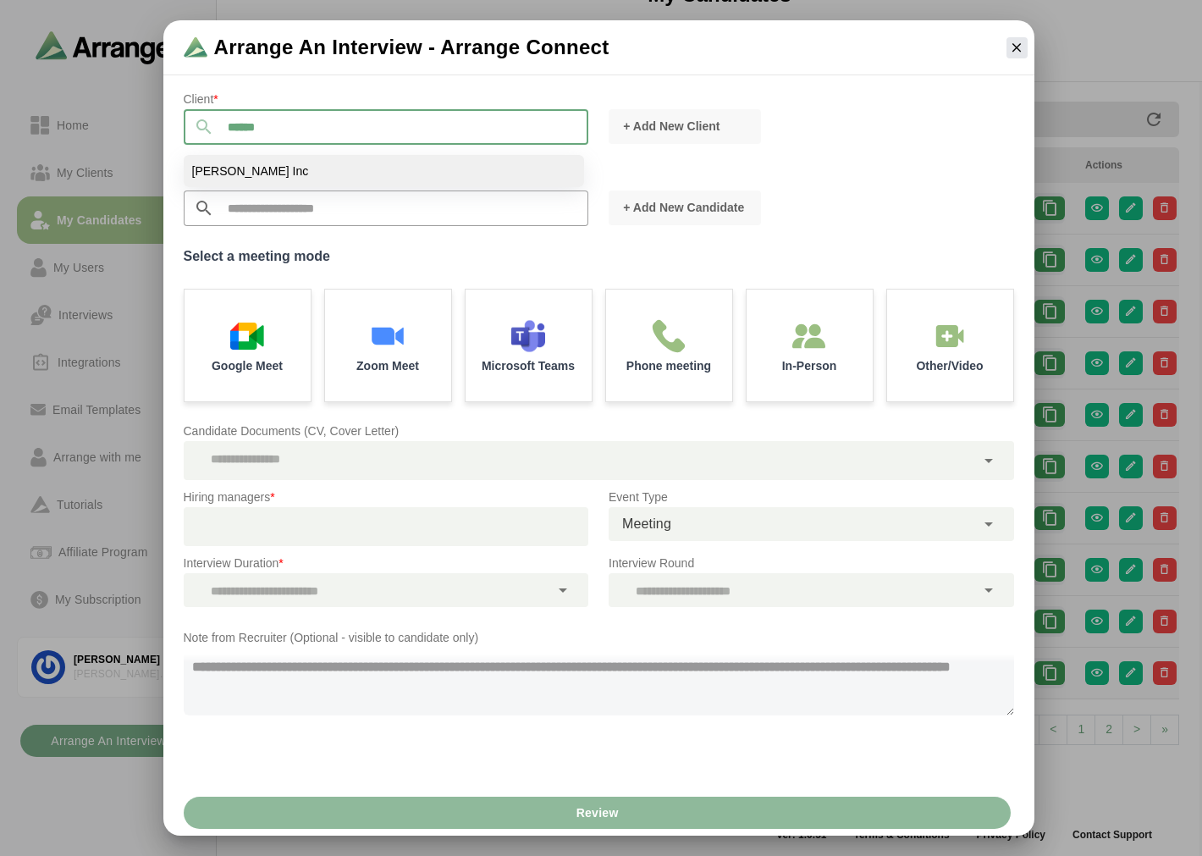
click at [246, 163] on li "Jay Inc" at bounding box center [384, 171] width 400 height 32
type input "*******"
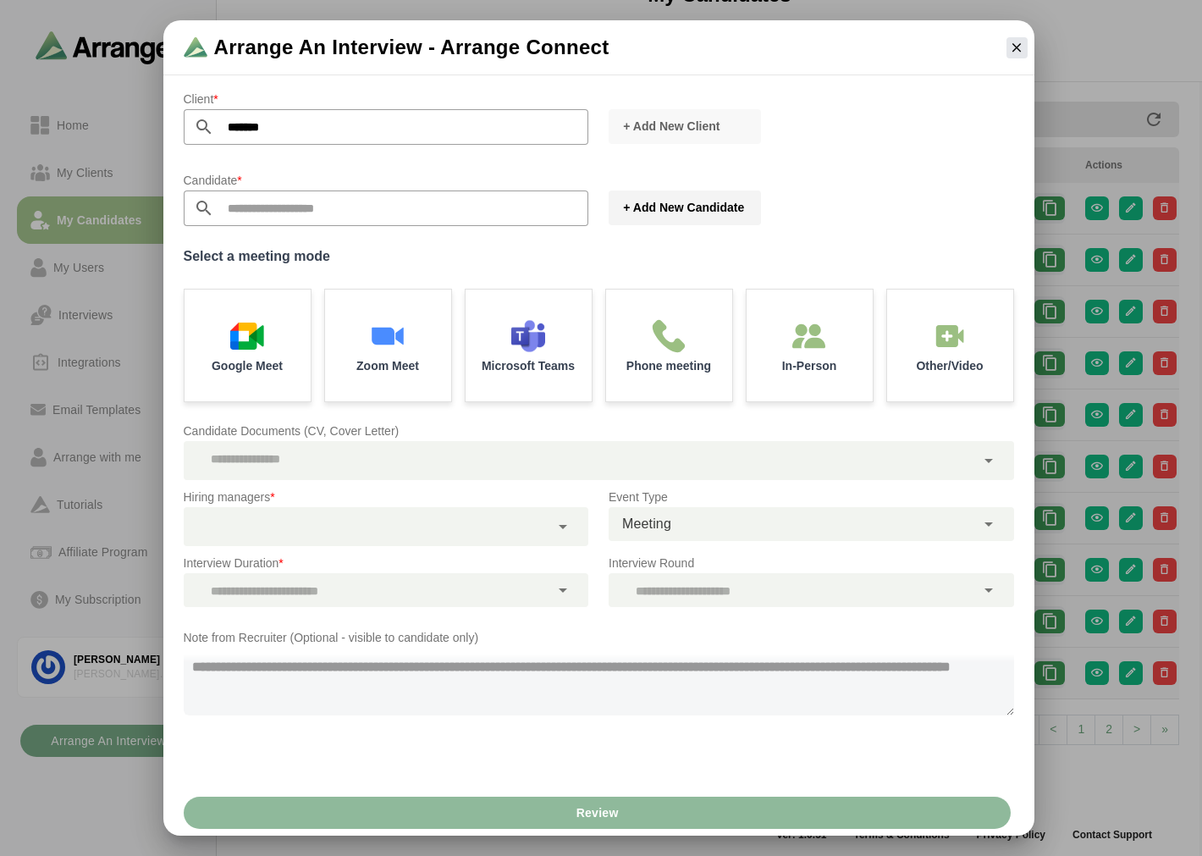
click at [589, 210] on span "+ Add New Candidate" at bounding box center [683, 207] width 122 height 17
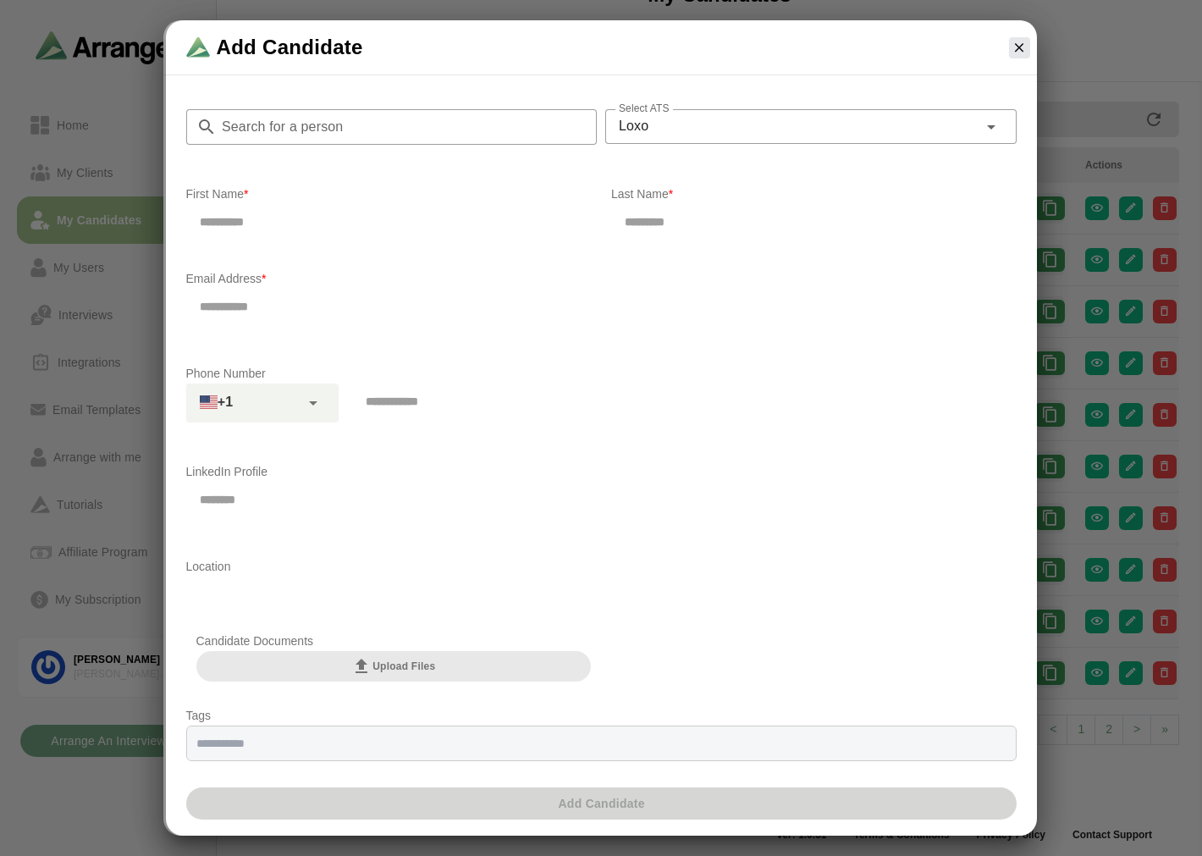
click at [589, 129] on div "Loxo ****" at bounding box center [791, 126] width 373 height 34
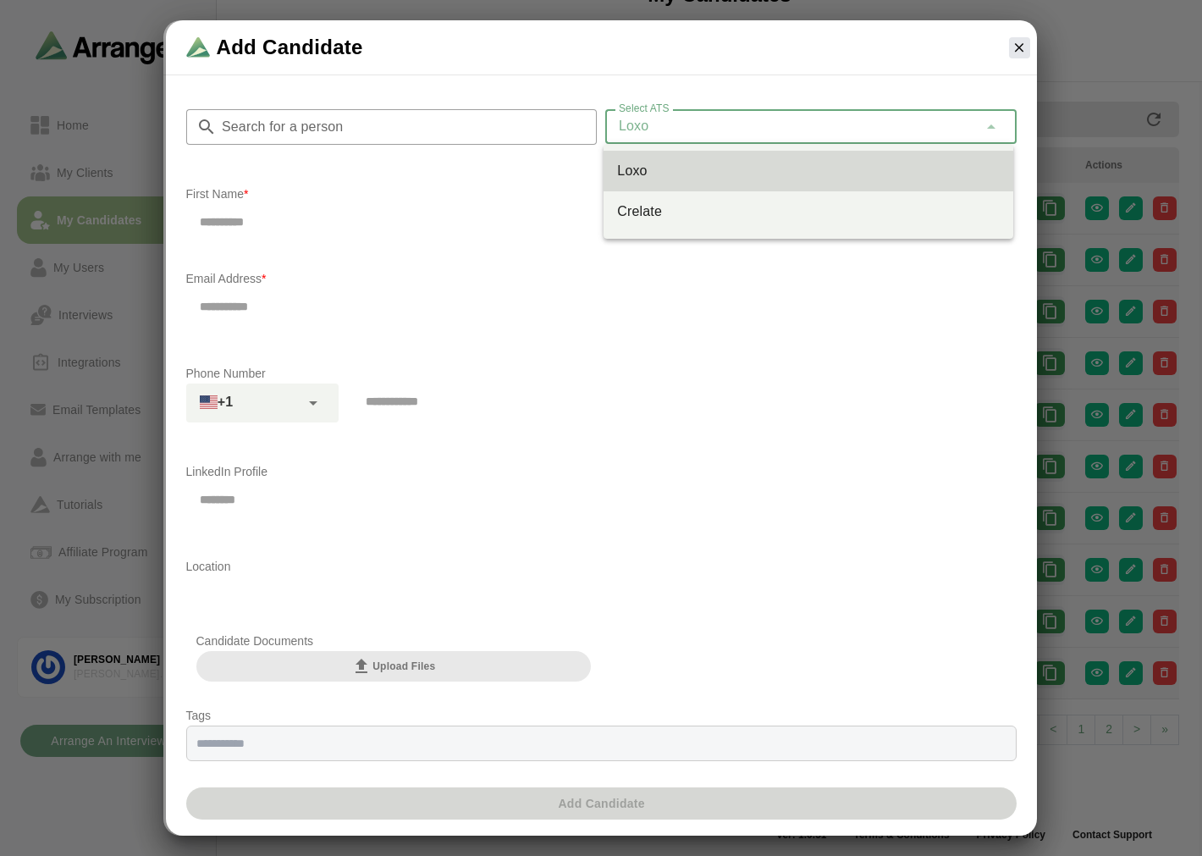
click at [589, 212] on div "Crelate" at bounding box center [808, 211] width 383 height 20
type input "*******"
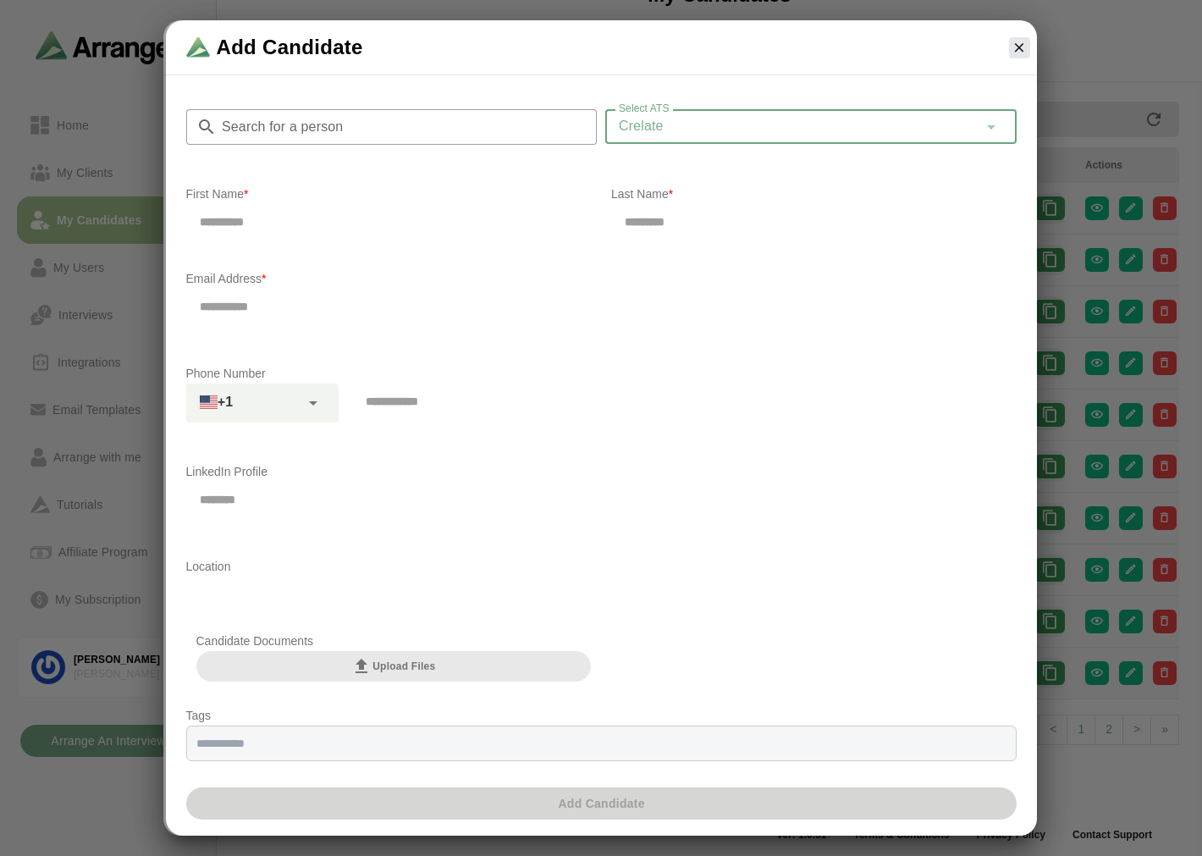
click at [411, 119] on input "Search for a person" at bounding box center [407, 127] width 381 height 36
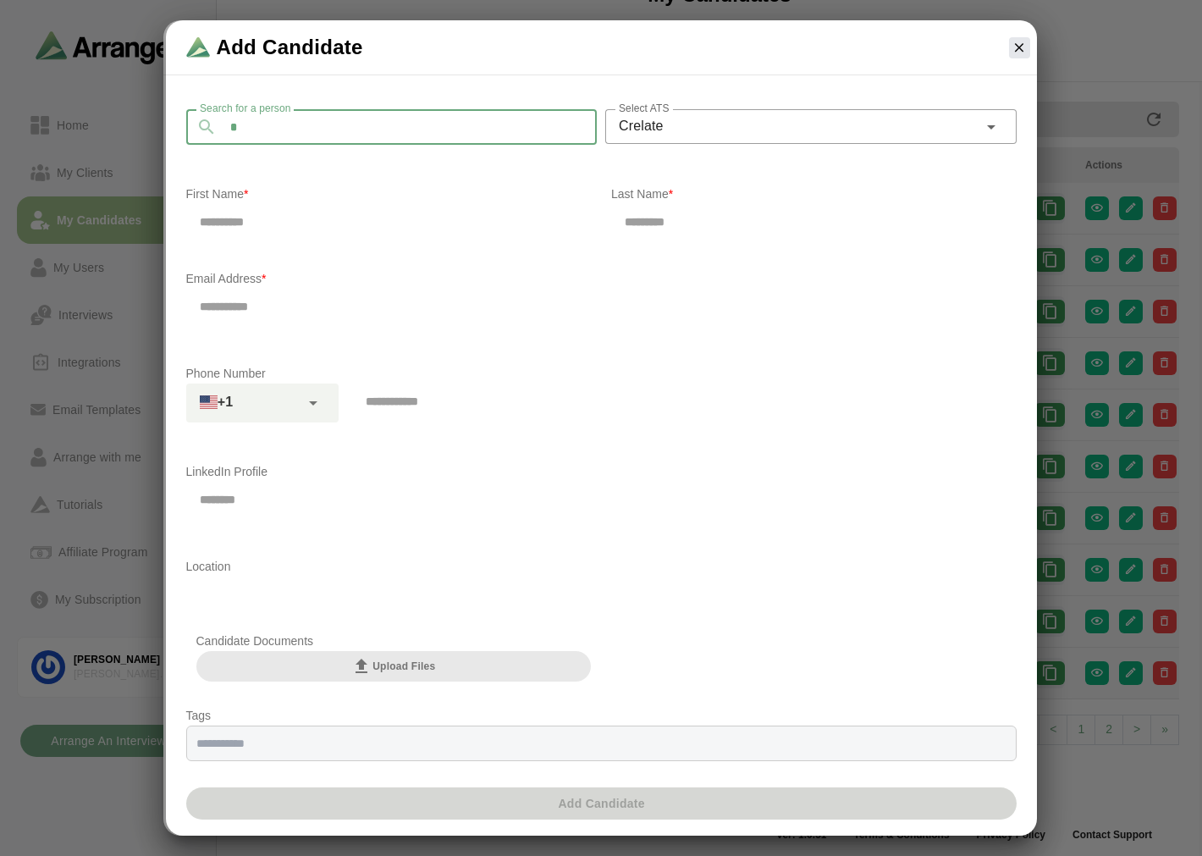
click at [412, 113] on input "*" at bounding box center [407, 127] width 381 height 36
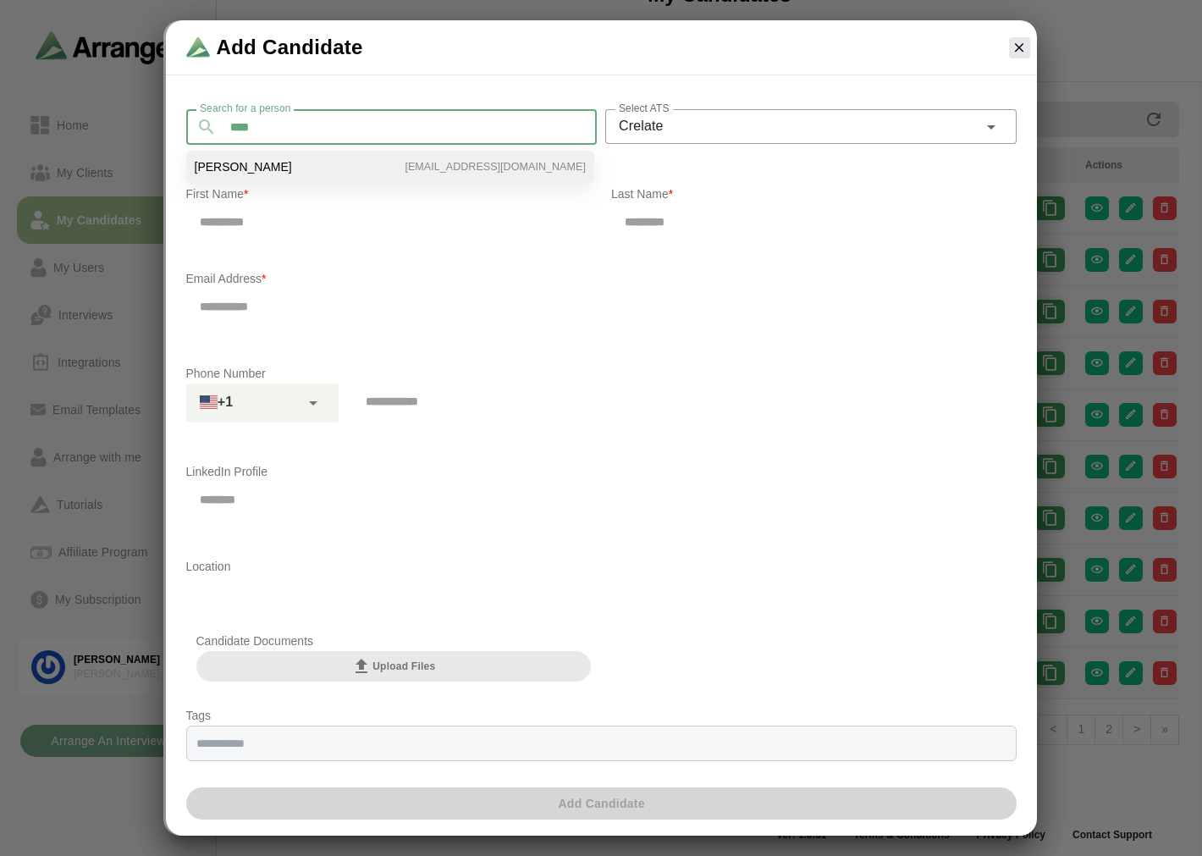
type input "****"
click at [406, 163] on li "Breslin, Bill bgabay88+43@gmail.com" at bounding box center [390, 167] width 408 height 32
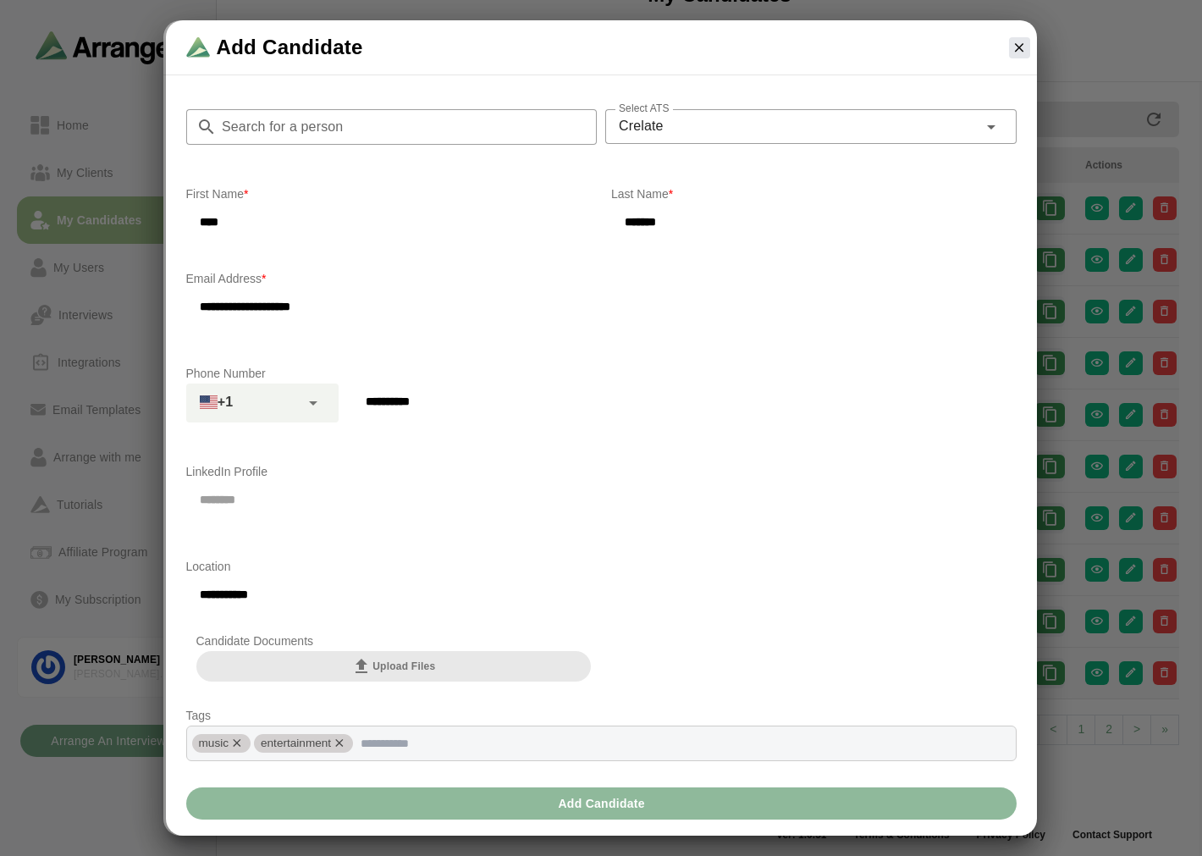
type input "****"
type input "*******"
type input "**********"
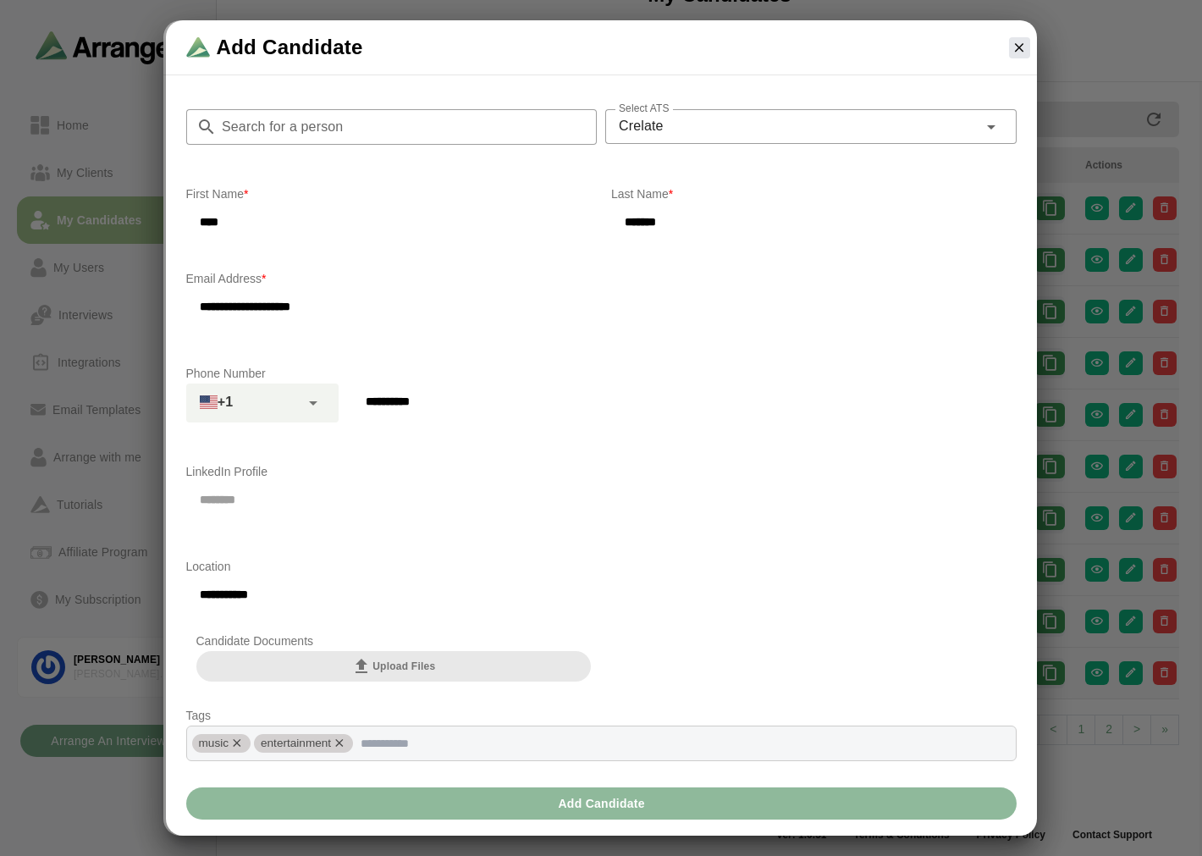
click at [589, 130] on div "Crelate *******" at bounding box center [791, 126] width 373 height 34
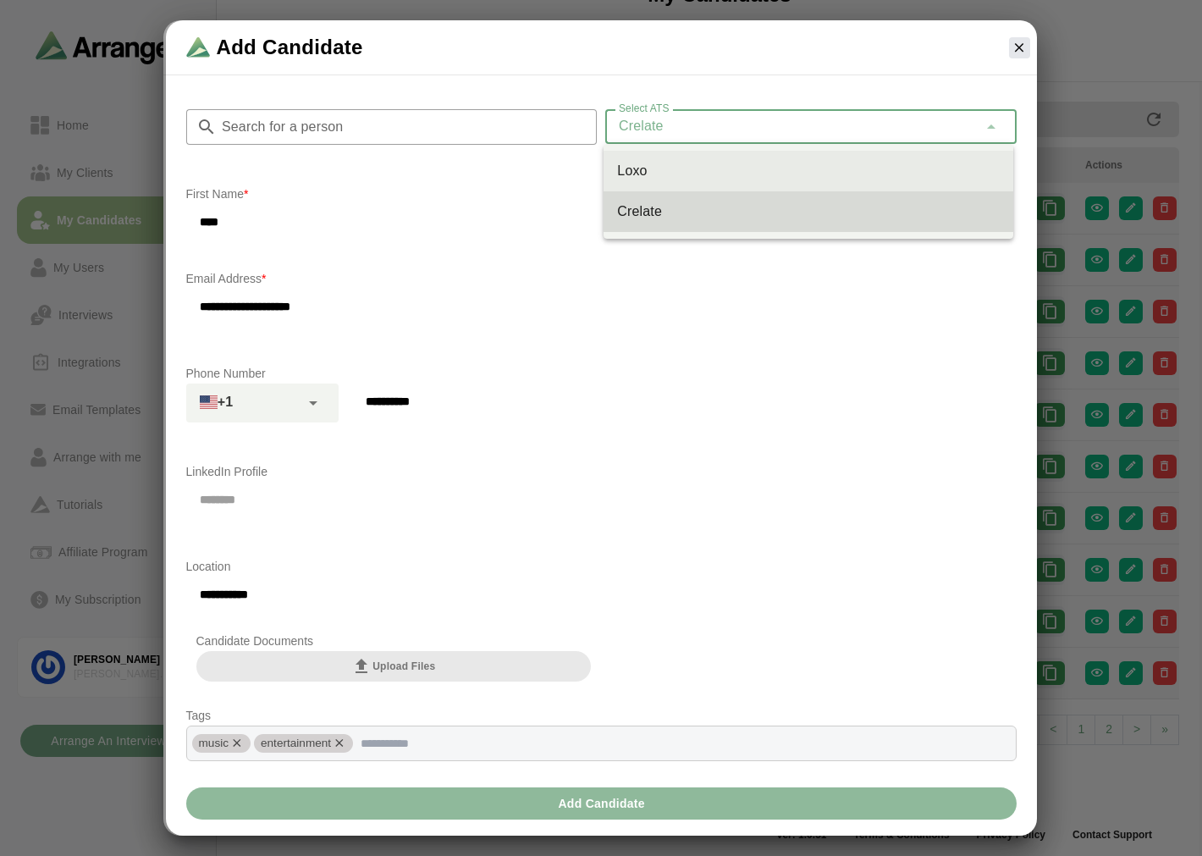
click at [589, 173] on div "Loxo" at bounding box center [808, 171] width 383 height 20
type input "****"
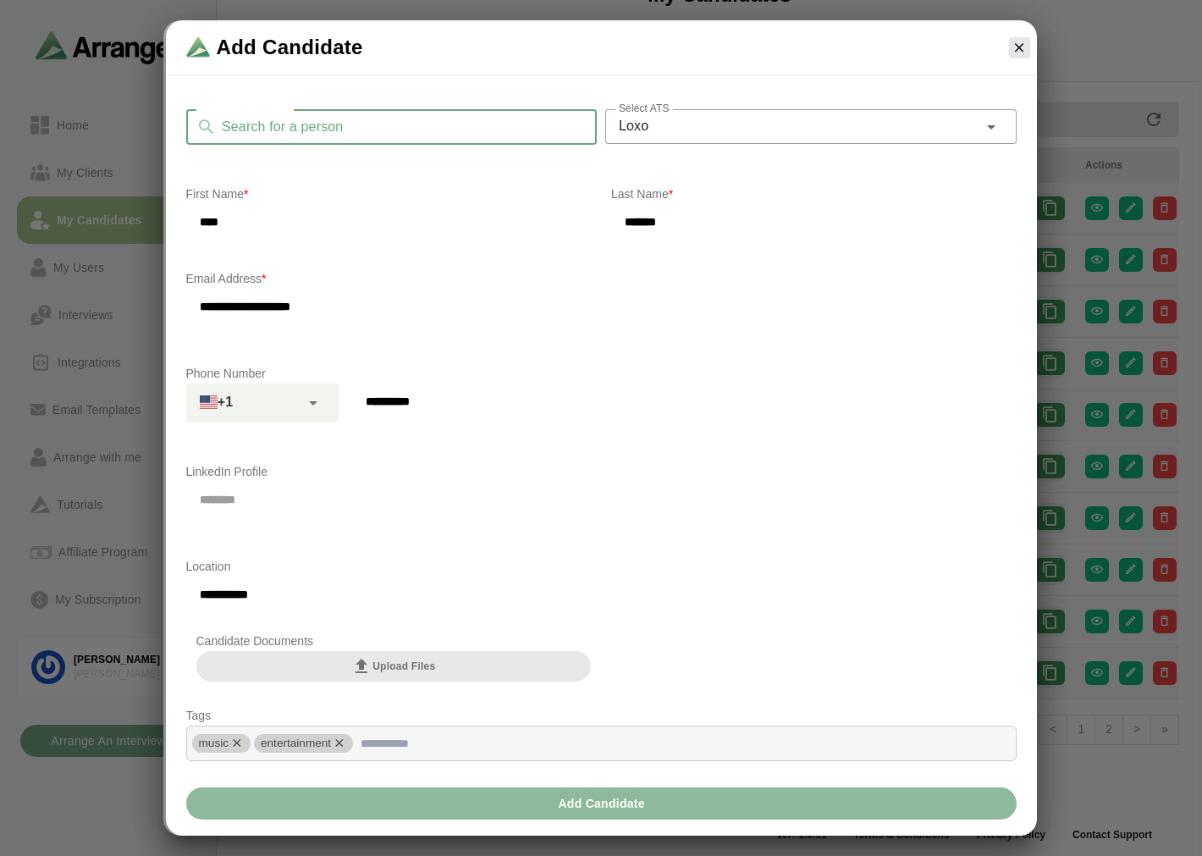
click at [375, 124] on input "Search for a person" at bounding box center [407, 127] width 381 height 36
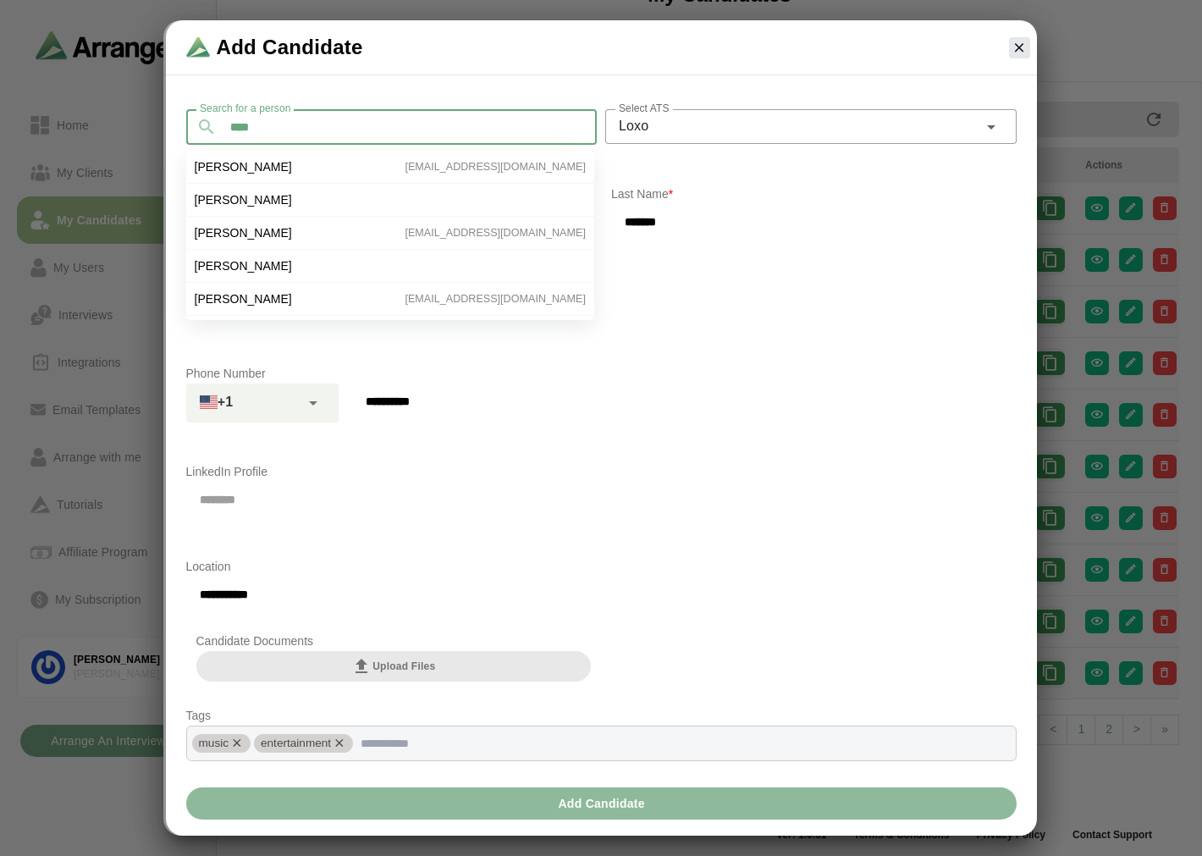
type input "****"
click at [589, 45] on div at bounding box center [1019, 47] width 35 height 35
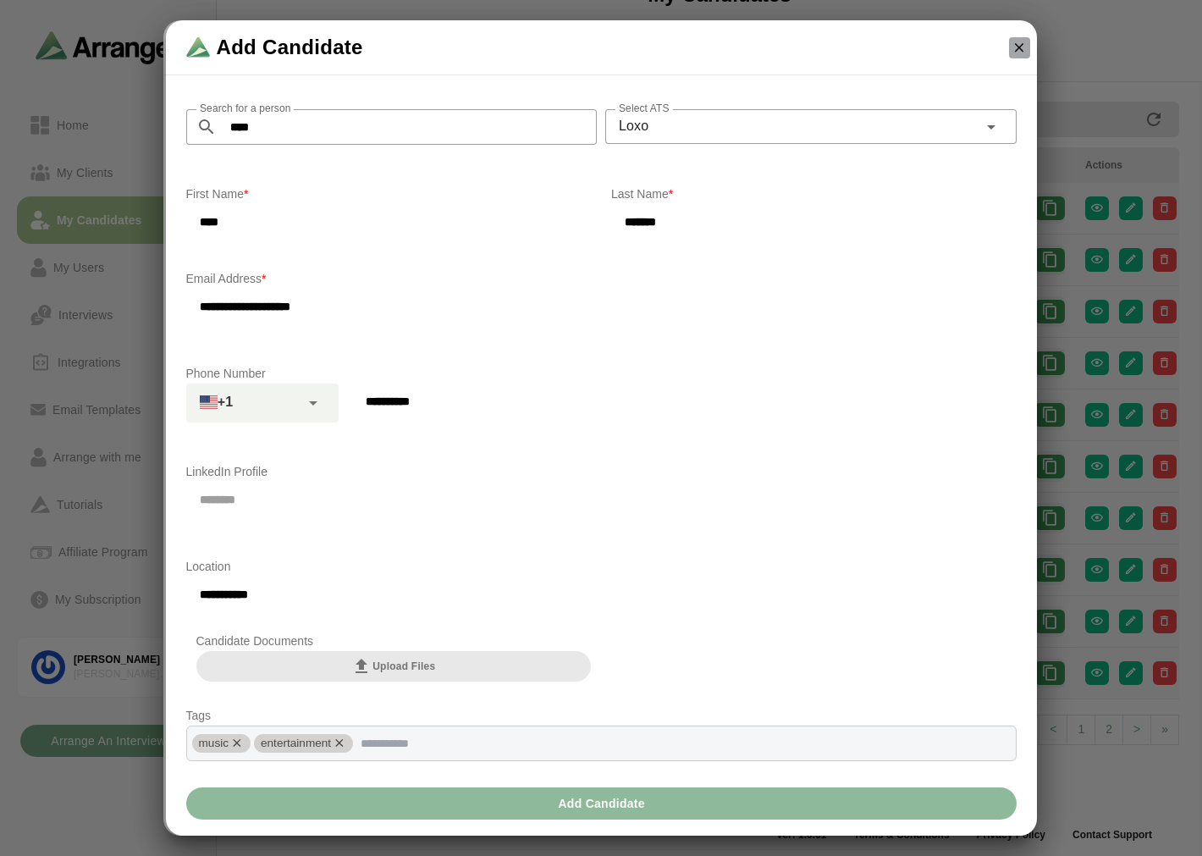
click at [589, 45] on icon "button" at bounding box center [1019, 47] width 15 height 15
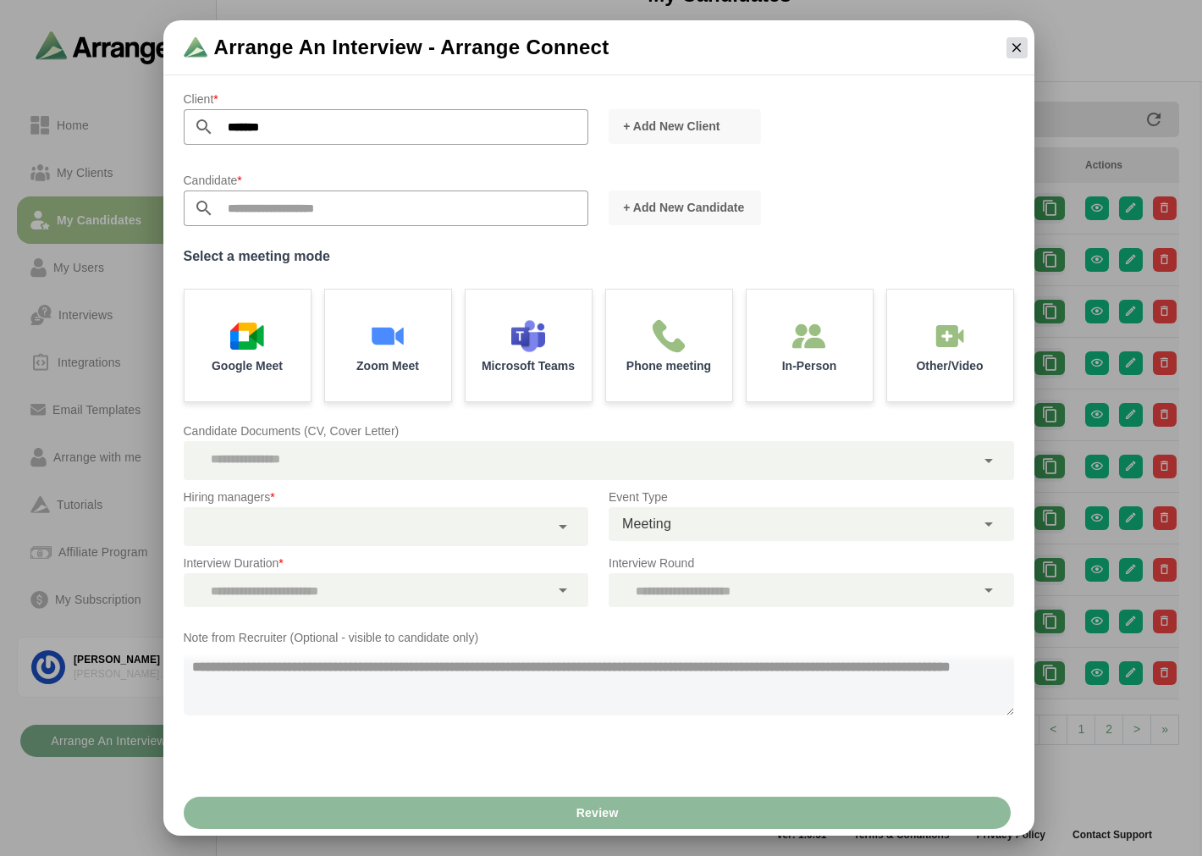
click at [589, 55] on button "button" at bounding box center [1017, 47] width 21 height 21
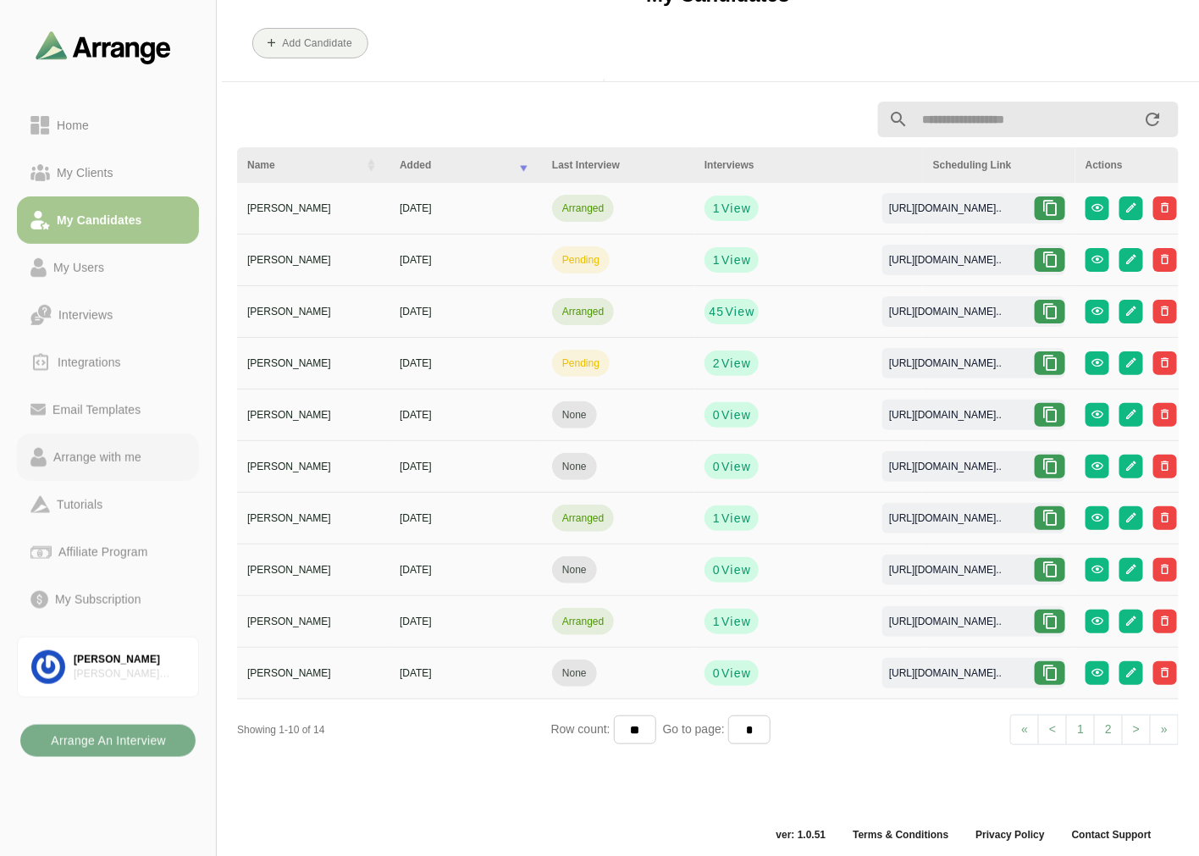
click at [124, 351] on link "Arrange with me" at bounding box center [108, 456] width 182 height 47
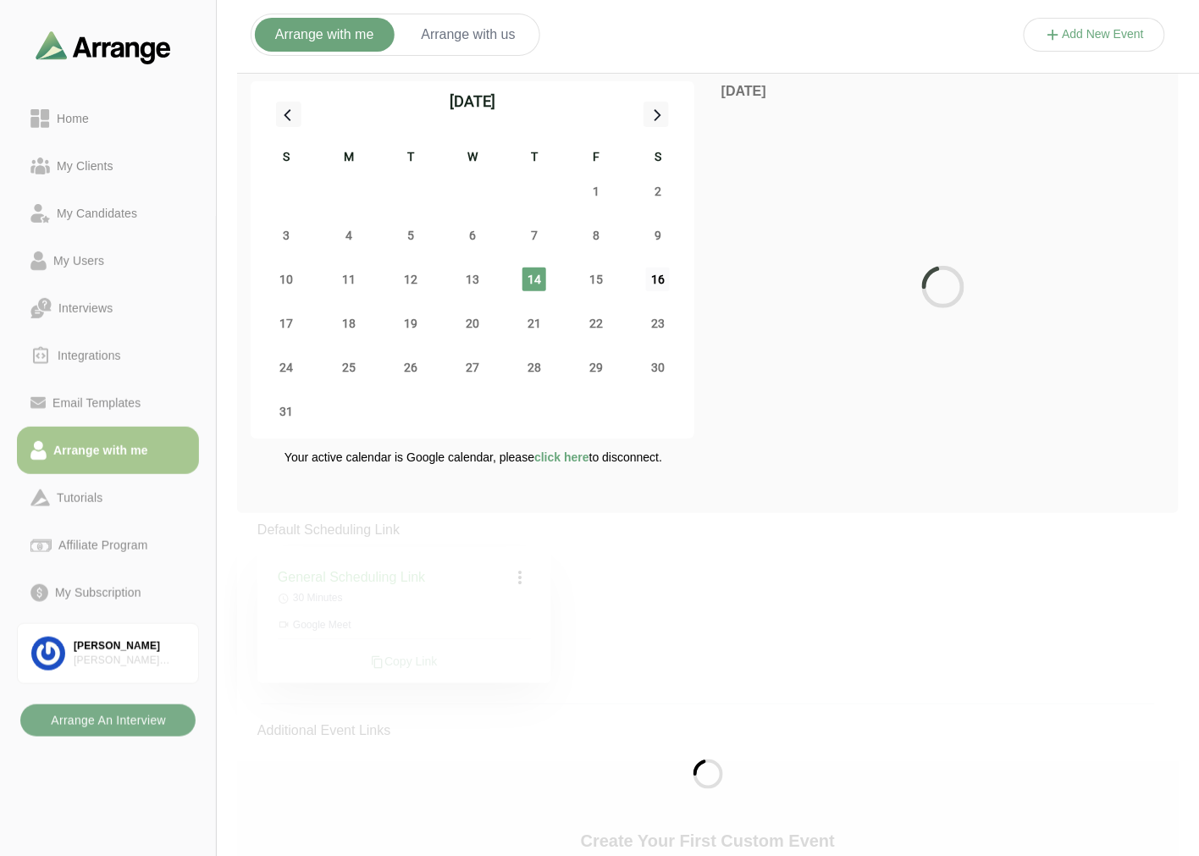
click at [589, 280] on span "16" at bounding box center [658, 280] width 24 height 24
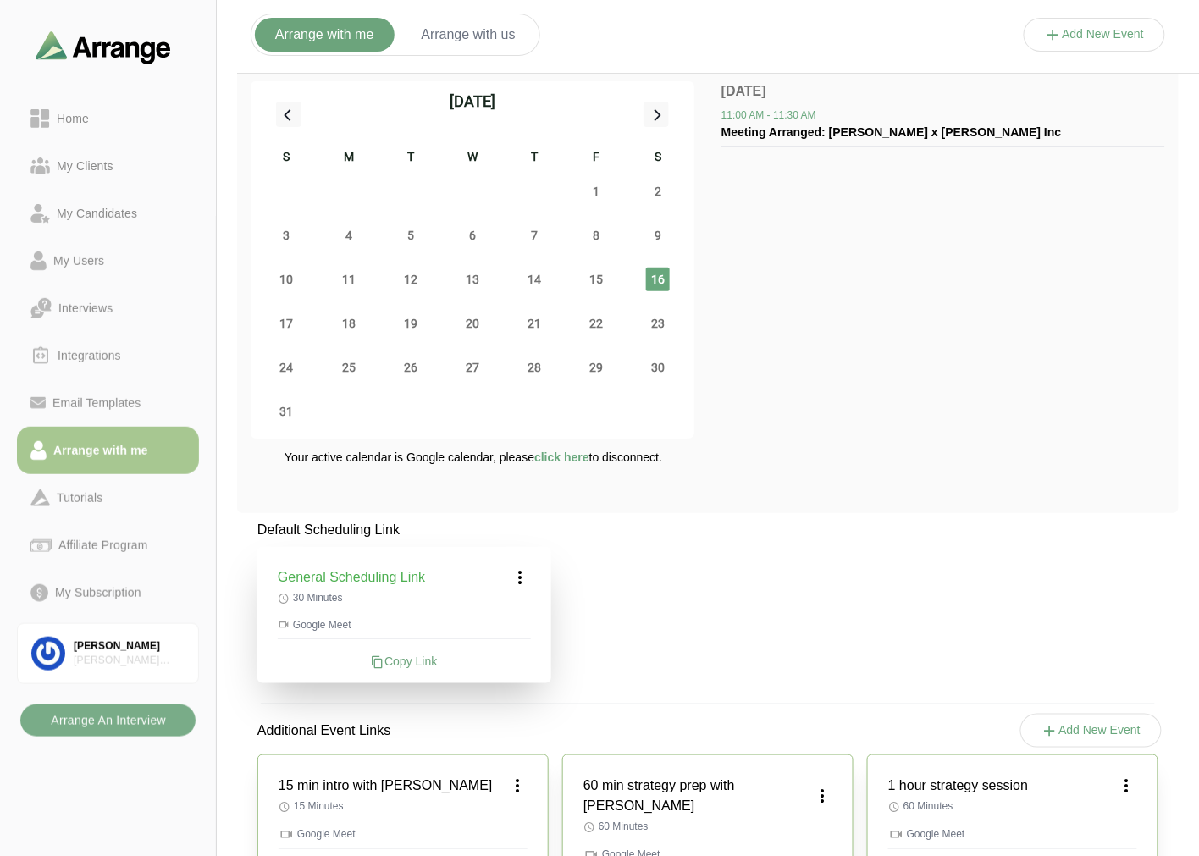
click at [589, 282] on span "16" at bounding box center [658, 280] width 24 height 24
click at [527, 351] on icon at bounding box center [521, 577] width 20 height 20
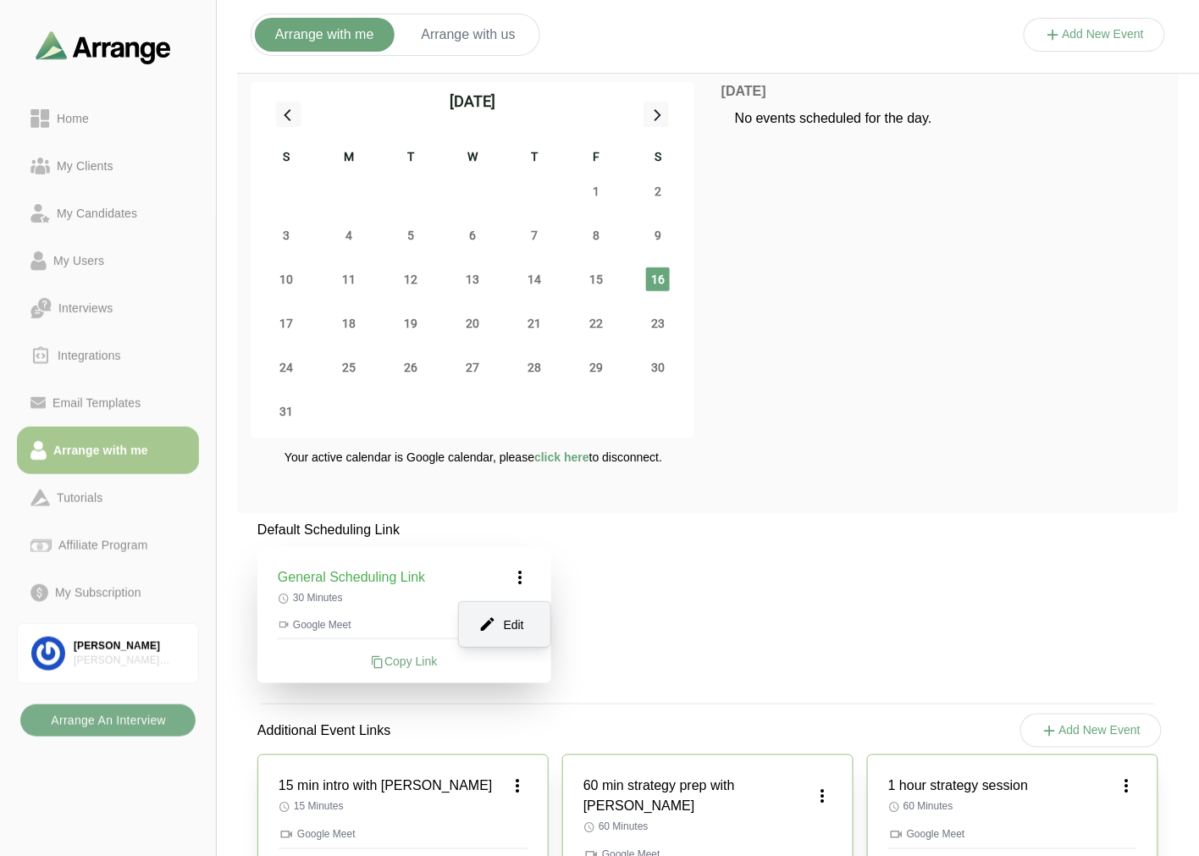
click at [512, 351] on div "Edit" at bounding box center [505, 624] width 78 height 31
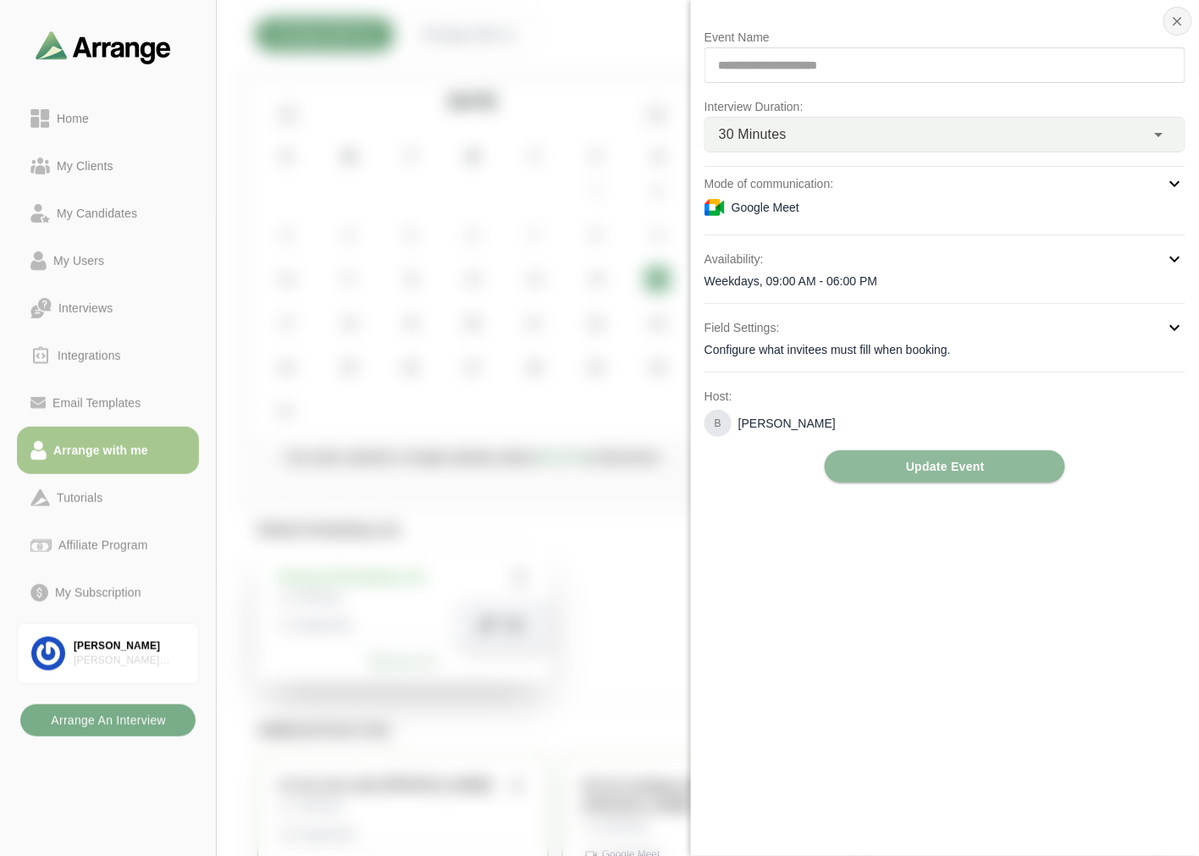
click at [589, 21] on icon "button" at bounding box center [1177, 21] width 15 height 15
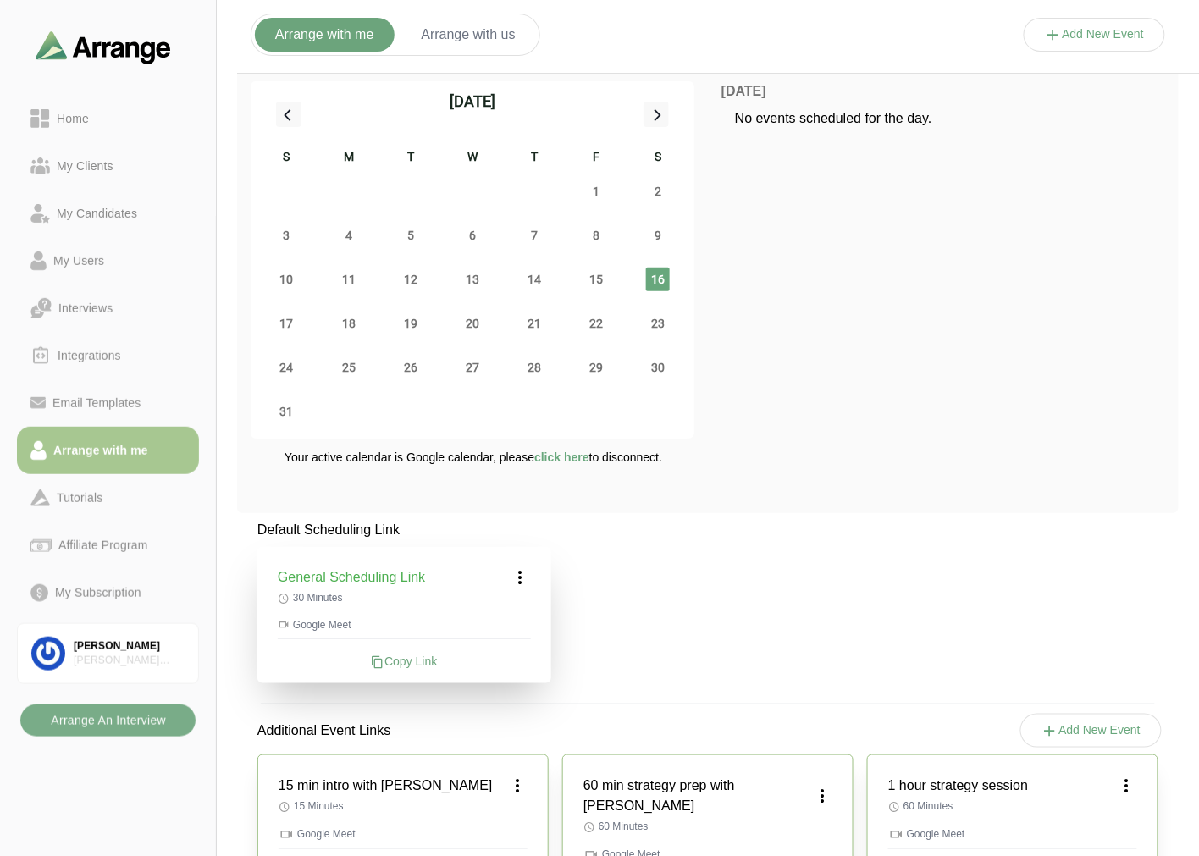
click at [589, 27] on button "Add New Event" at bounding box center [1095, 35] width 142 height 34
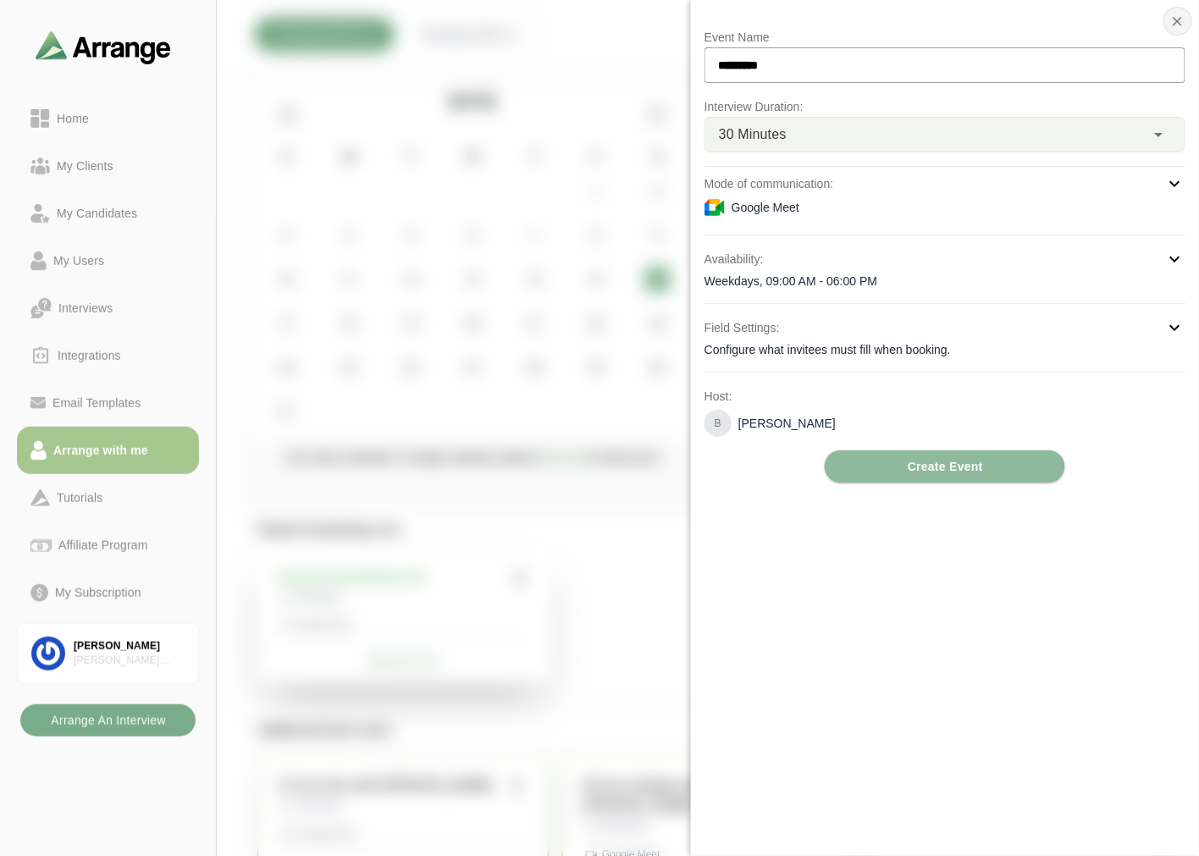
click at [589, 25] on icon "button" at bounding box center [1177, 21] width 15 height 15
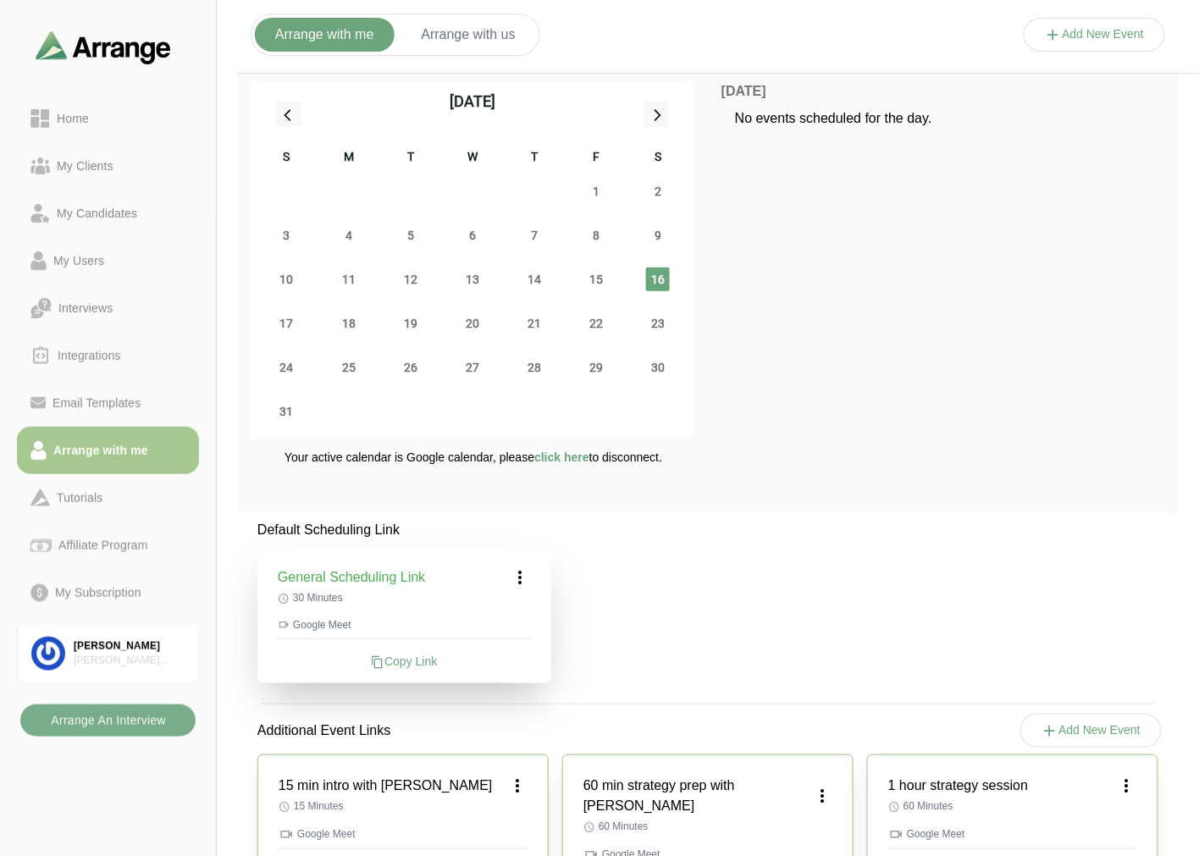
click at [476, 41] on button "Arrange with us" at bounding box center [468, 35] width 135 height 34
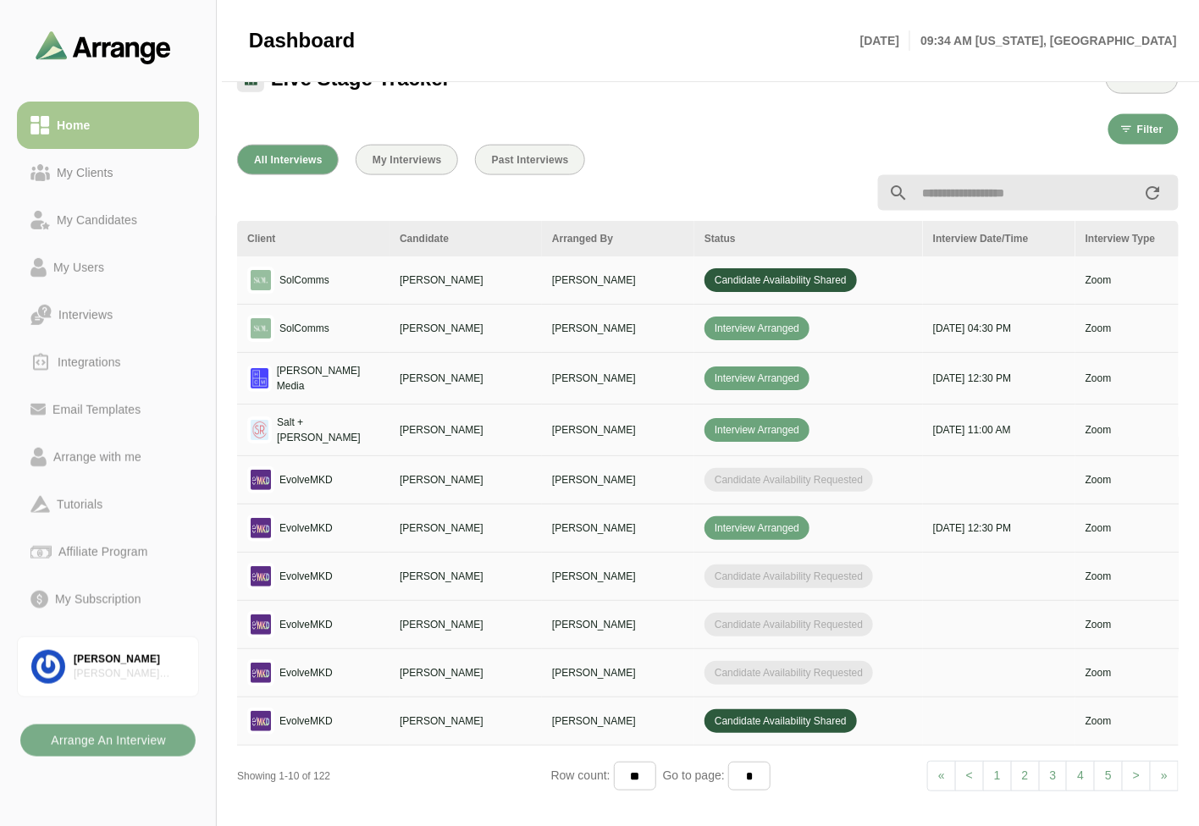
scroll to position [282, 0]
click at [106, 158] on link "My Clients" at bounding box center [108, 172] width 182 height 47
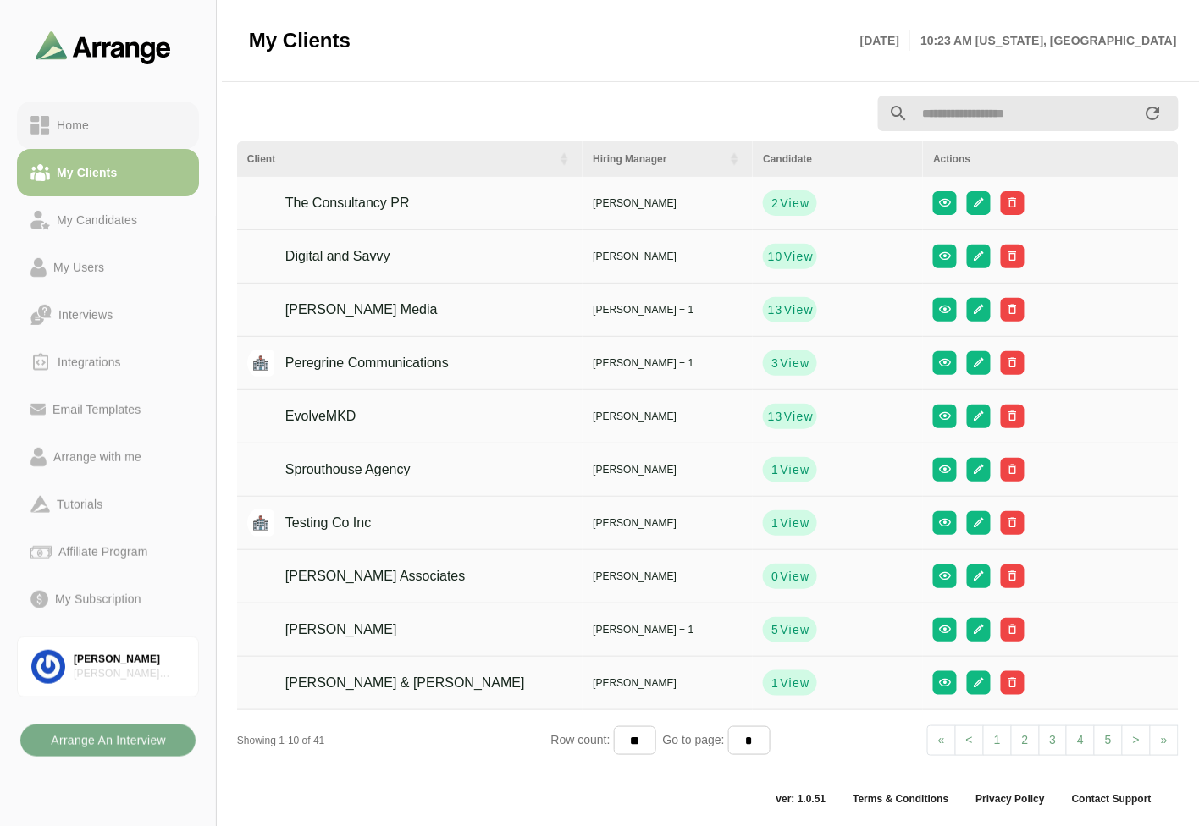
scroll to position [5, 0]
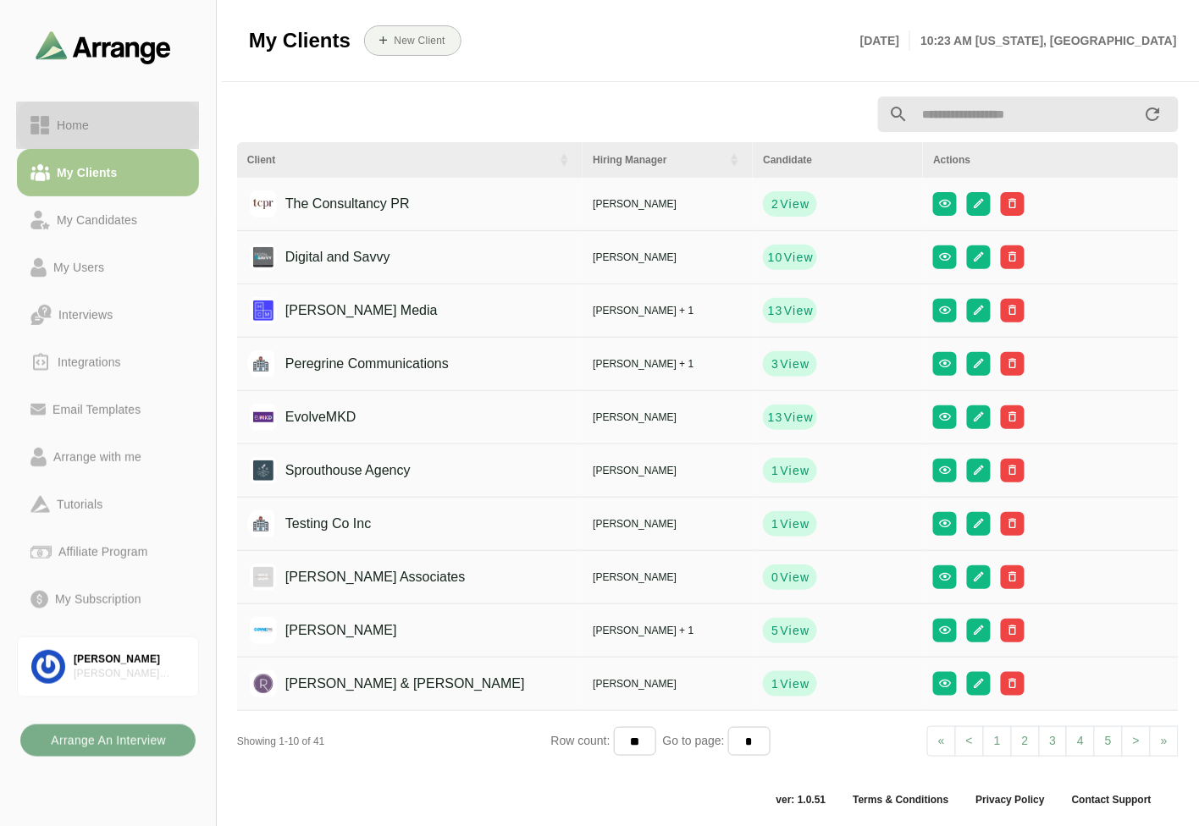
click at [125, 111] on link "Home" at bounding box center [108, 125] width 182 height 47
